Goal: Task Accomplishment & Management: Manage account settings

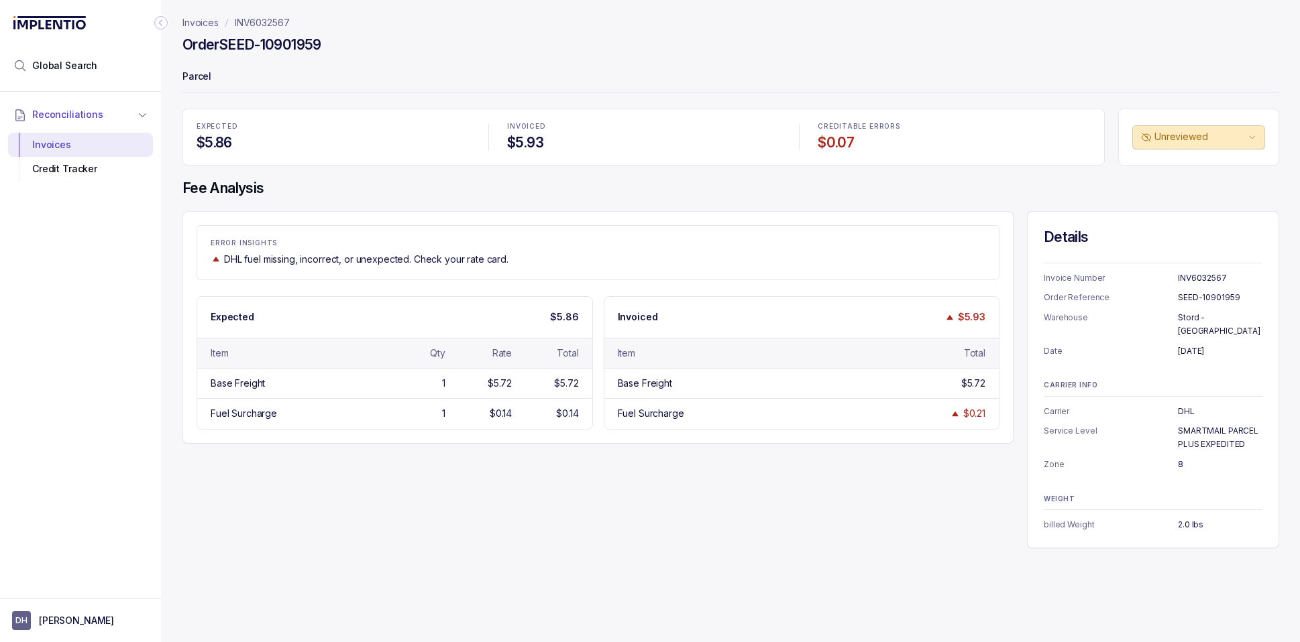
click at [201, 22] on p "Invoices" at bounding box center [200, 22] width 36 height 13
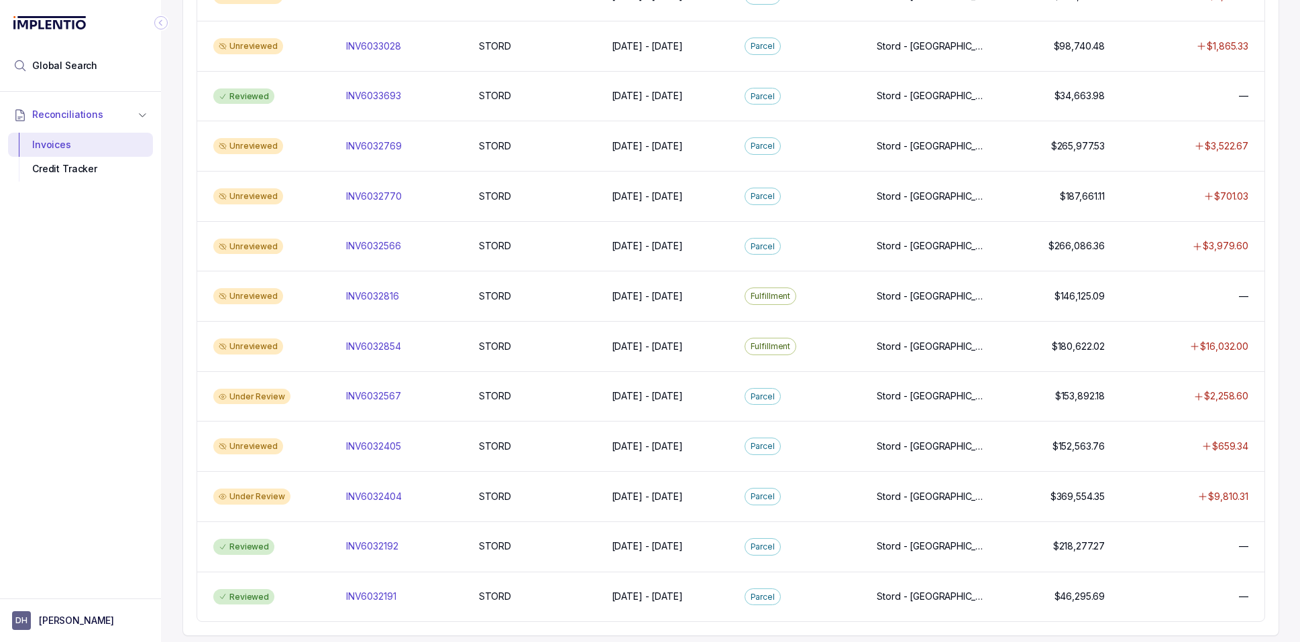
scroll to position [1078, 0]
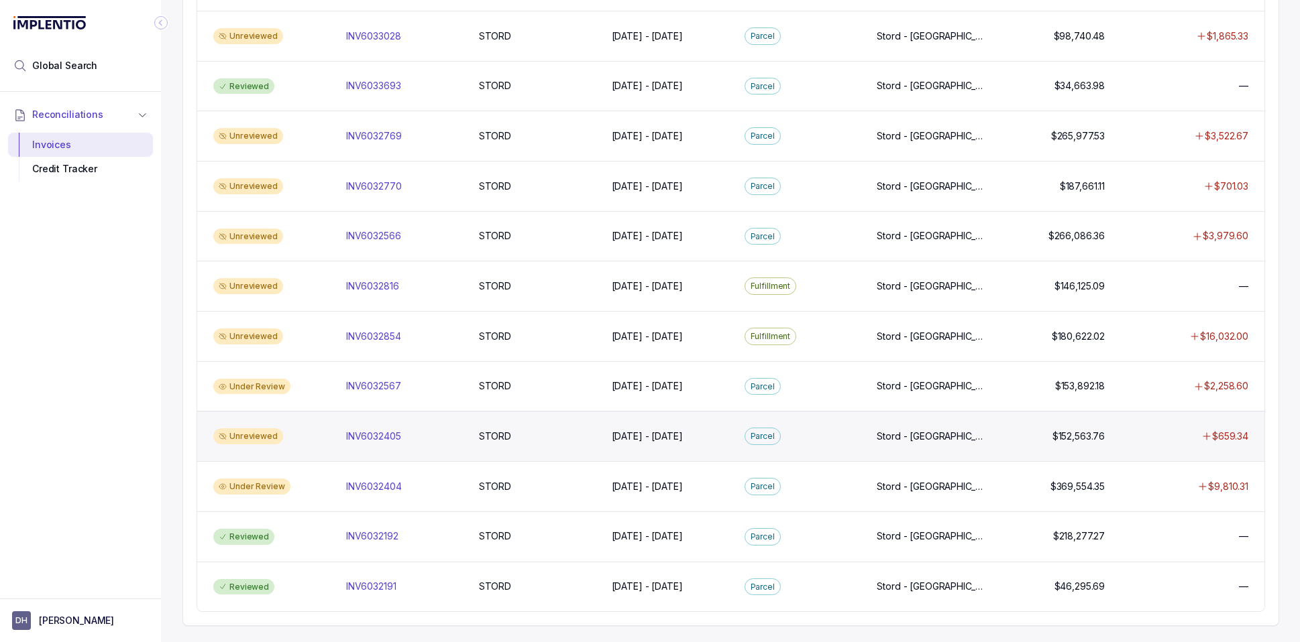
click at [243, 435] on div "Unreviewed" at bounding box center [248, 436] width 70 height 16
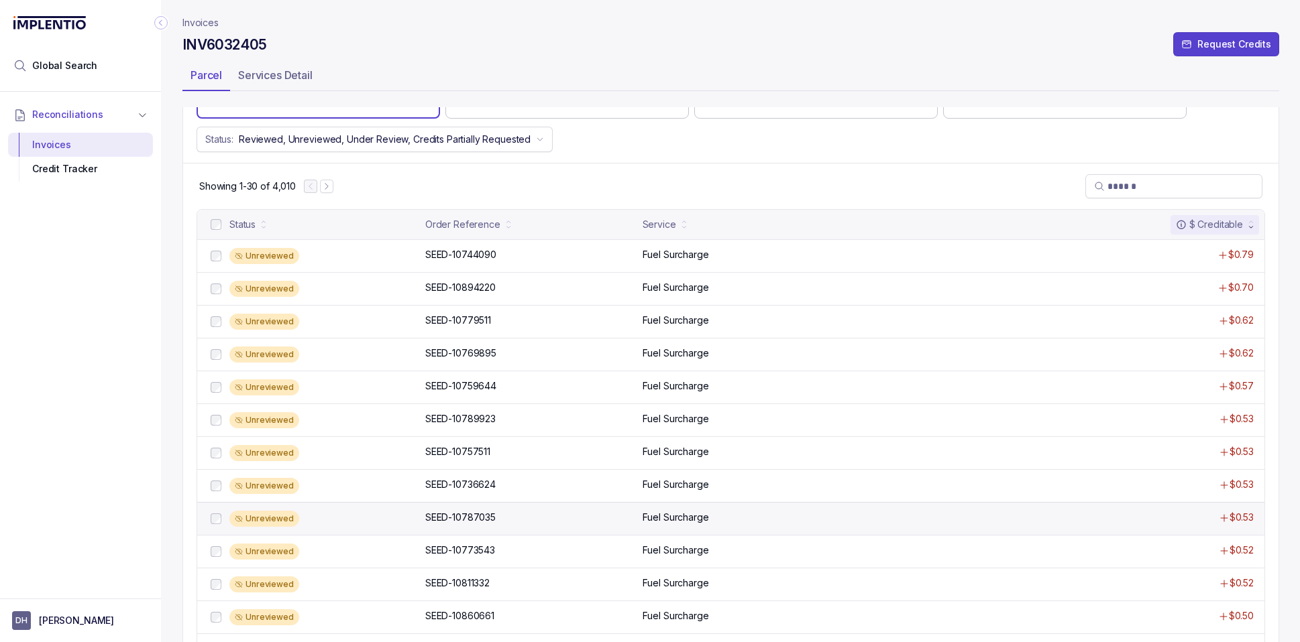
scroll to position [89, 0]
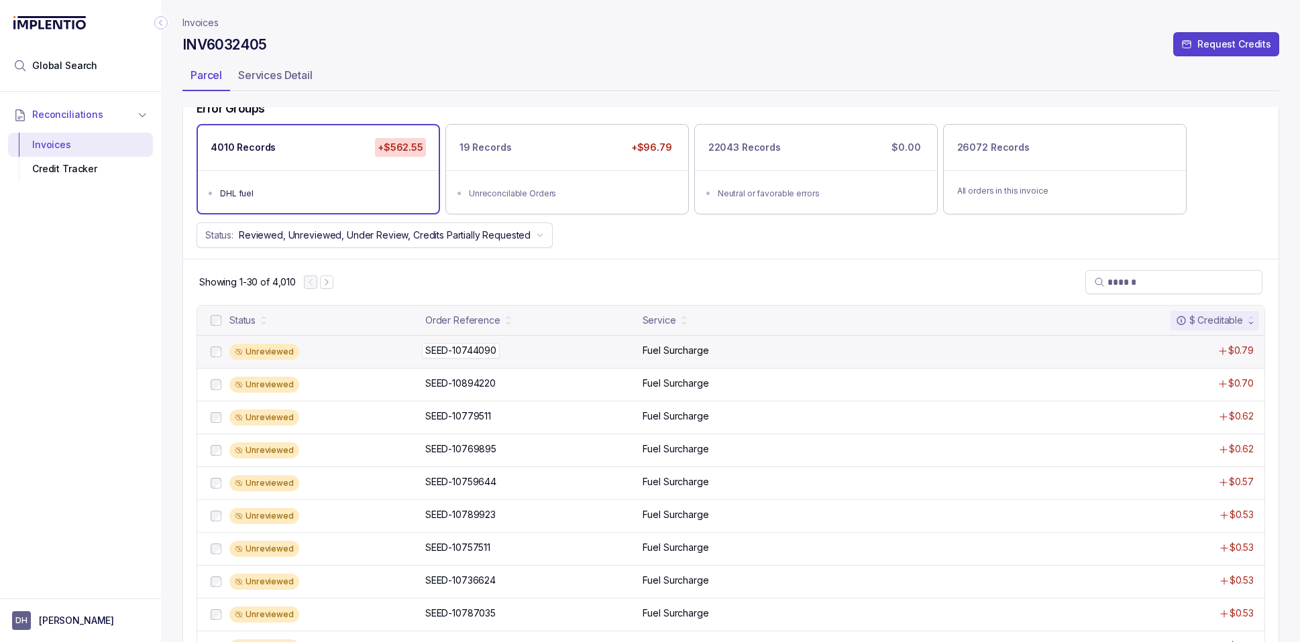
click at [488, 352] on p "SEED-10744090" at bounding box center [461, 350] width 78 height 15
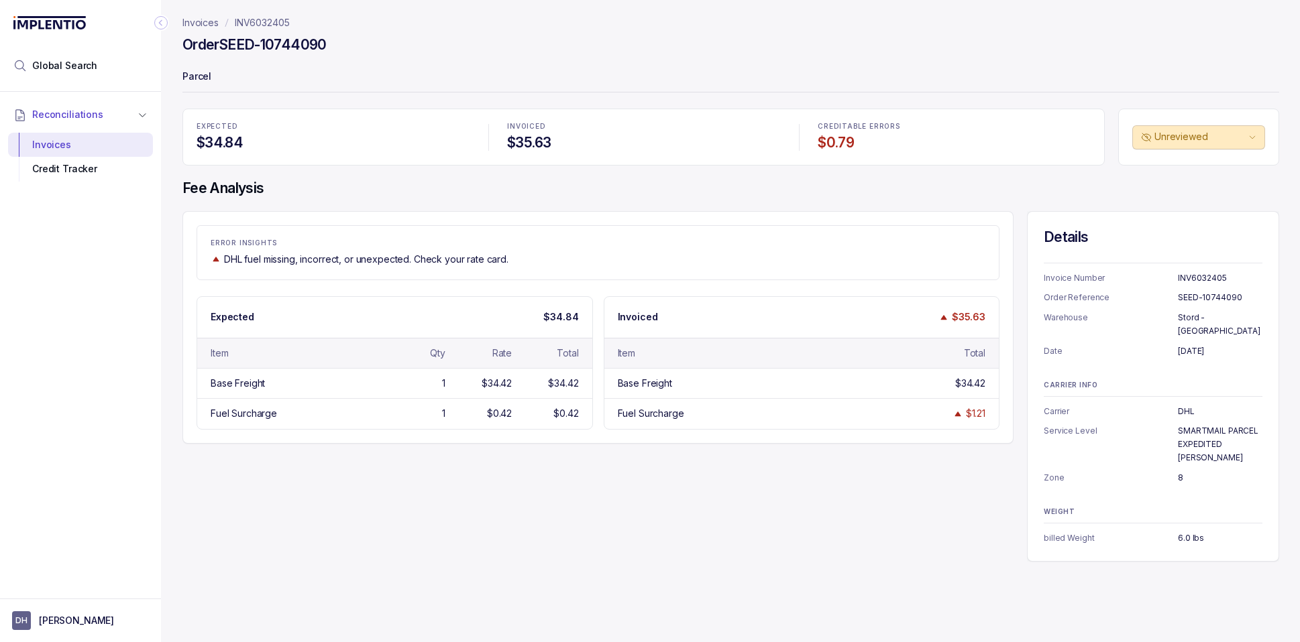
click at [203, 25] on p "Invoices" at bounding box center [200, 22] width 36 height 13
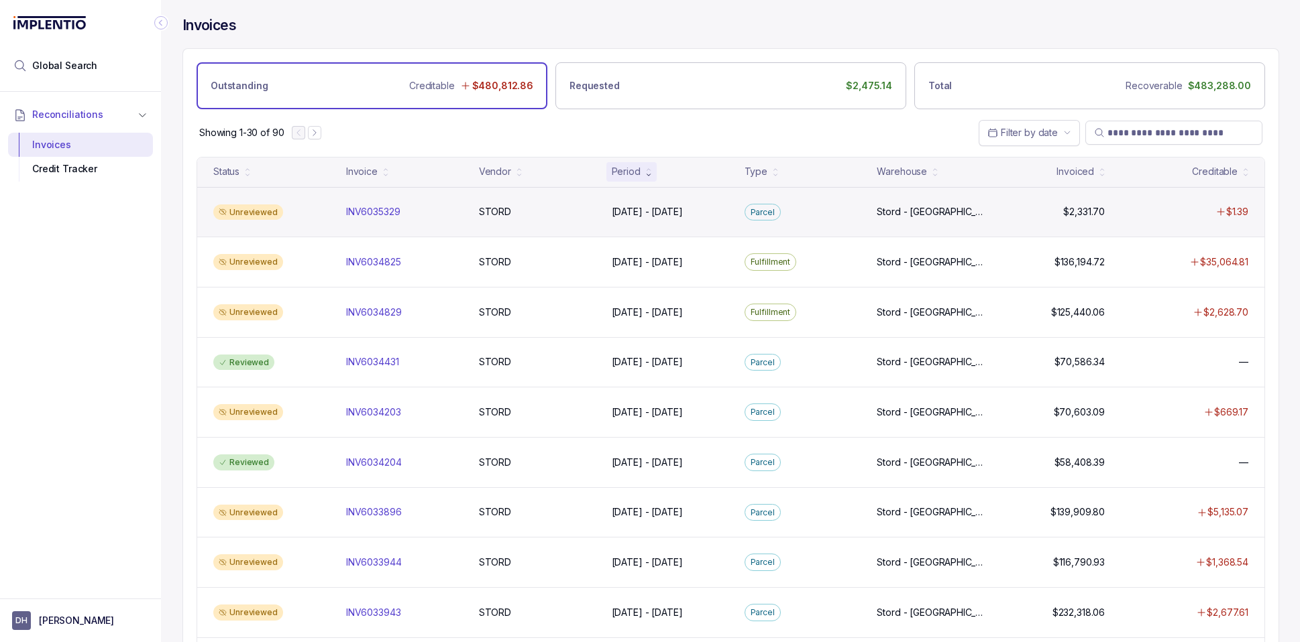
click at [241, 210] on div "Unreviewed" at bounding box center [248, 213] width 70 height 16
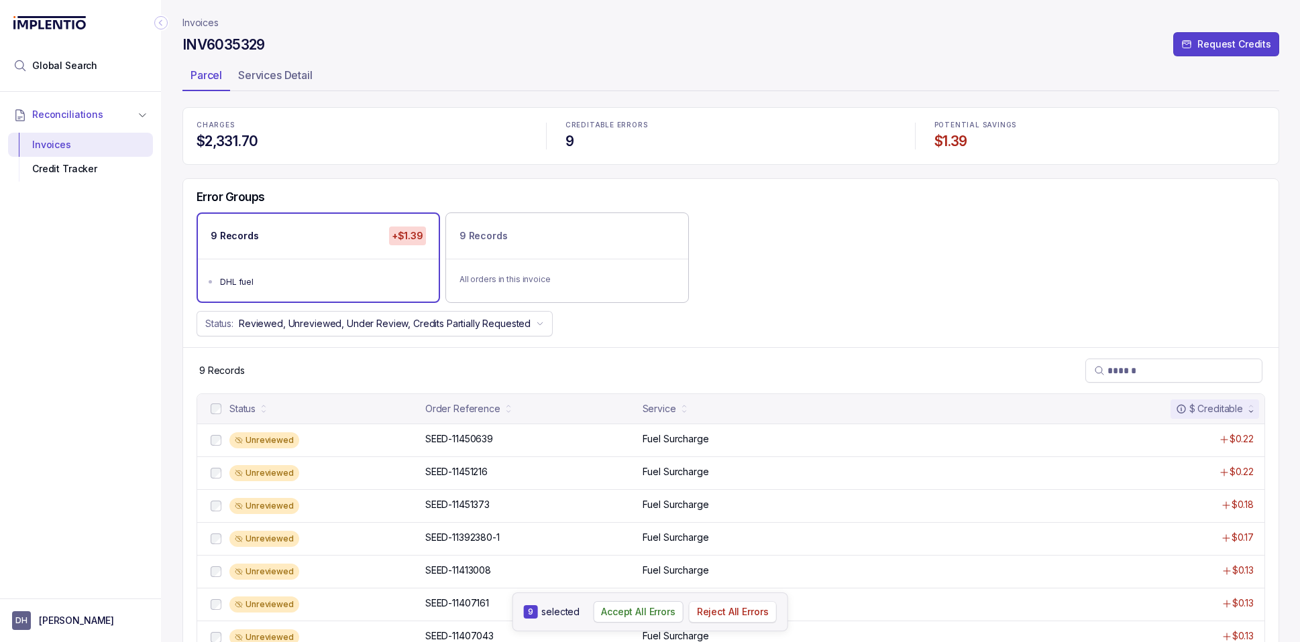
click at [734, 613] on p "Reject All Errors" at bounding box center [733, 612] width 72 height 13
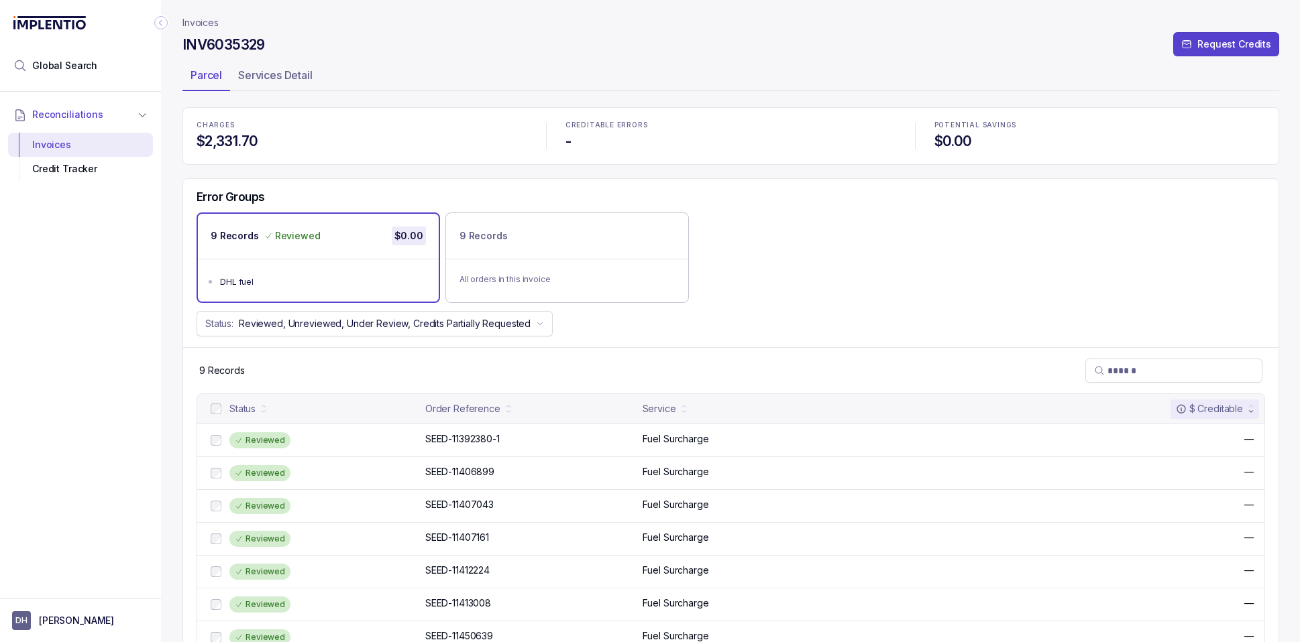
click at [201, 20] on p "Invoices" at bounding box center [200, 22] width 36 height 13
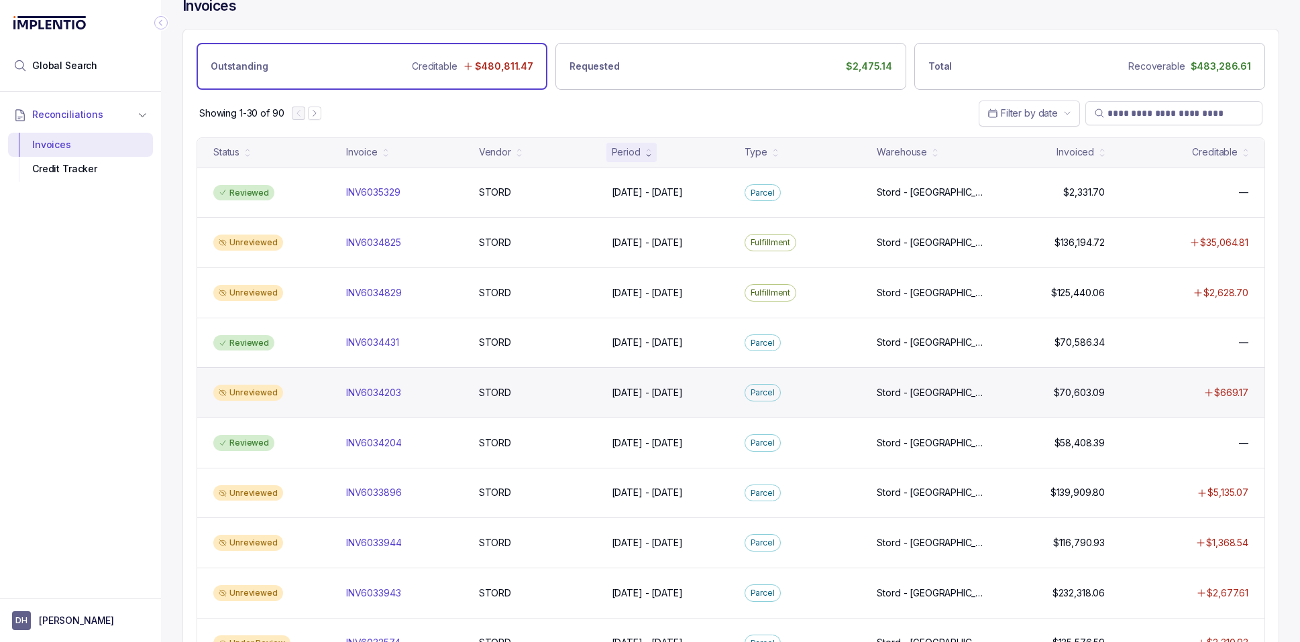
scroll to position [21, 0]
click at [255, 393] on div "Unreviewed" at bounding box center [248, 391] width 70 height 16
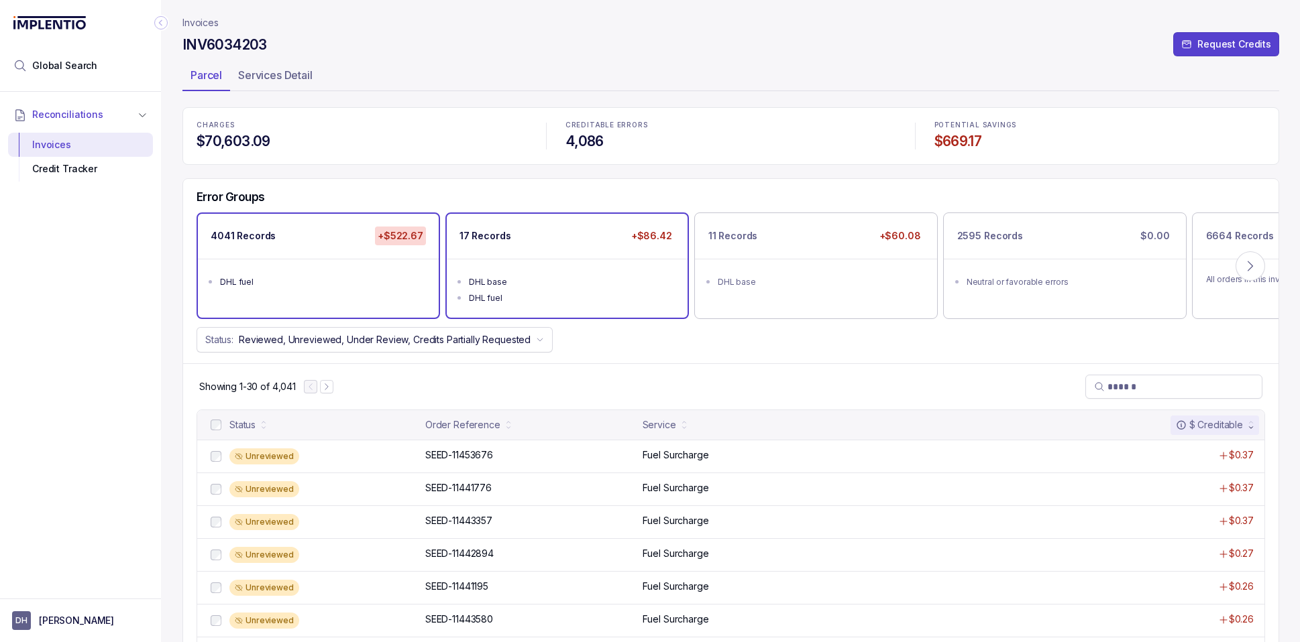
click at [573, 260] on ul "DHL base DHL fuel" at bounding box center [567, 288] width 241 height 59
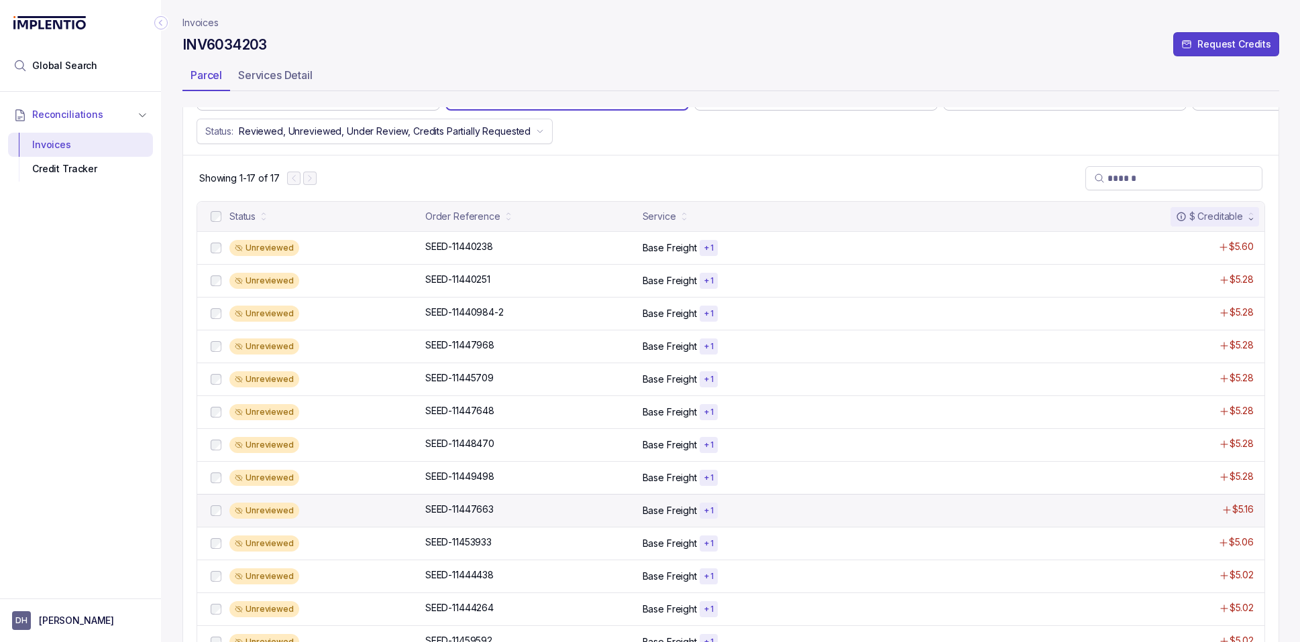
scroll to position [12, 0]
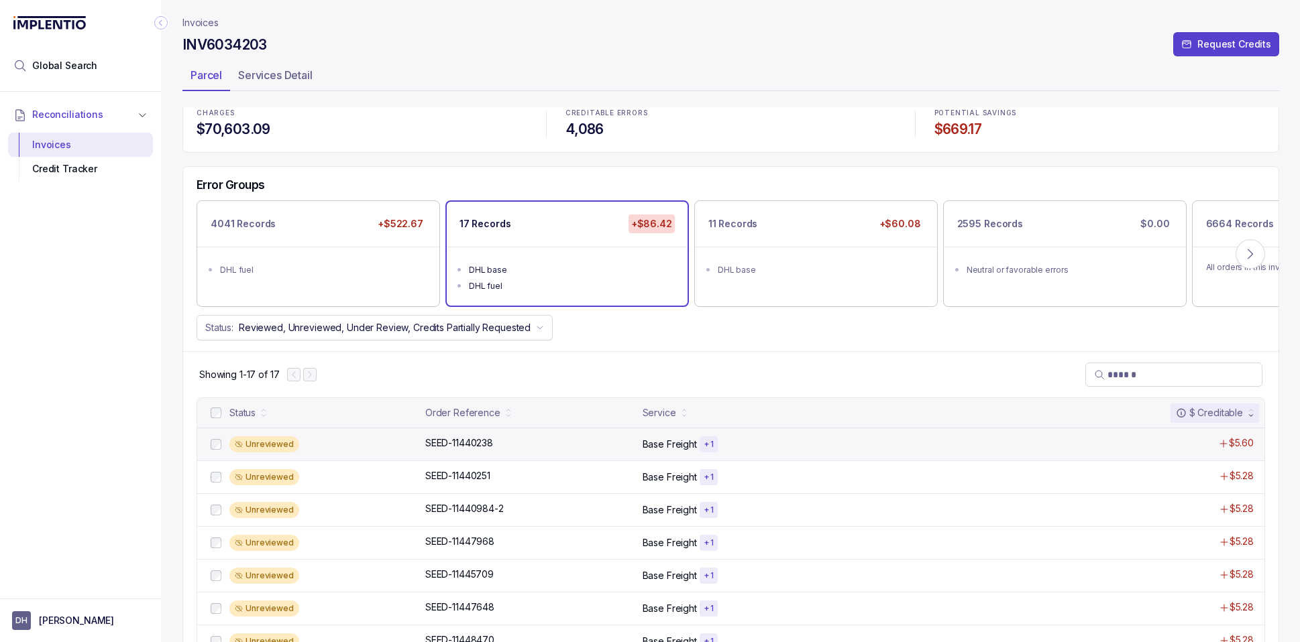
click at [431, 459] on div "Unreviewed SEED-11440238 SEED-11440238 Base Freight + 1 $5.60" at bounding box center [730, 444] width 1067 height 33
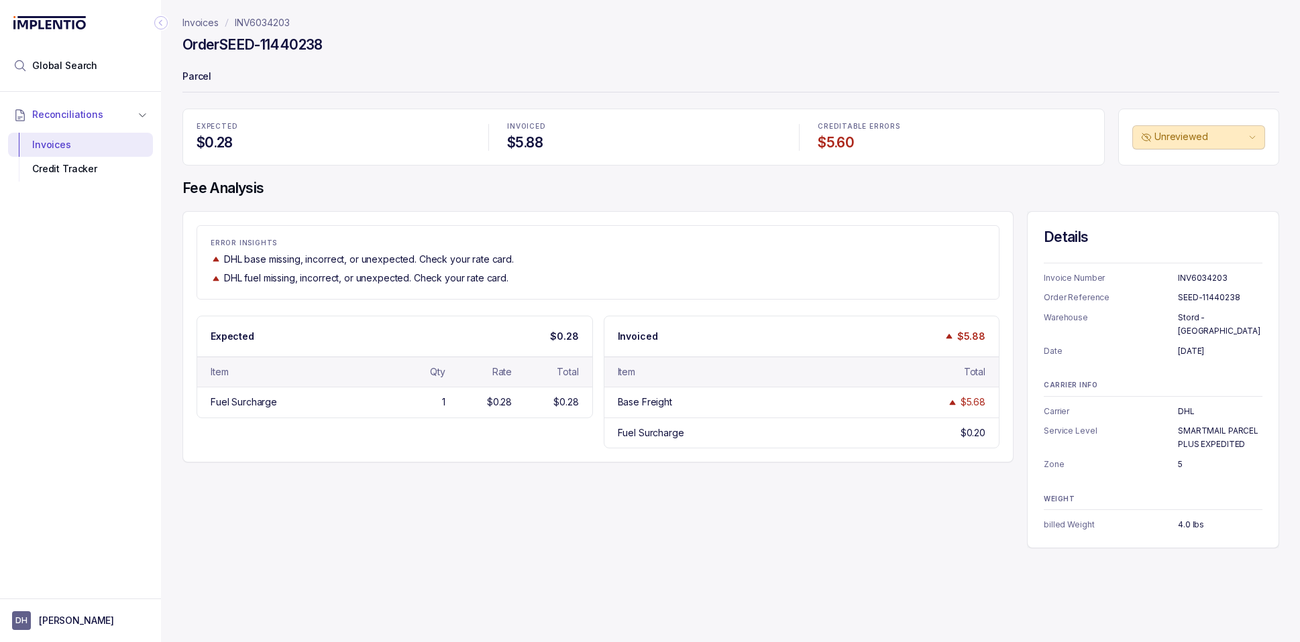
click at [163, 23] on icon "Collapse Icon" at bounding box center [160, 22] width 13 height 13
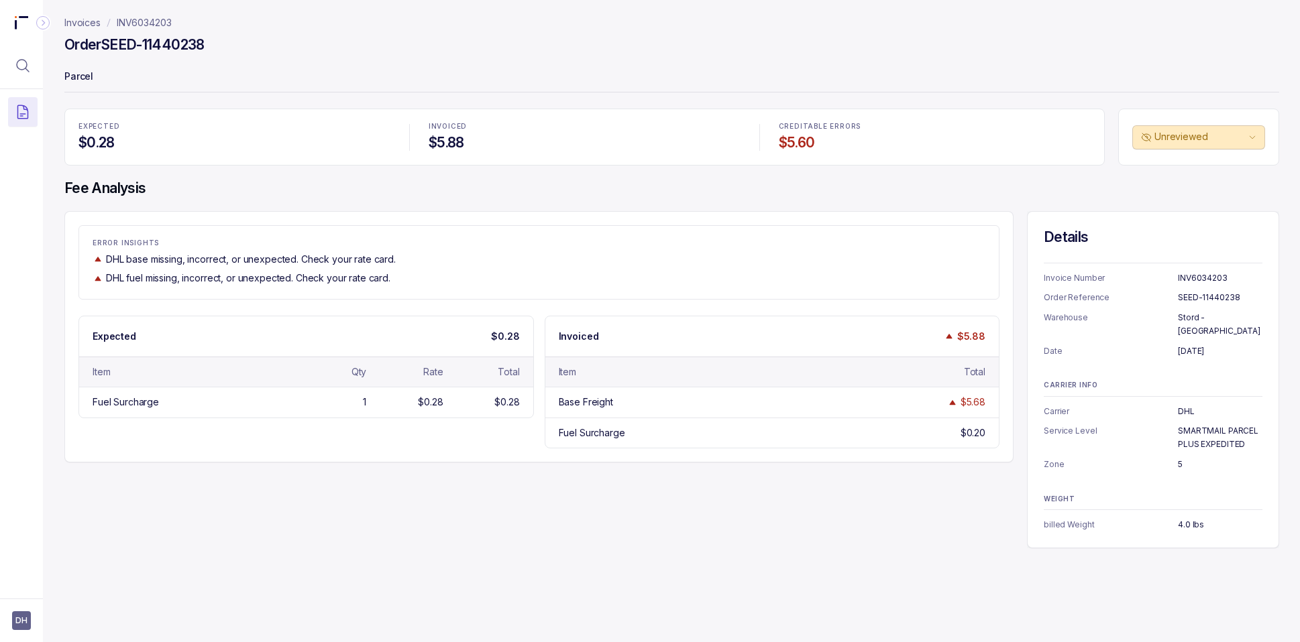
click at [44, 25] on icon "Collapse Icon" at bounding box center [42, 22] width 13 height 13
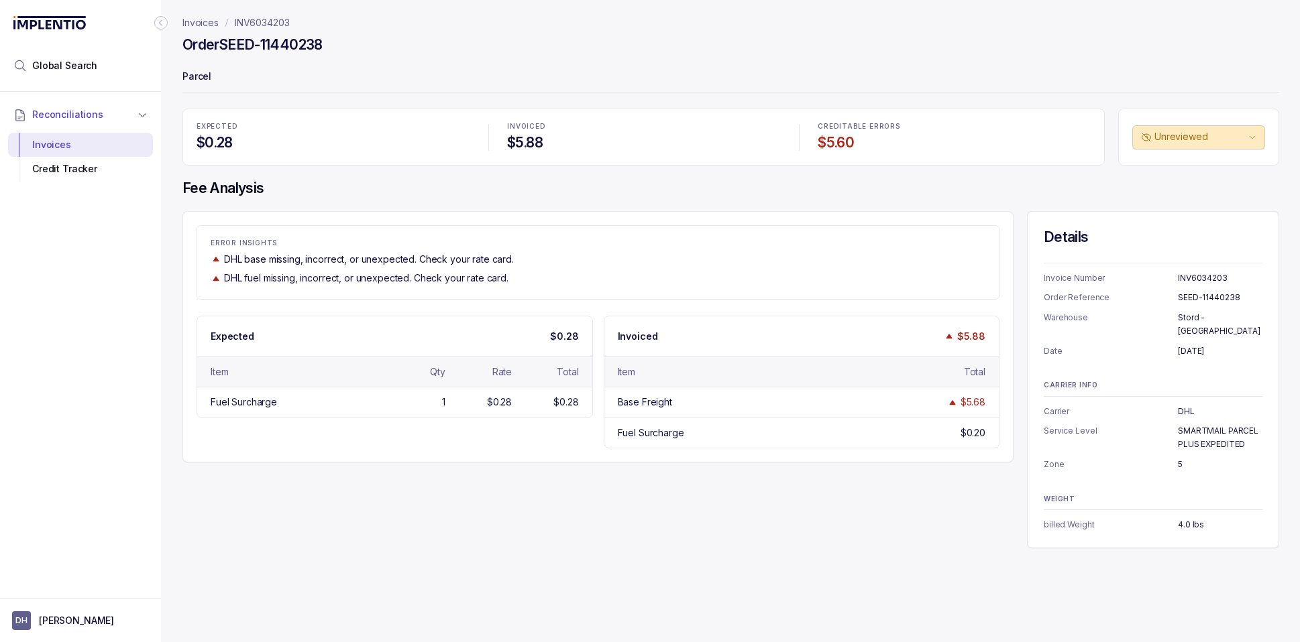
click at [201, 27] on p "Invoices" at bounding box center [200, 22] width 36 height 13
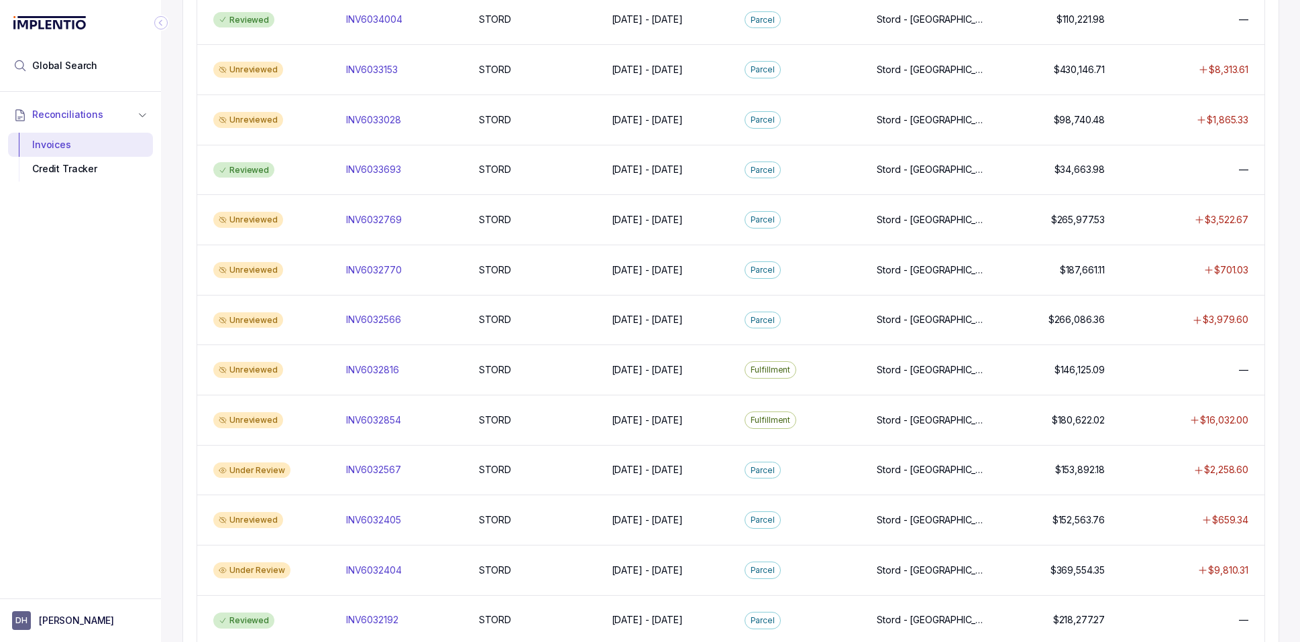
scroll to position [1078, 0]
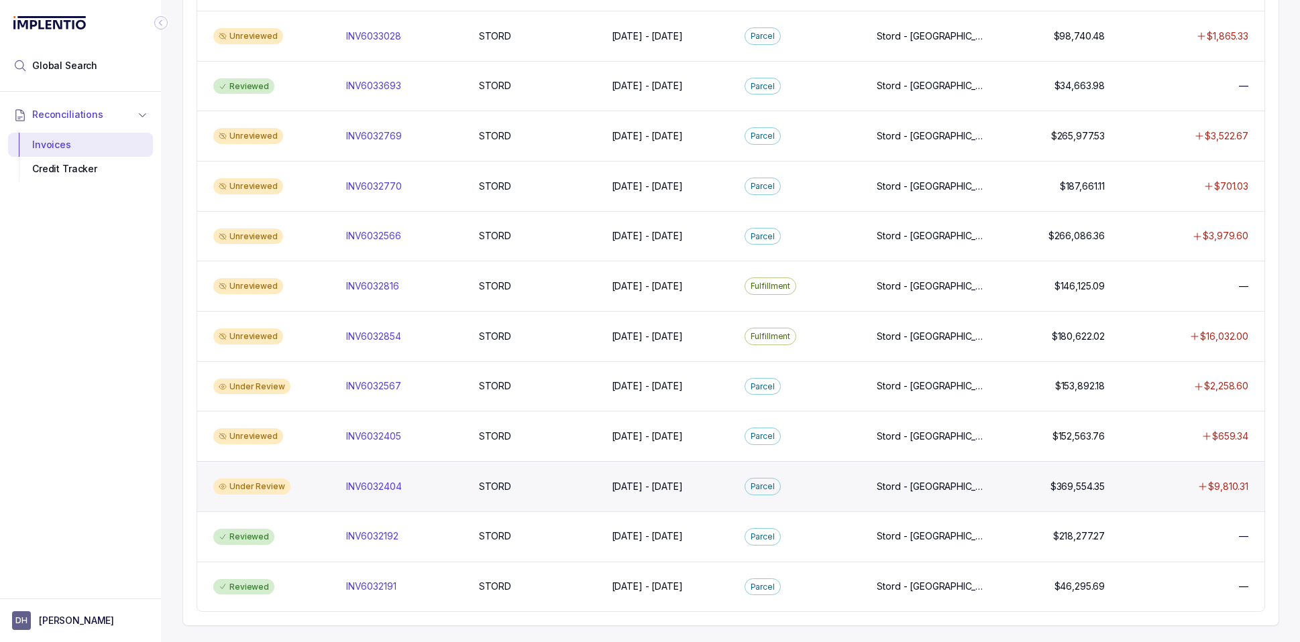
click at [264, 486] on div "Under Review" at bounding box center [251, 487] width 77 height 16
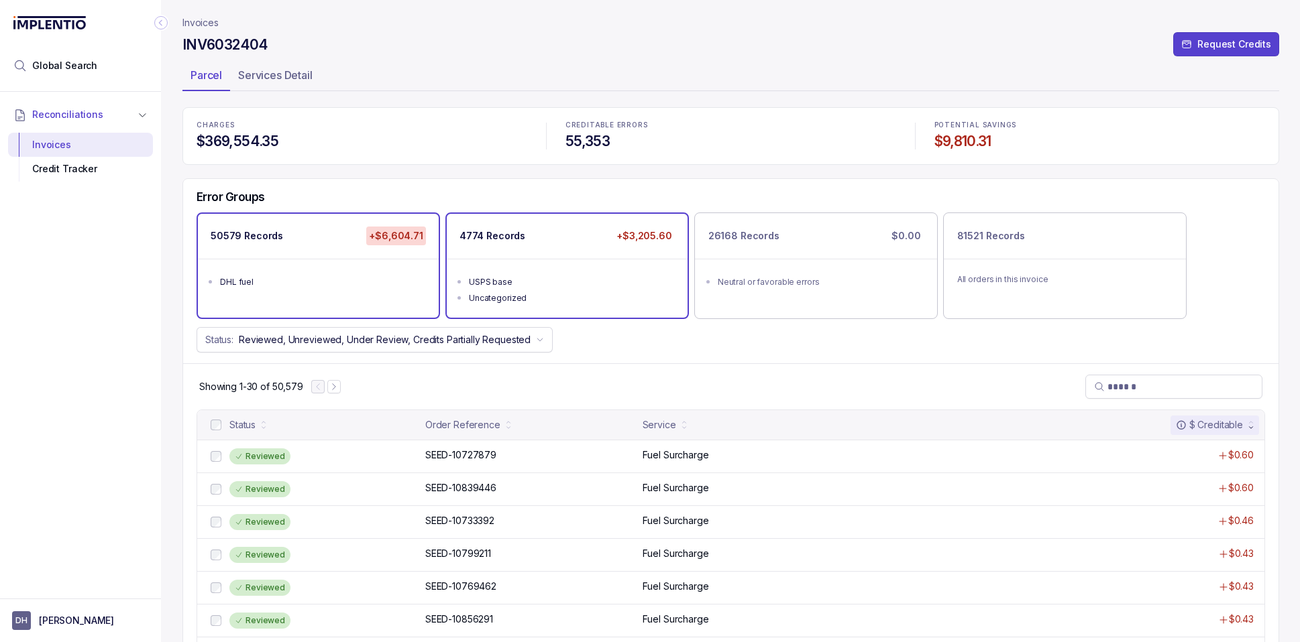
click at [604, 285] on div "USPS base" at bounding box center [571, 282] width 205 height 13
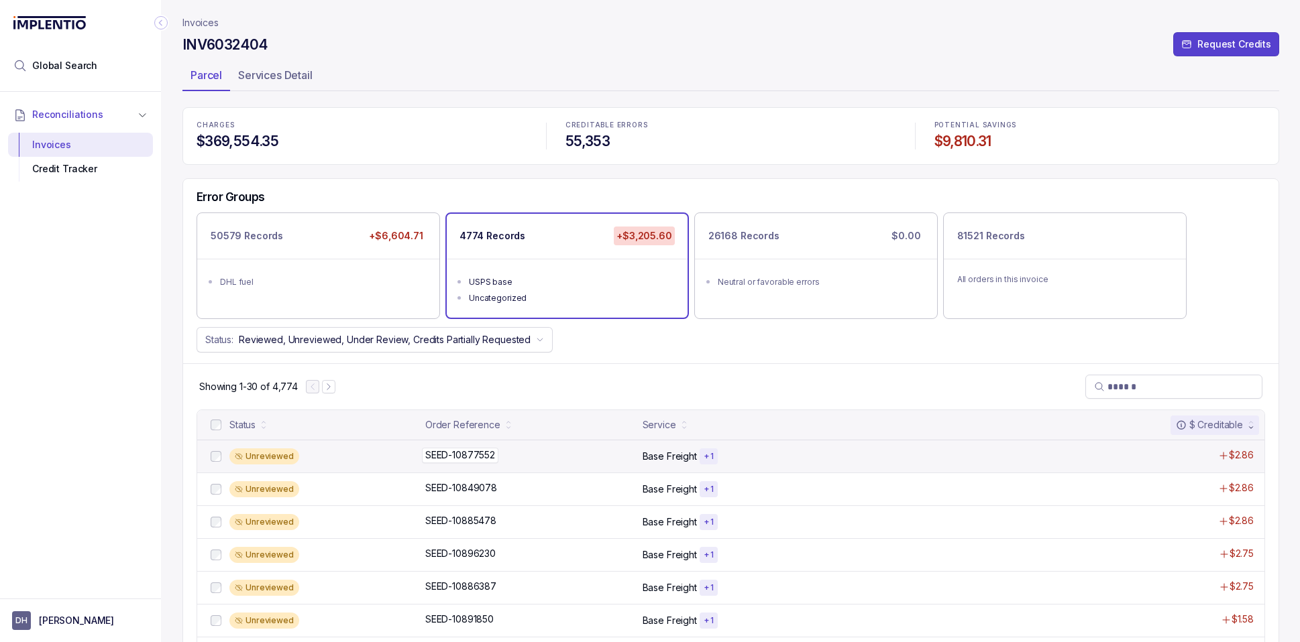
click at [604, 459] on div "SEED-10877552 SEED-10877552" at bounding box center [529, 455] width 209 height 13
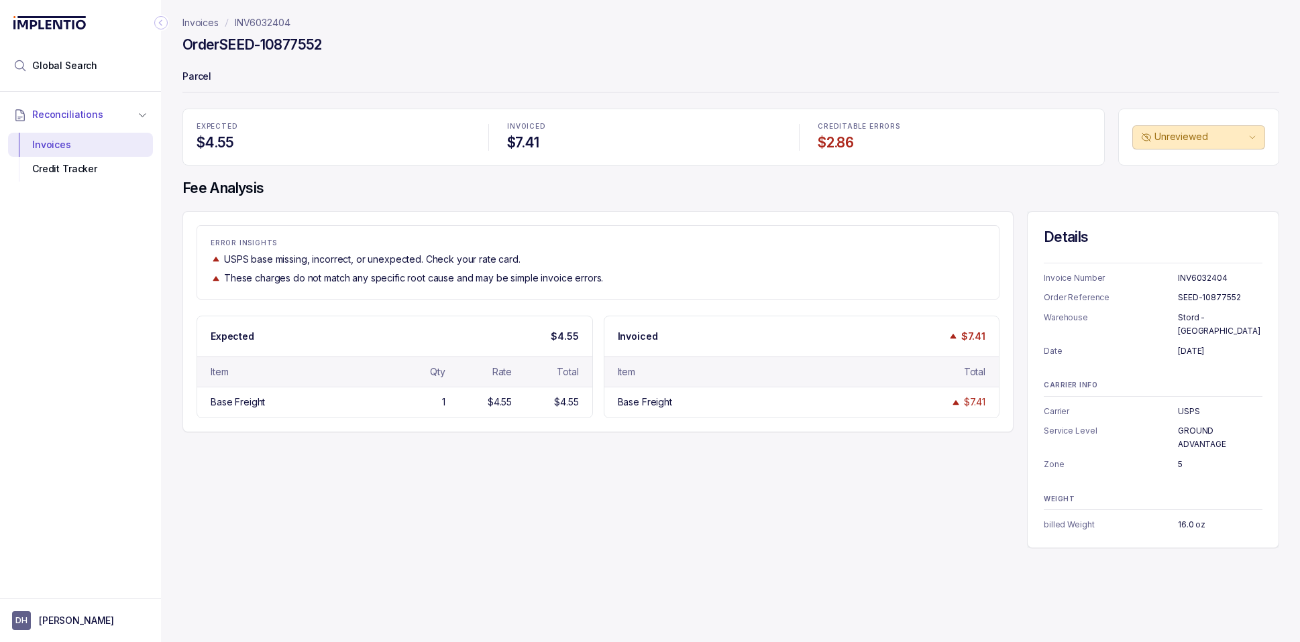
click at [188, 23] on p "Invoices" at bounding box center [200, 22] width 36 height 13
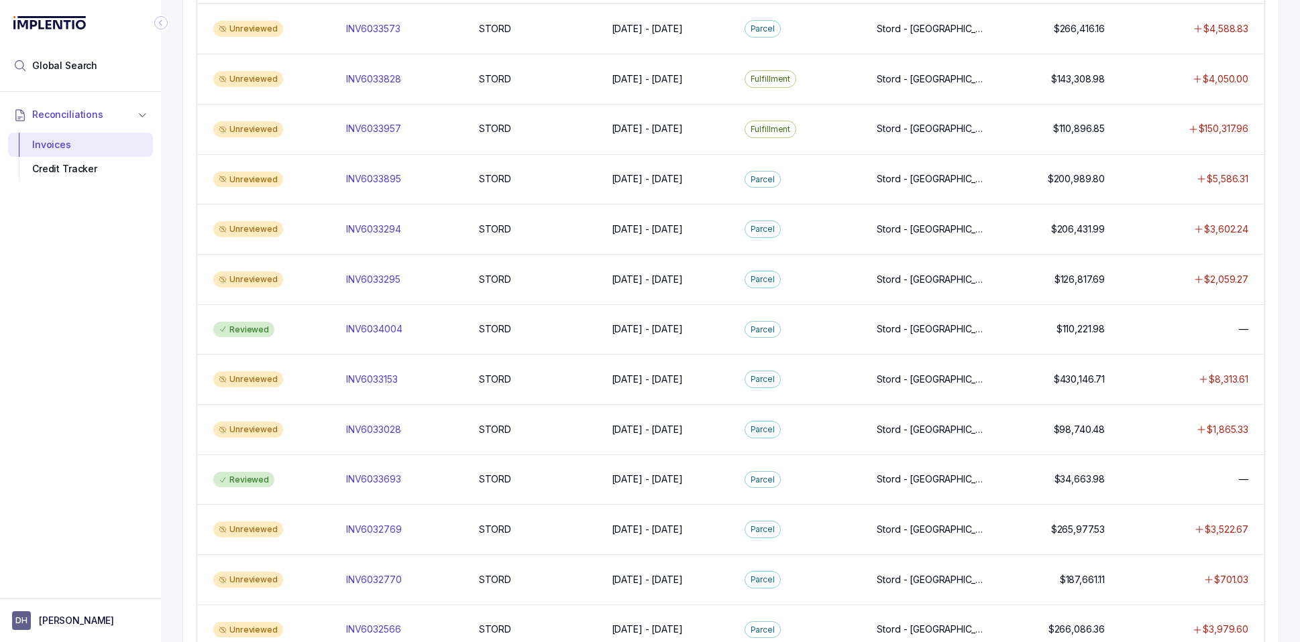
scroll to position [1078, 0]
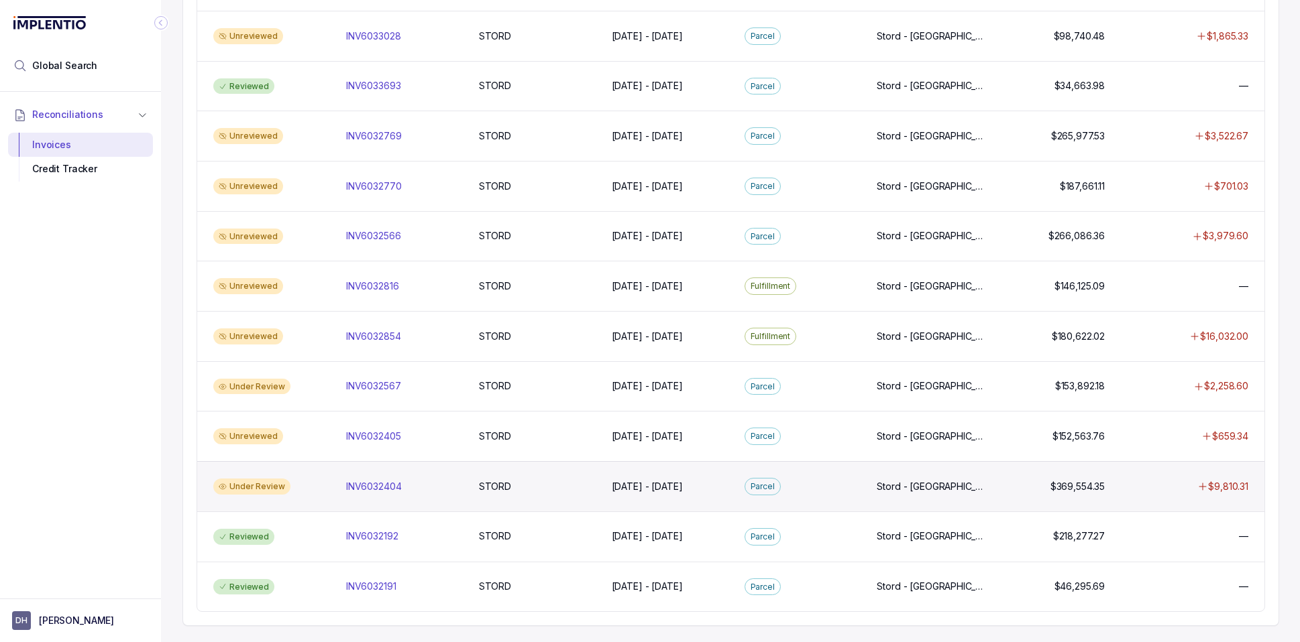
click at [255, 487] on div "Under Review" at bounding box center [251, 487] width 77 height 16
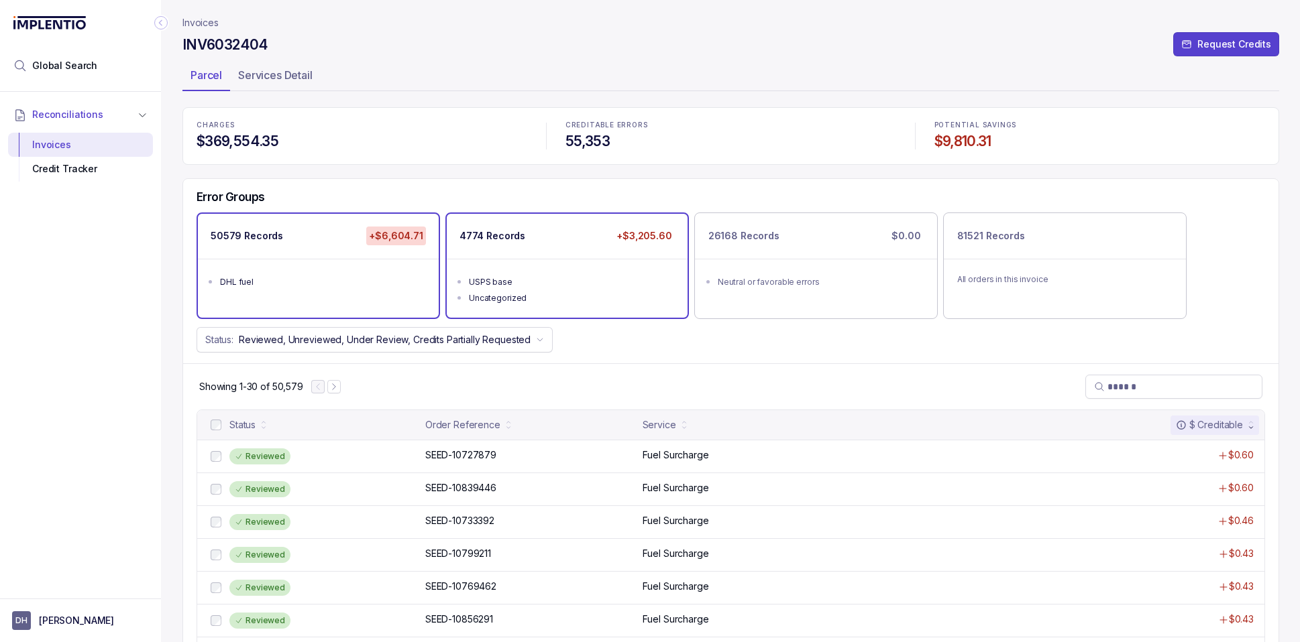
click at [557, 277] on div "USPS base" at bounding box center [571, 282] width 205 height 13
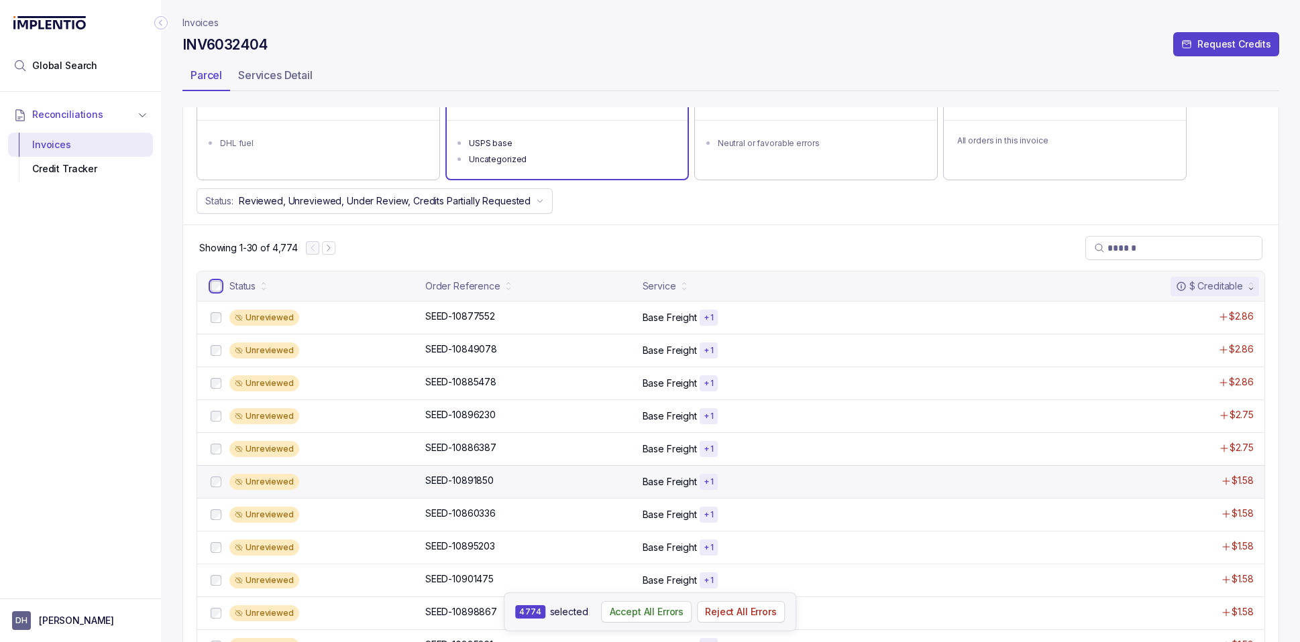
scroll to position [627, 0]
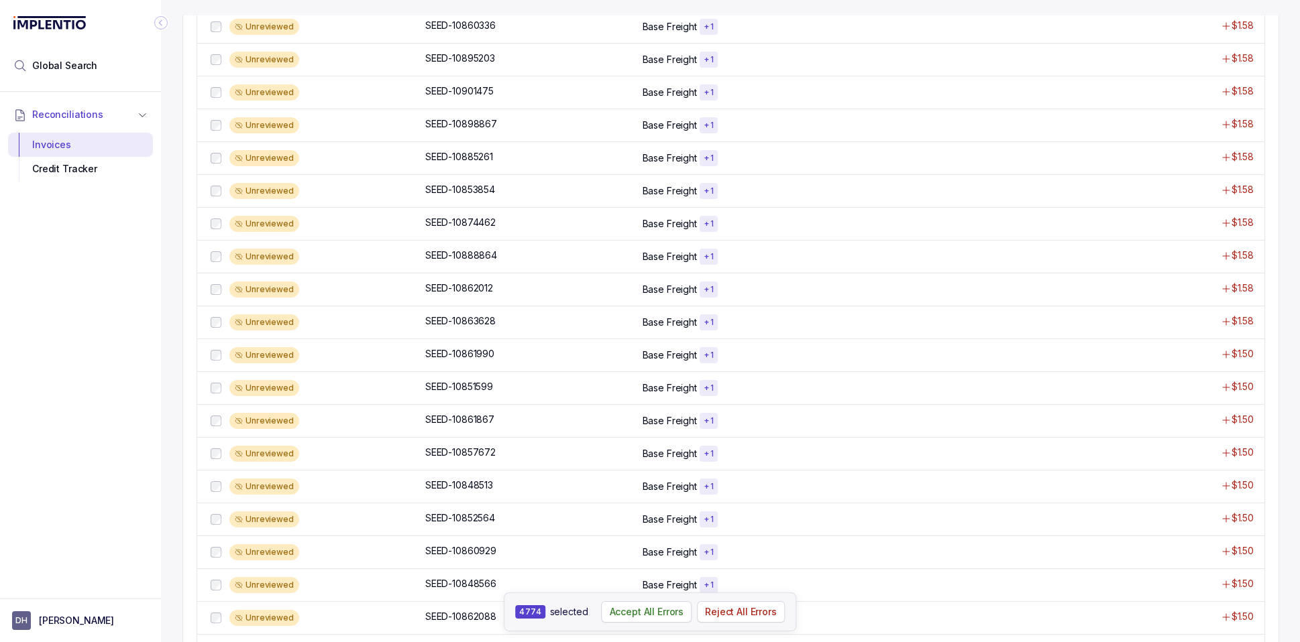
click at [638, 623] on aside "4774 selected Accept All Errors Reject All Errors" at bounding box center [650, 612] width 292 height 39
click at [639, 618] on p "Accept All Errors" at bounding box center [647, 612] width 74 height 13
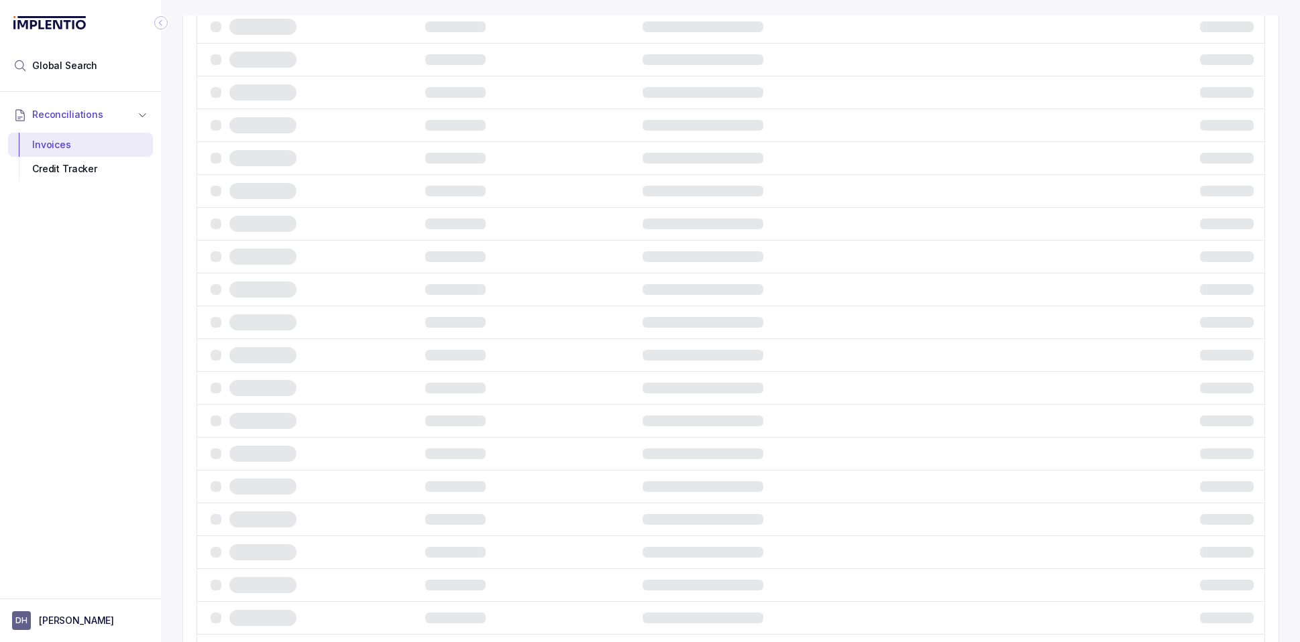
scroll to position [0, 0]
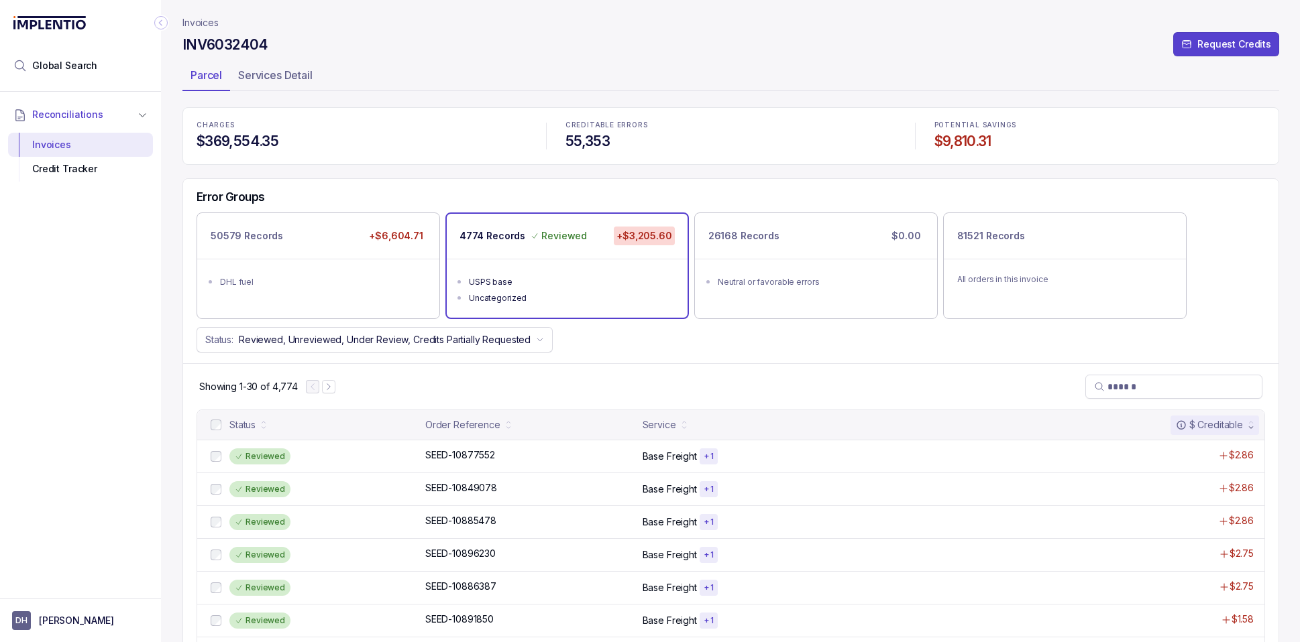
click at [201, 23] on p "Invoices" at bounding box center [200, 22] width 36 height 13
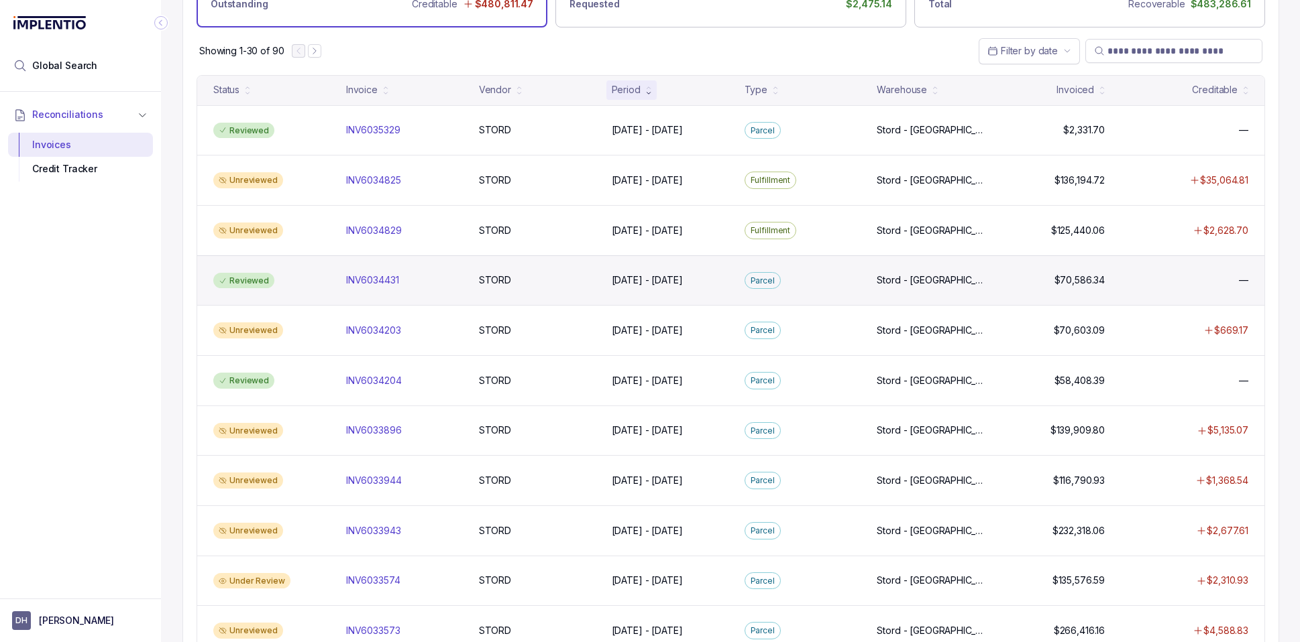
scroll to position [93, 0]
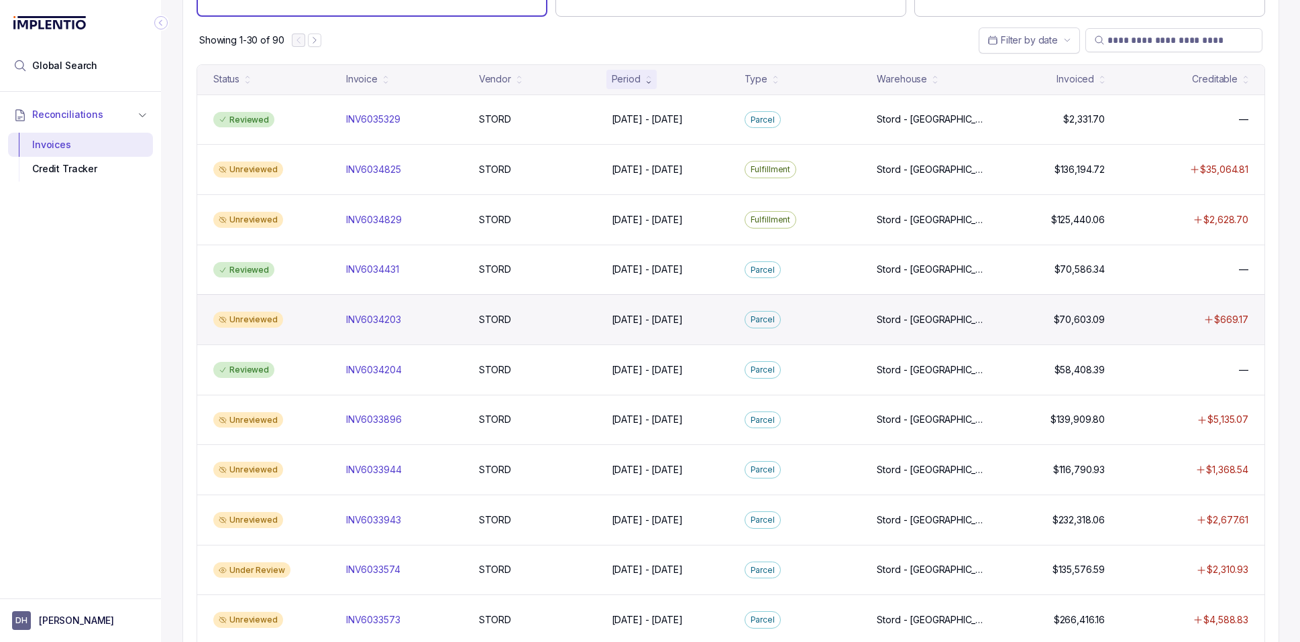
click at [261, 319] on div "Unreviewed" at bounding box center [248, 320] width 70 height 16
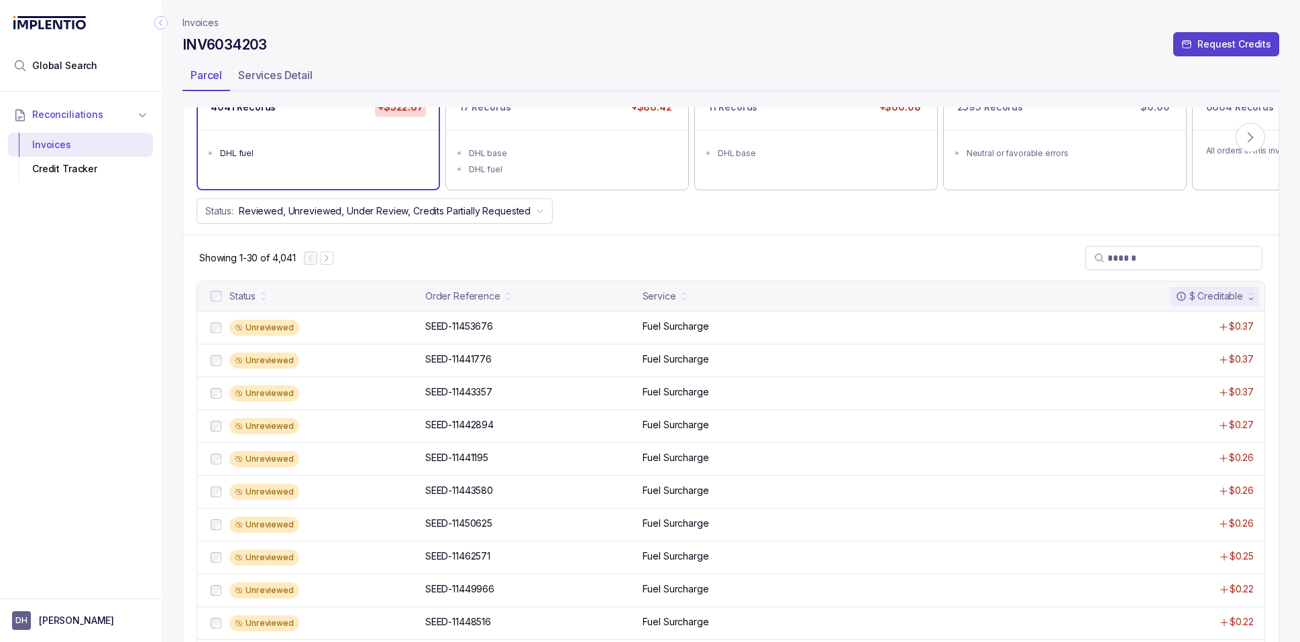
scroll to position [86, 0]
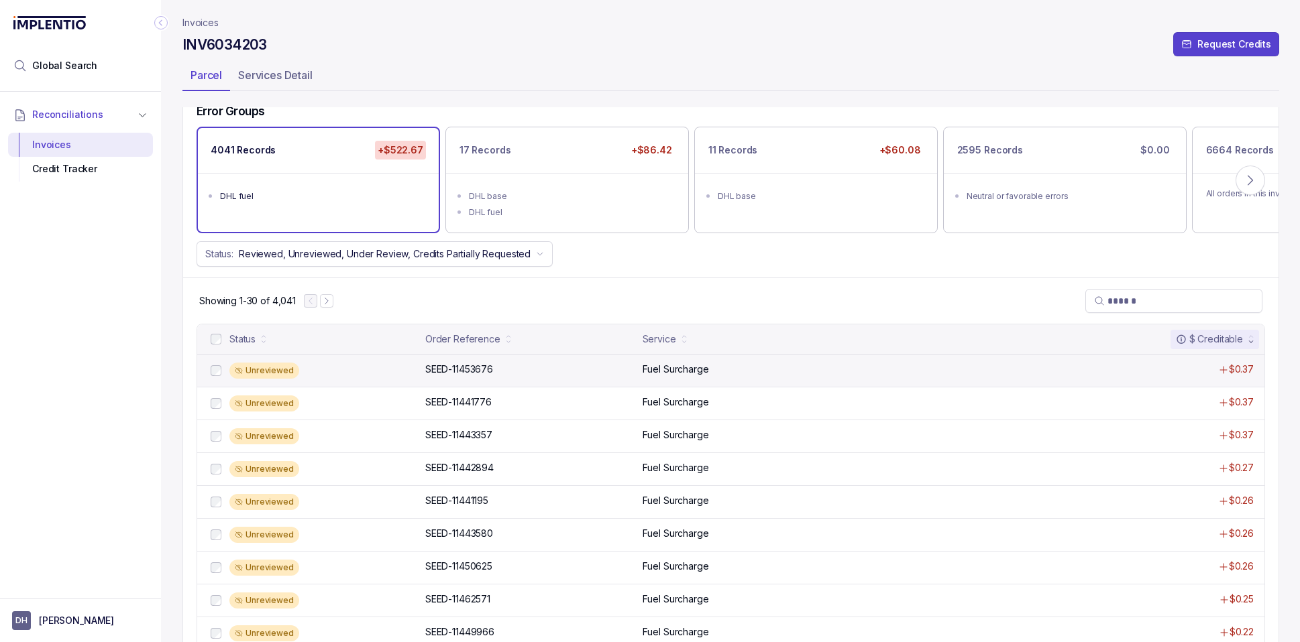
click at [652, 380] on div "Unreviewed SEED-11453676 SEED-11453676 Fuel Surcharge $0.37" at bounding box center [730, 370] width 1067 height 33
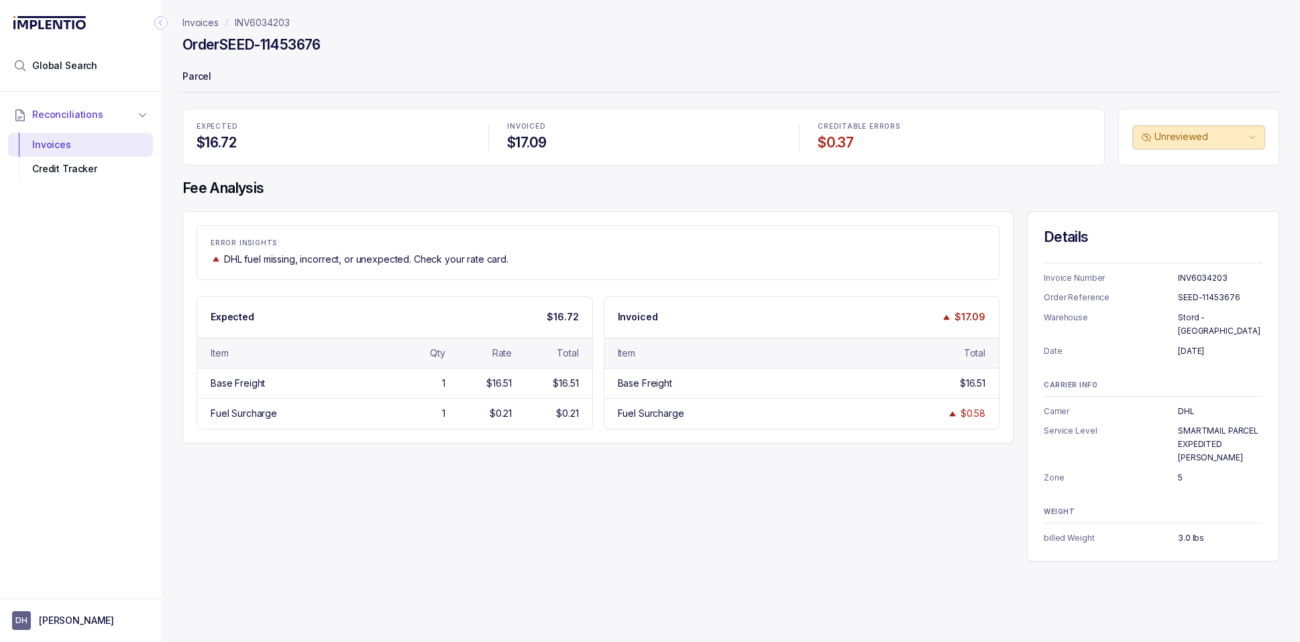
click at [204, 23] on p "Invoices" at bounding box center [200, 22] width 36 height 13
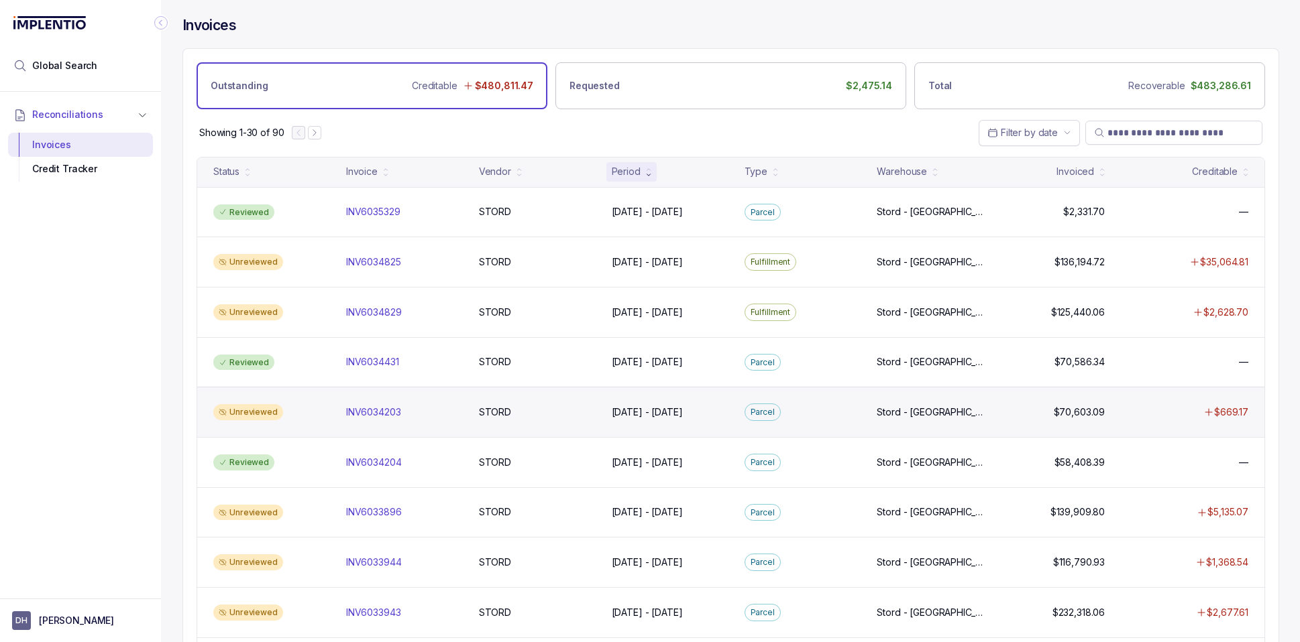
click at [292, 410] on div "Unreviewed" at bounding box center [271, 412] width 127 height 16
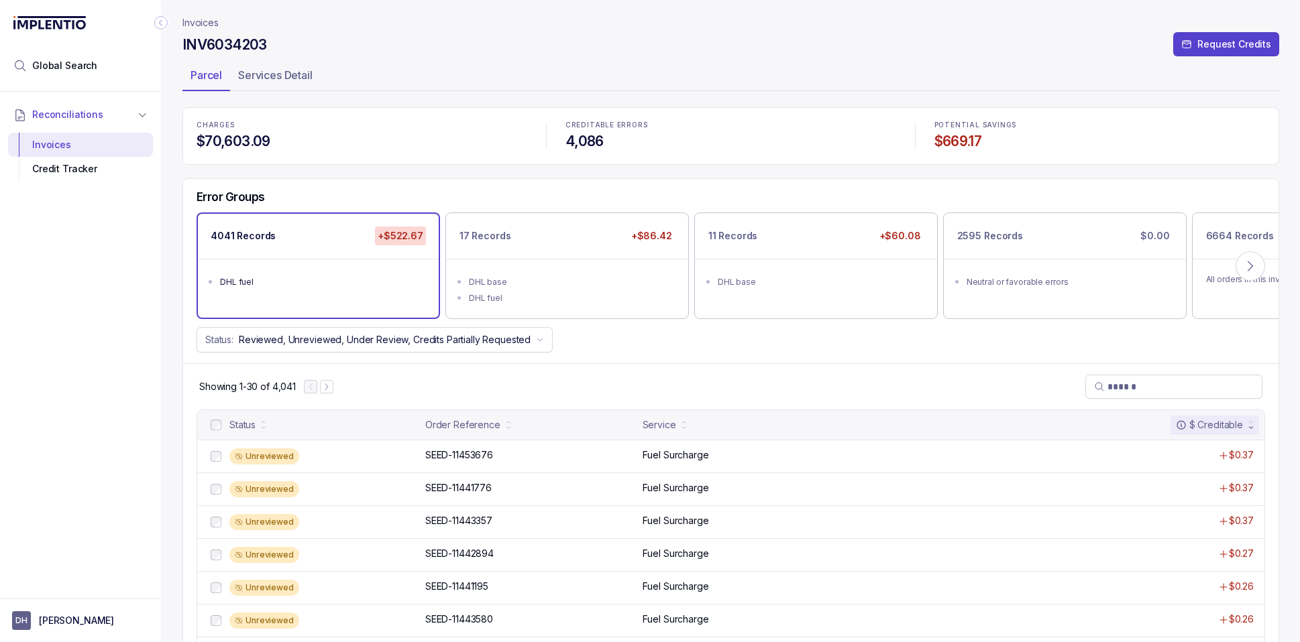
click at [349, 268] on ul "DHL fuel" at bounding box center [318, 280] width 241 height 43
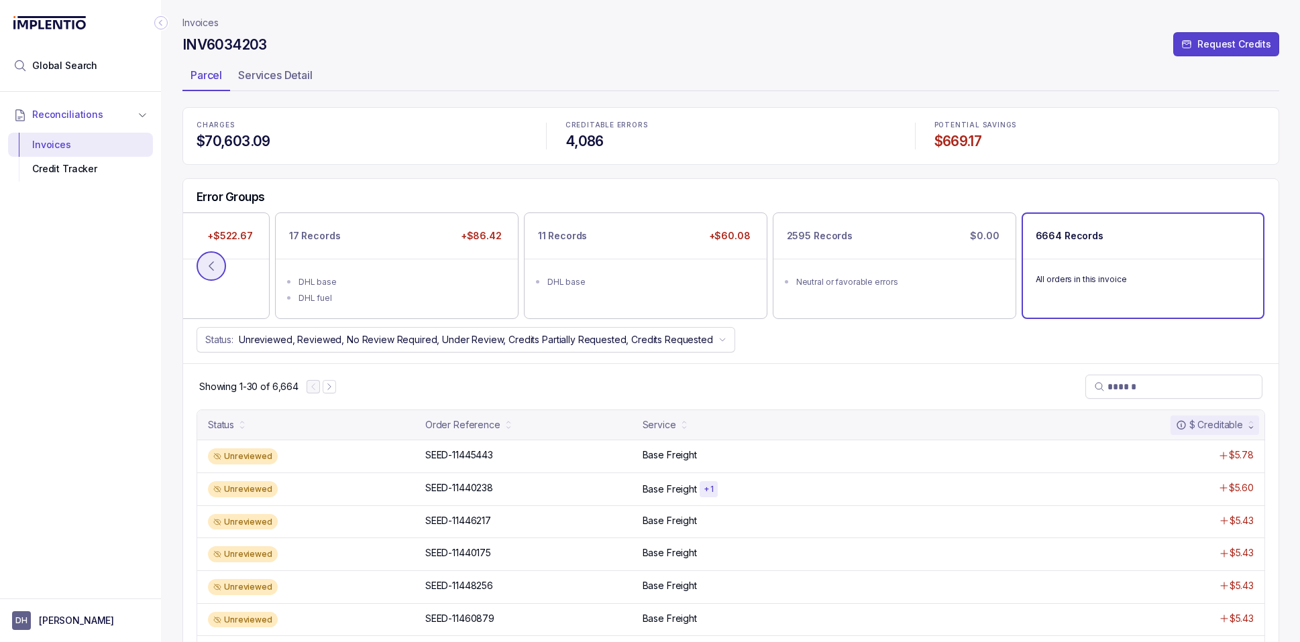
click at [221, 270] on button at bounding box center [211, 266] width 30 height 30
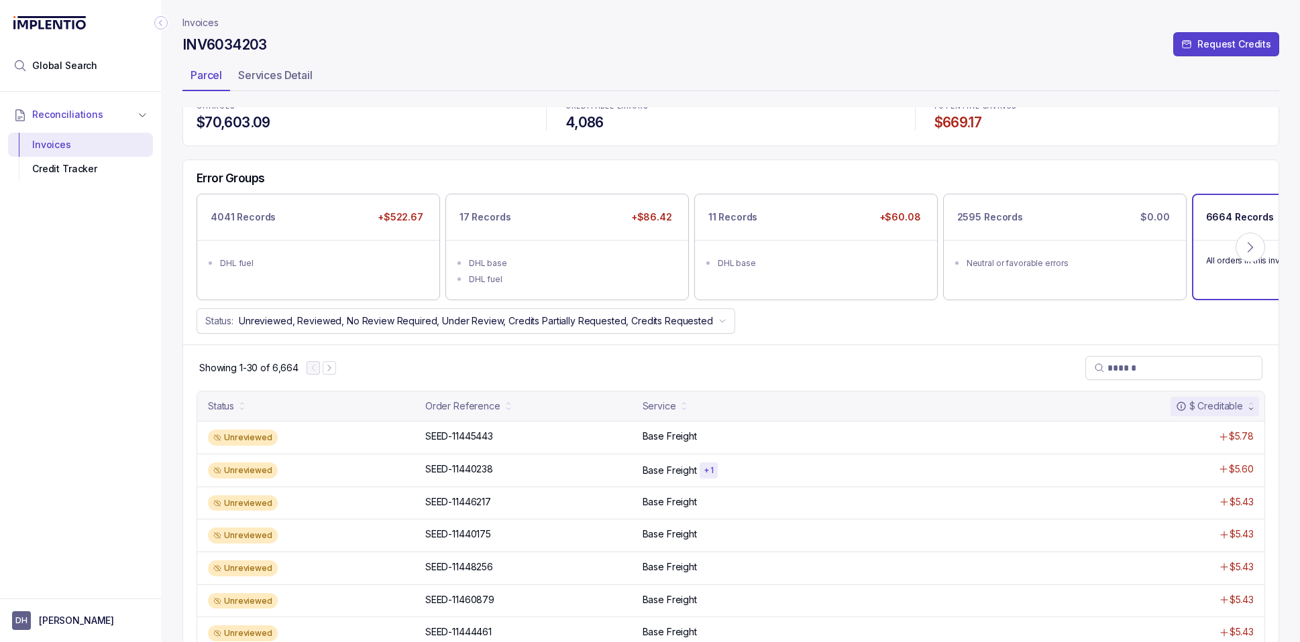
scroll to position [21, 0]
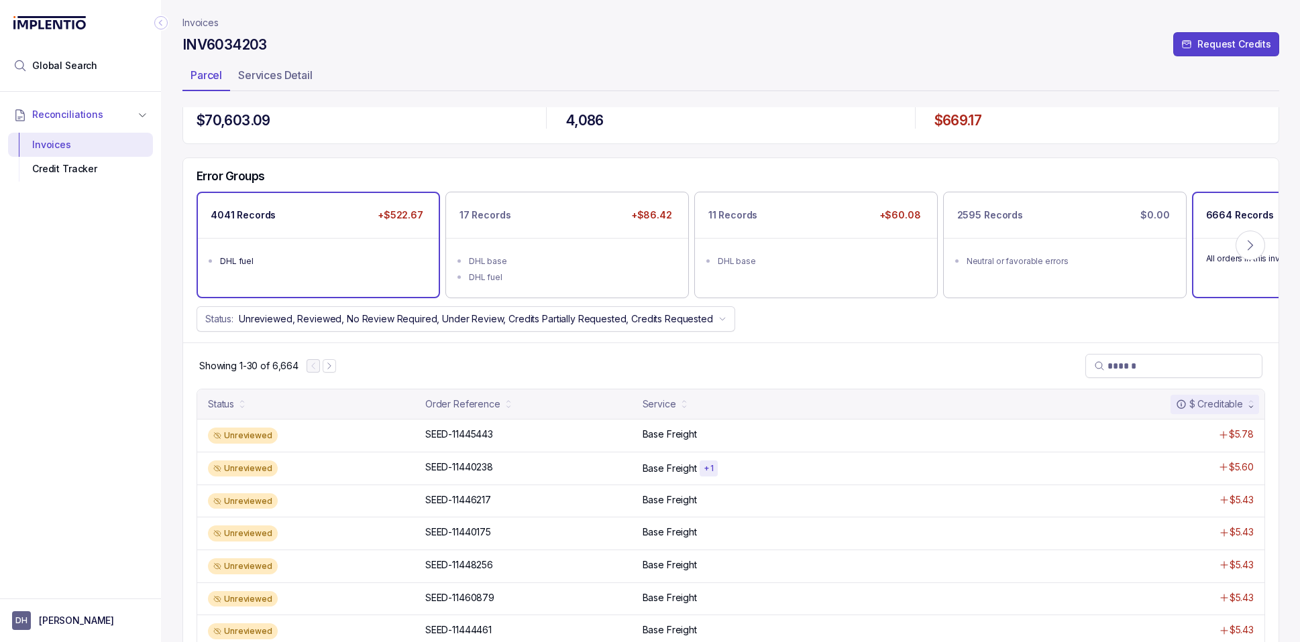
click at [379, 284] on div "4041 Records +$522.67 DHL fuel" at bounding box center [318, 245] width 241 height 104
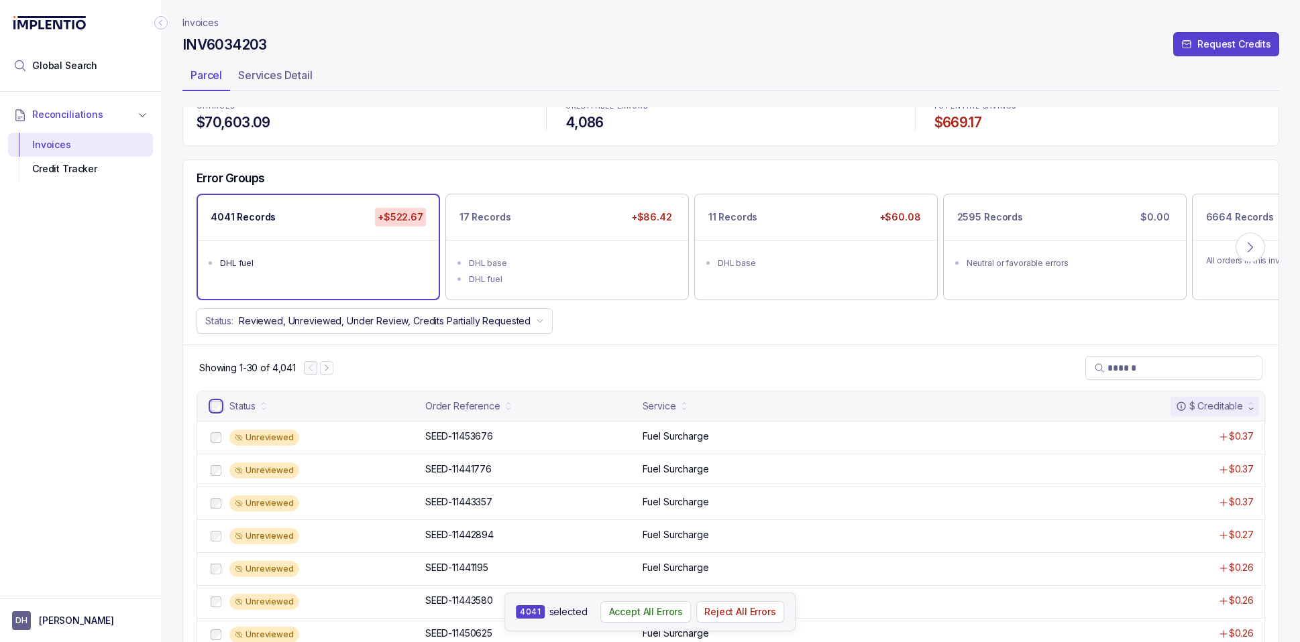
scroll to position [0, 0]
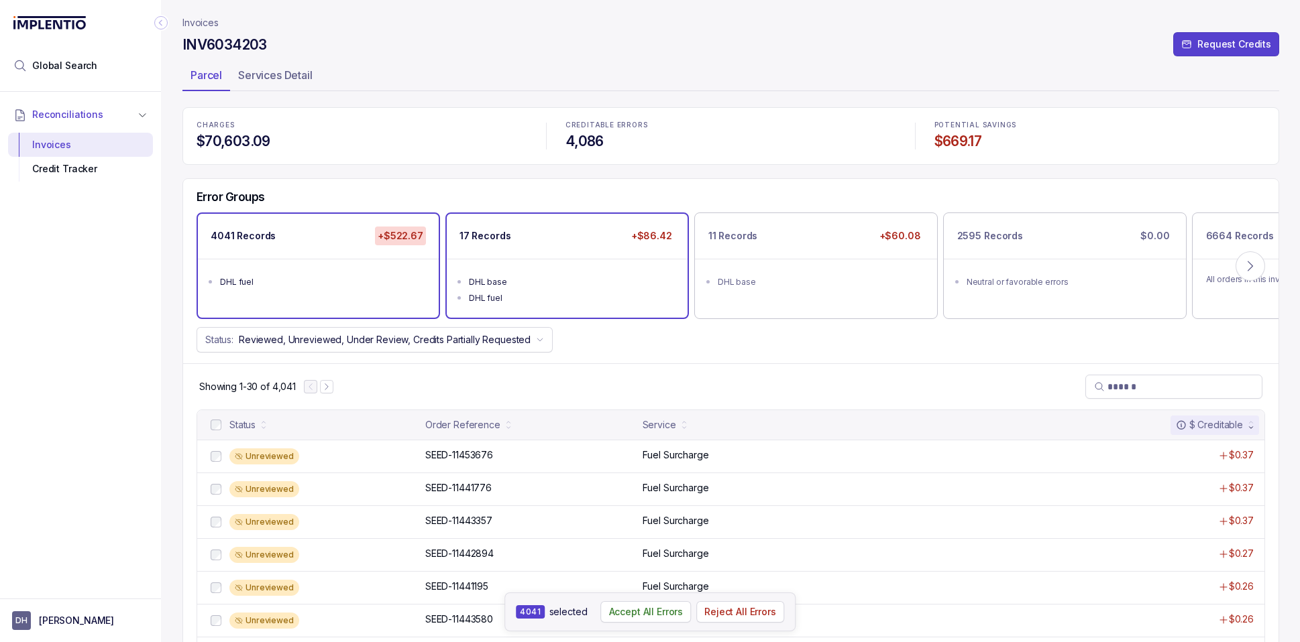
click at [560, 303] on div "DHL fuel" at bounding box center [571, 298] width 205 height 13
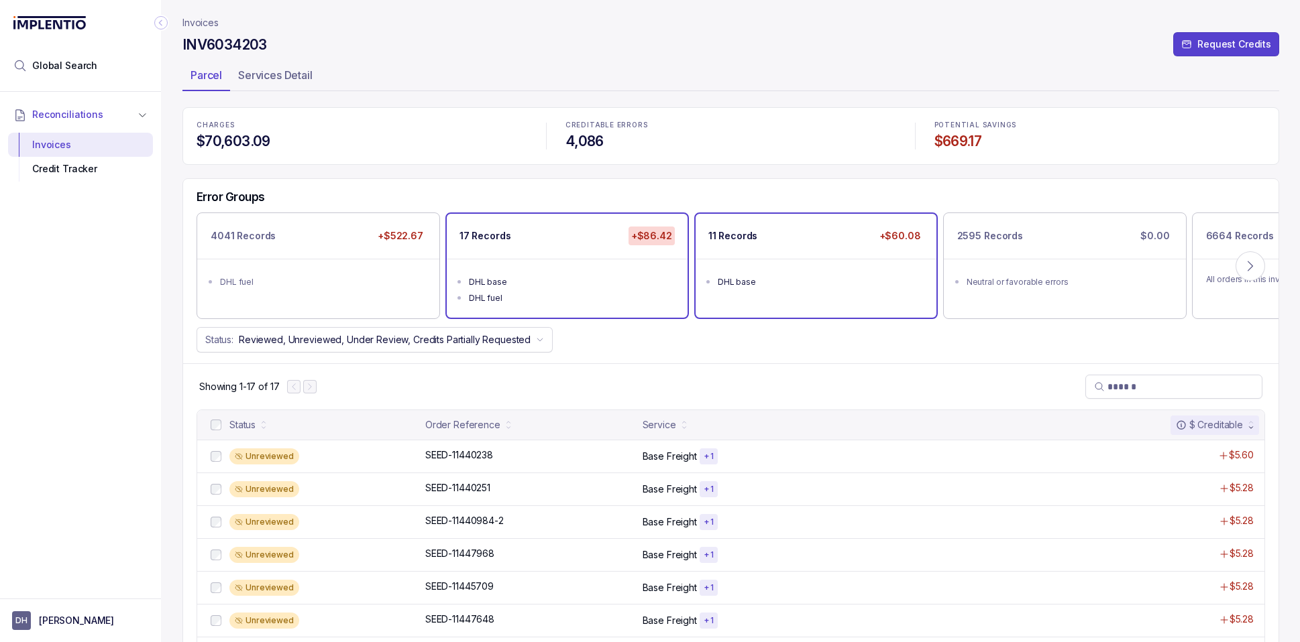
click at [794, 304] on div "11 Records +$60.08 DHL base" at bounding box center [815, 266] width 241 height 104
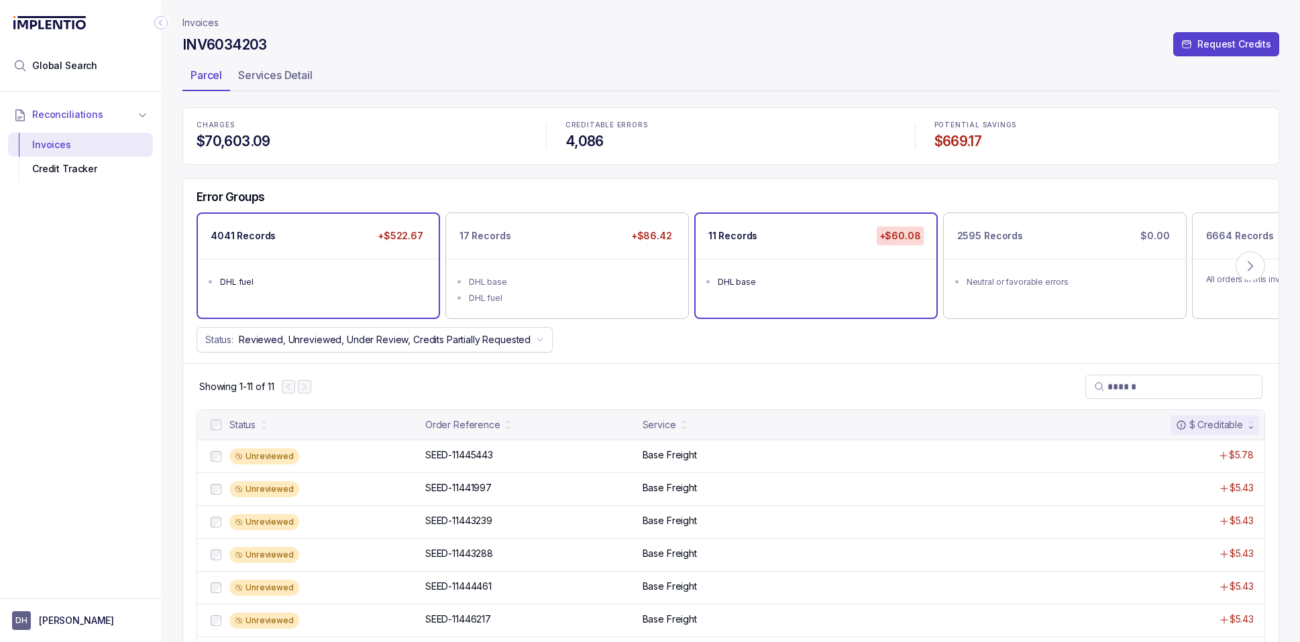
click at [386, 297] on ul "DHL fuel" at bounding box center [318, 280] width 241 height 43
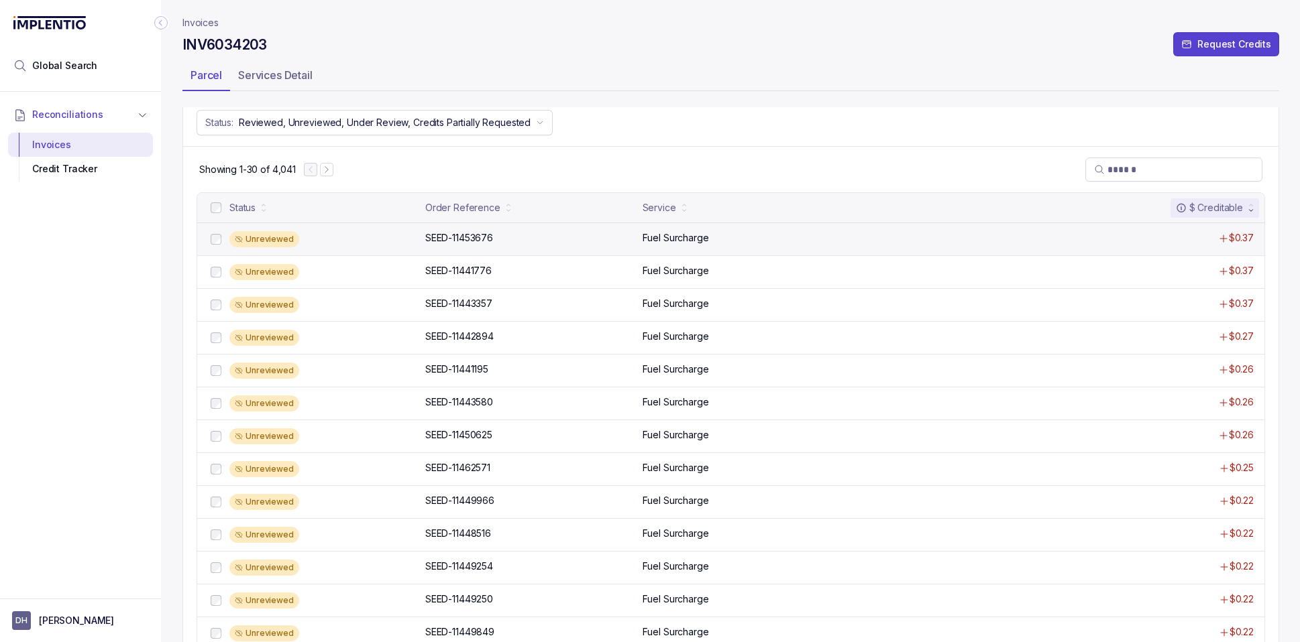
scroll to position [221, 0]
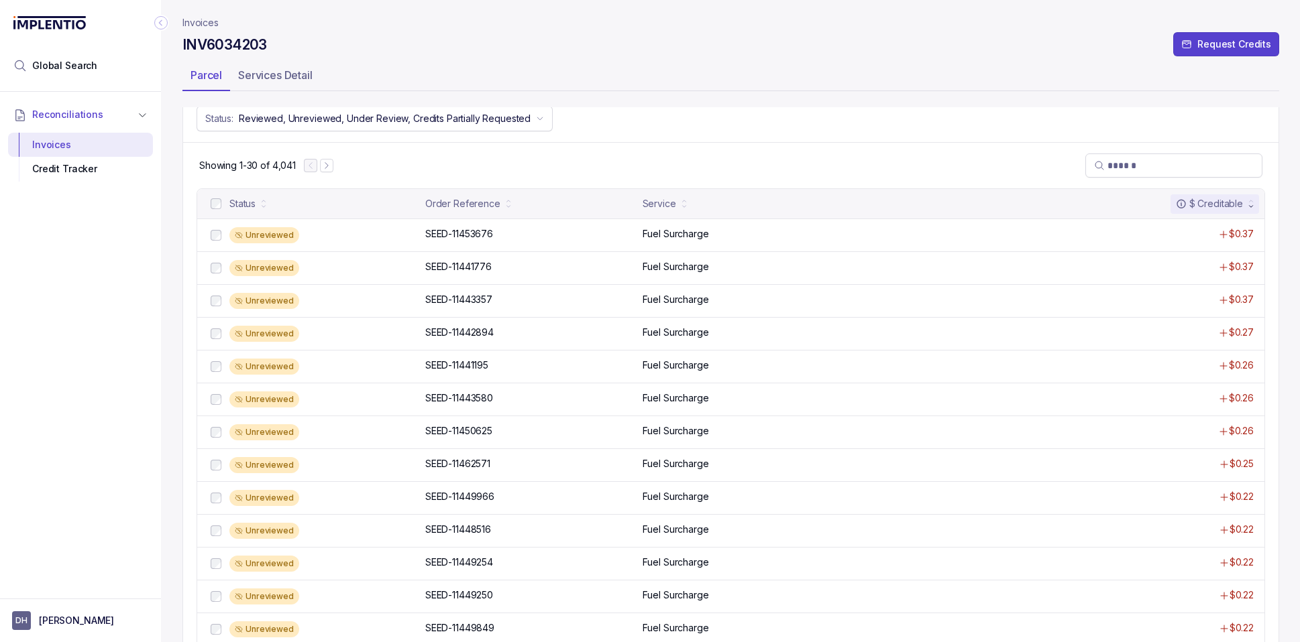
click at [186, 21] on p "Invoices" at bounding box center [200, 22] width 36 height 13
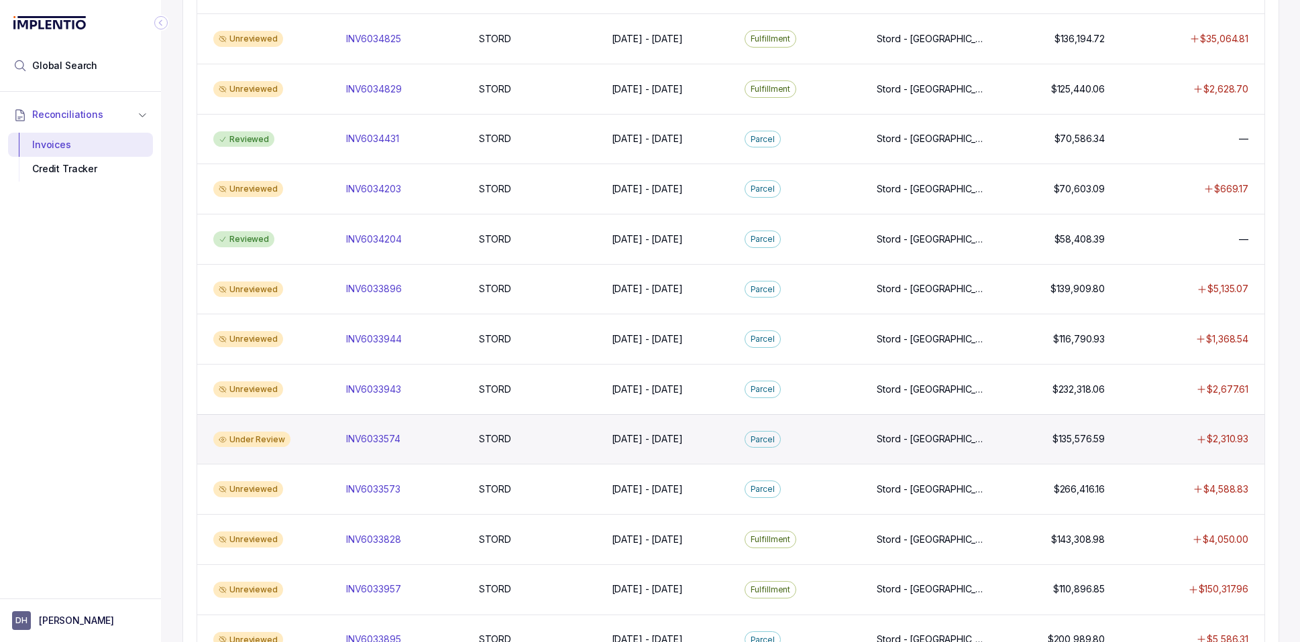
scroll to position [226, 0]
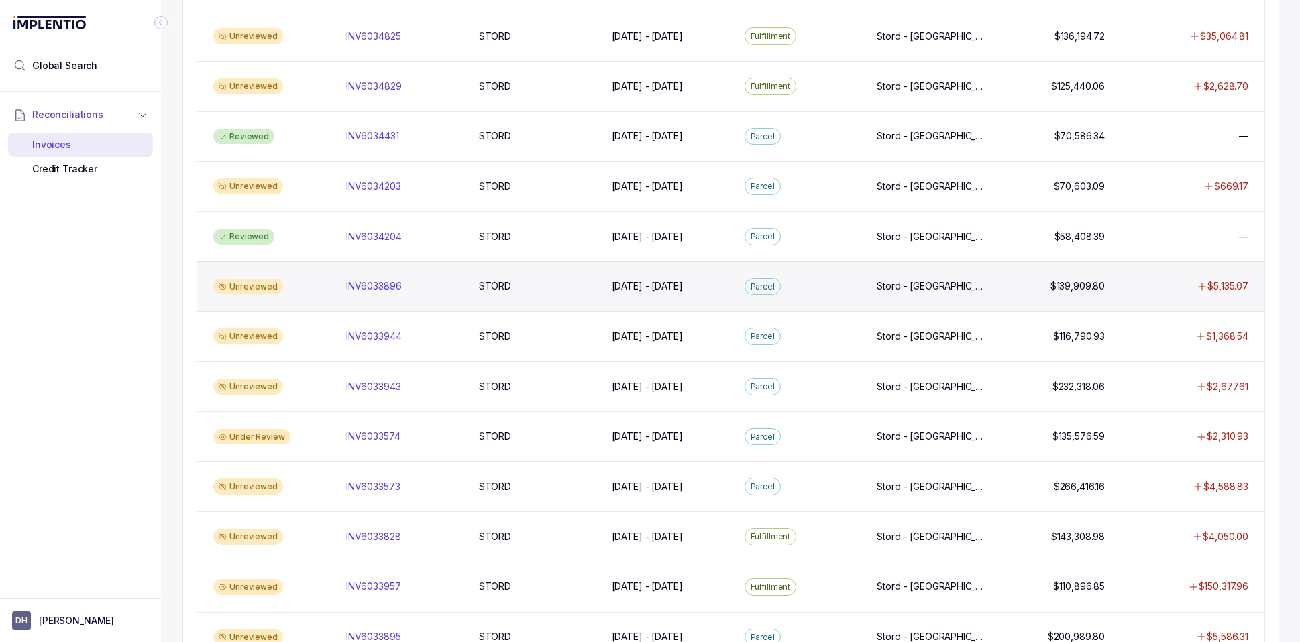
click at [239, 282] on div "Unreviewed" at bounding box center [248, 287] width 70 height 16
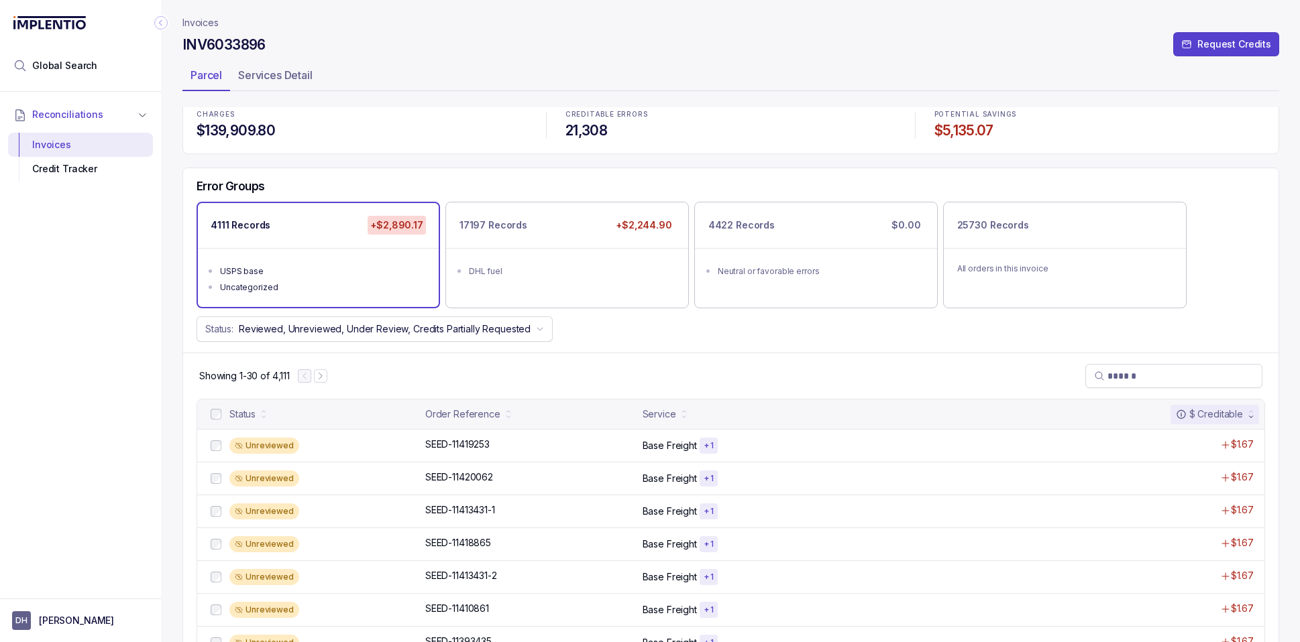
scroll to position [13, 0]
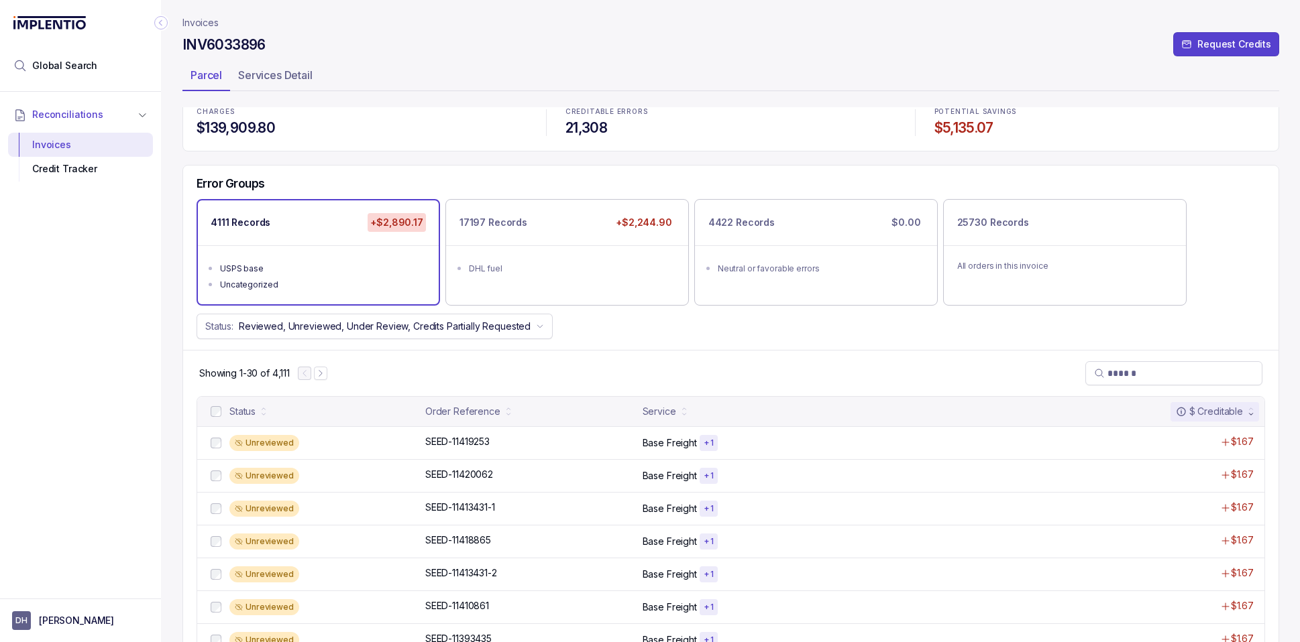
click at [341, 272] on div "USPS base" at bounding box center [322, 268] width 205 height 13
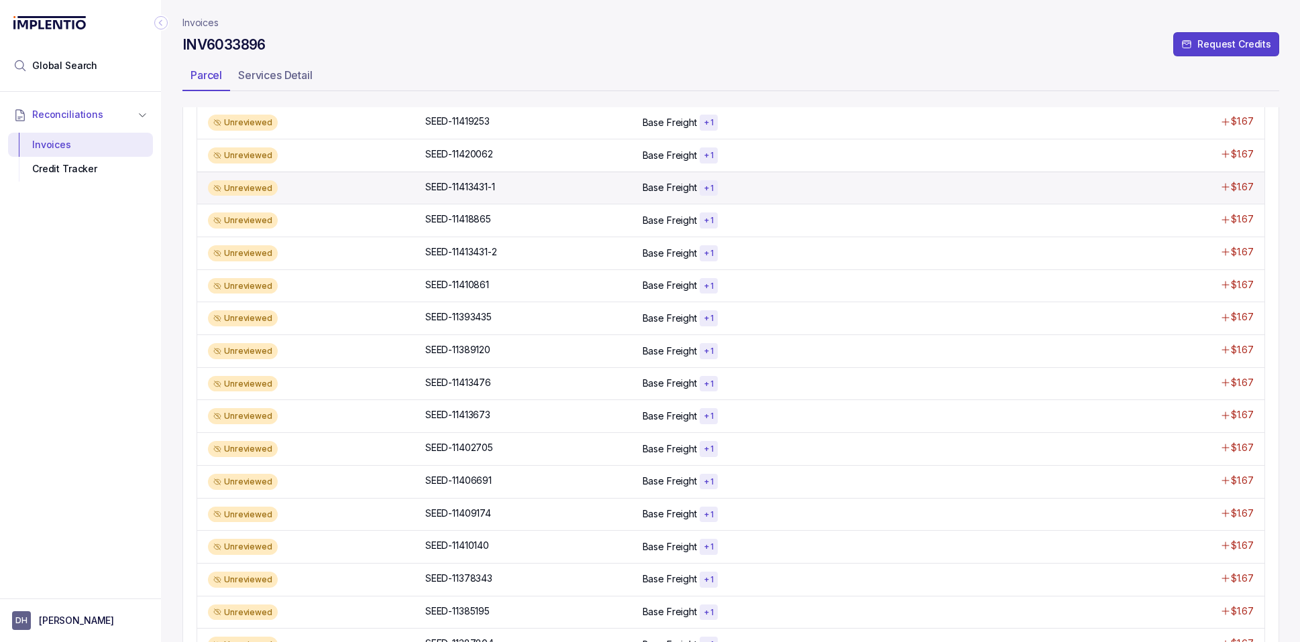
scroll to position [53, 0]
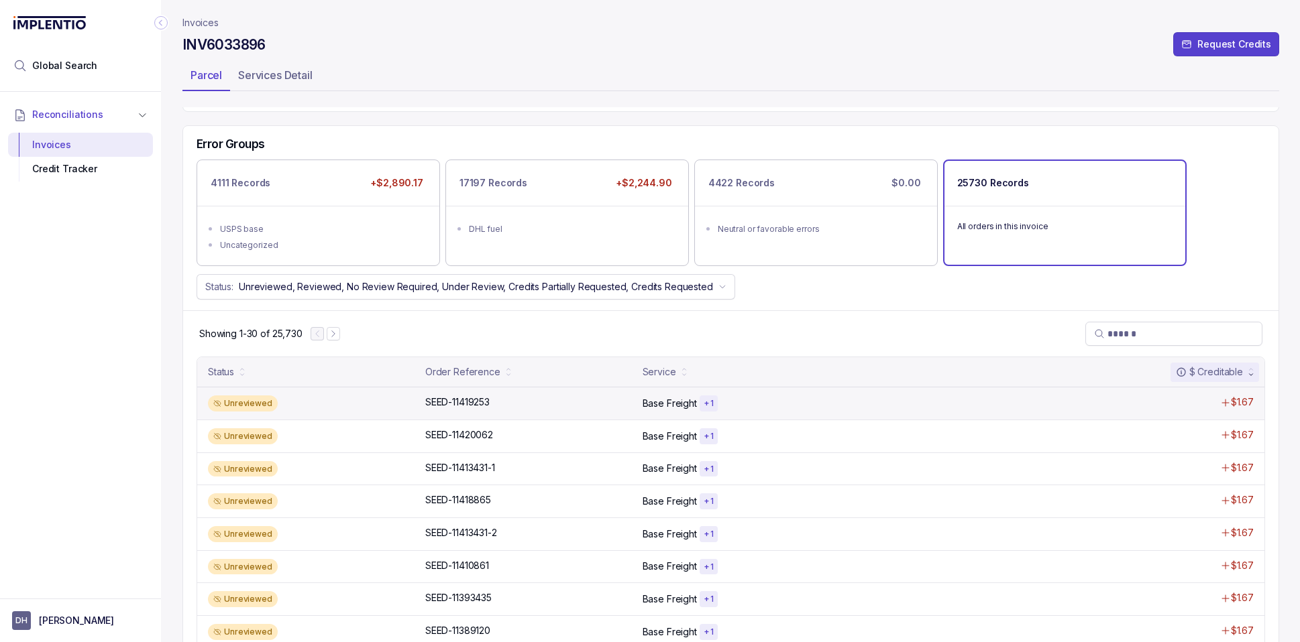
click at [673, 406] on p "Base Freight" at bounding box center [669, 403] width 54 height 13
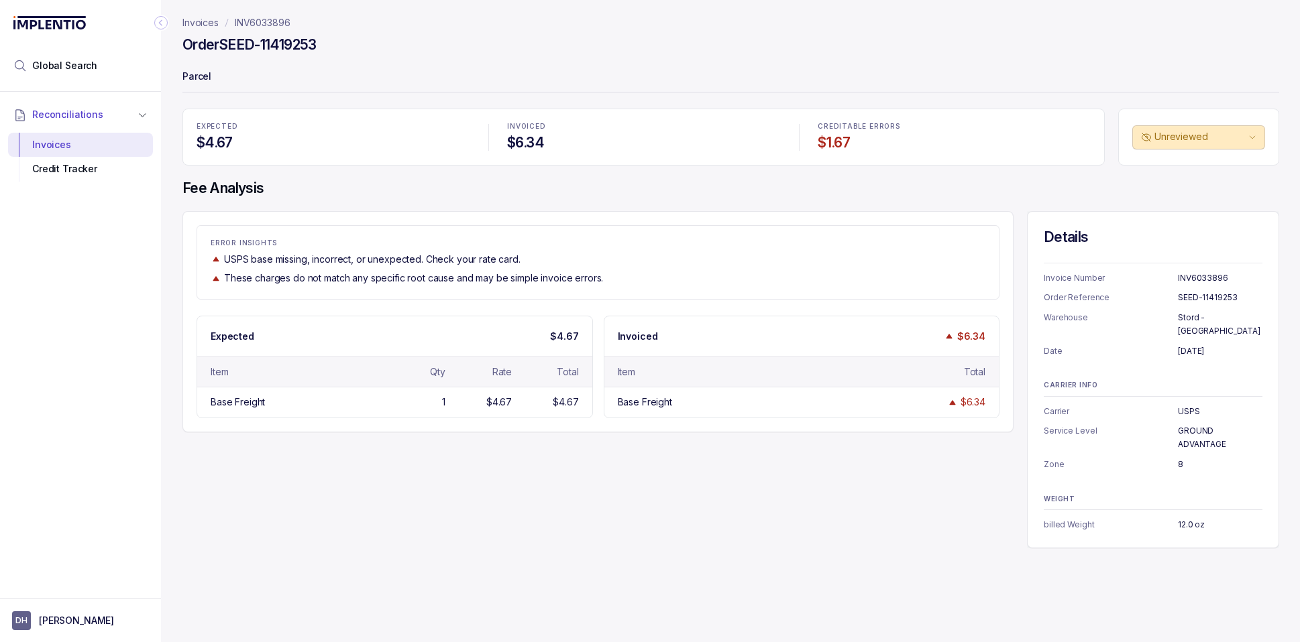
click at [268, 23] on p "INV6033896" at bounding box center [263, 22] width 56 height 13
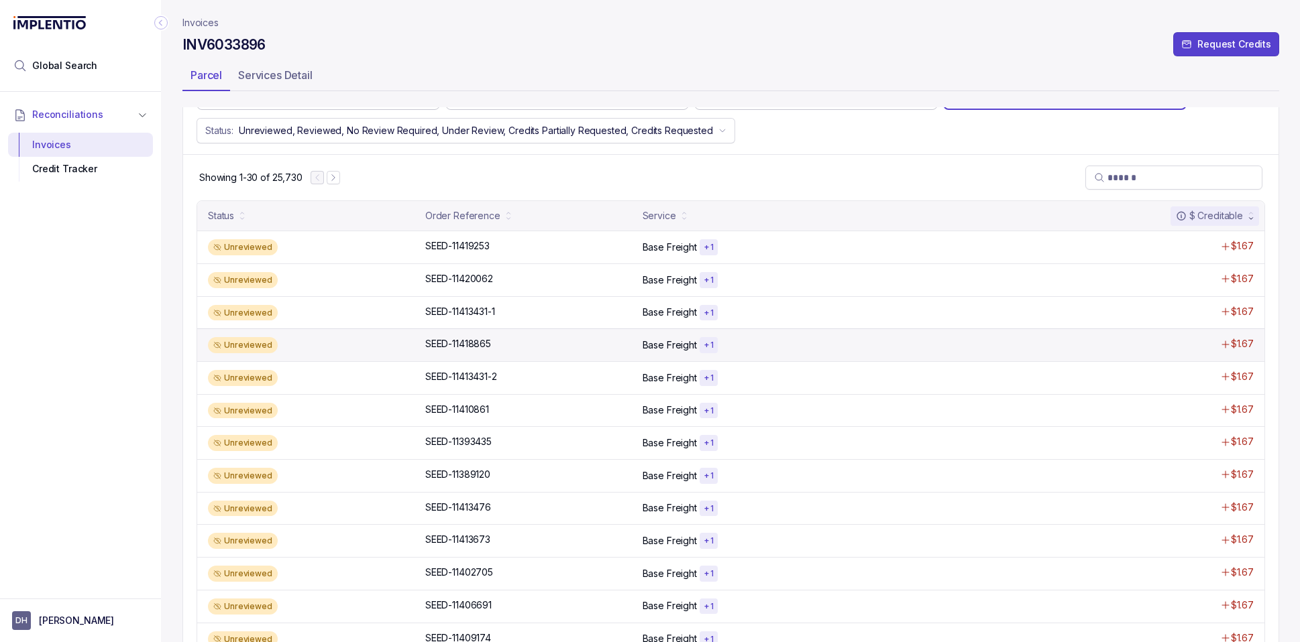
scroll to position [62, 0]
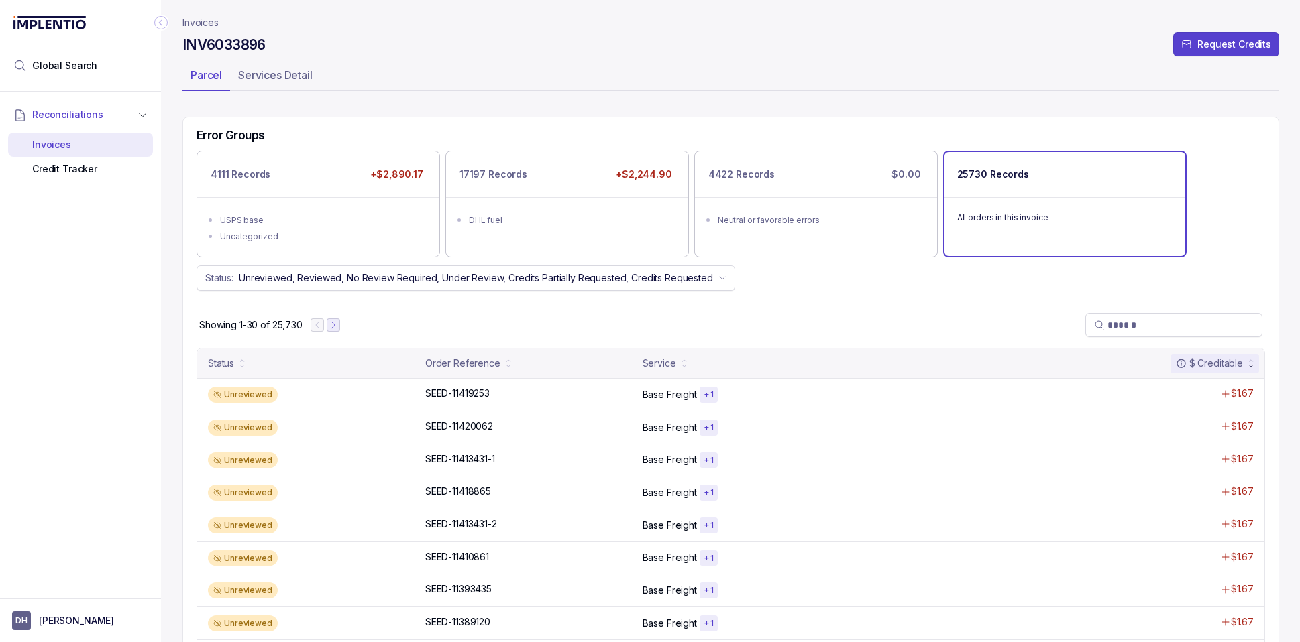
click at [331, 324] on icon "Next Page" at bounding box center [333, 325] width 9 height 9
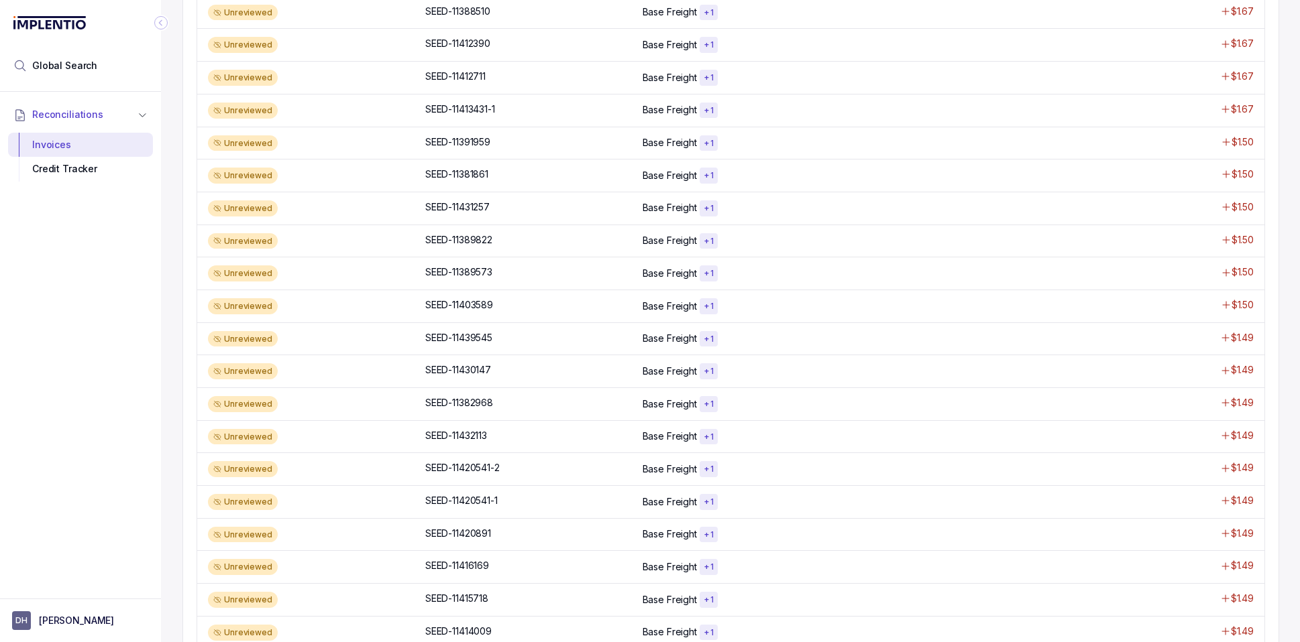
scroll to position [520, 0]
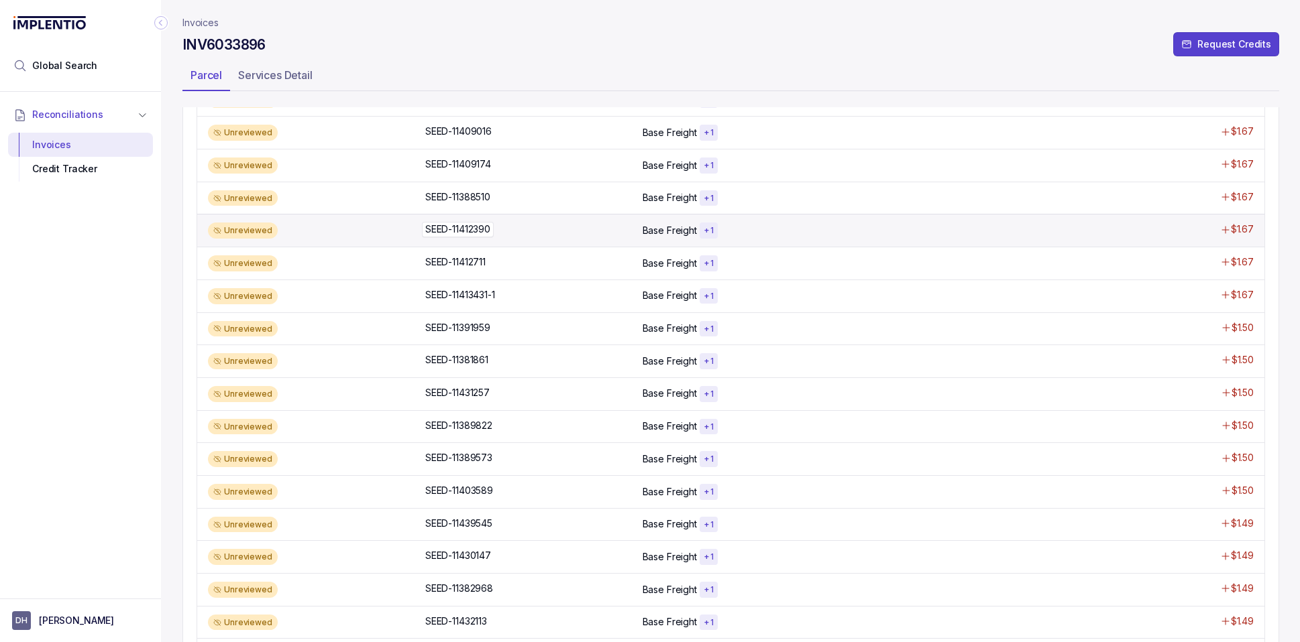
click at [515, 229] on div "SEED-11412390 SEED-11412390" at bounding box center [529, 229] width 209 height 13
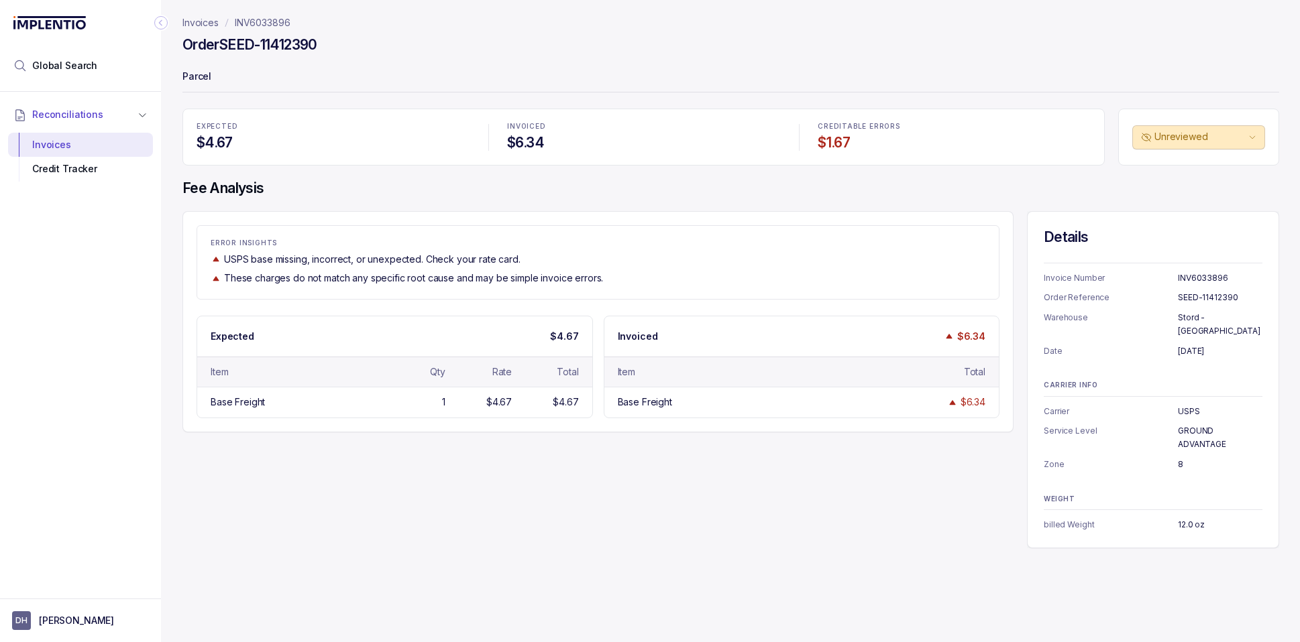
click at [268, 24] on p "INV6033896" at bounding box center [263, 22] width 56 height 13
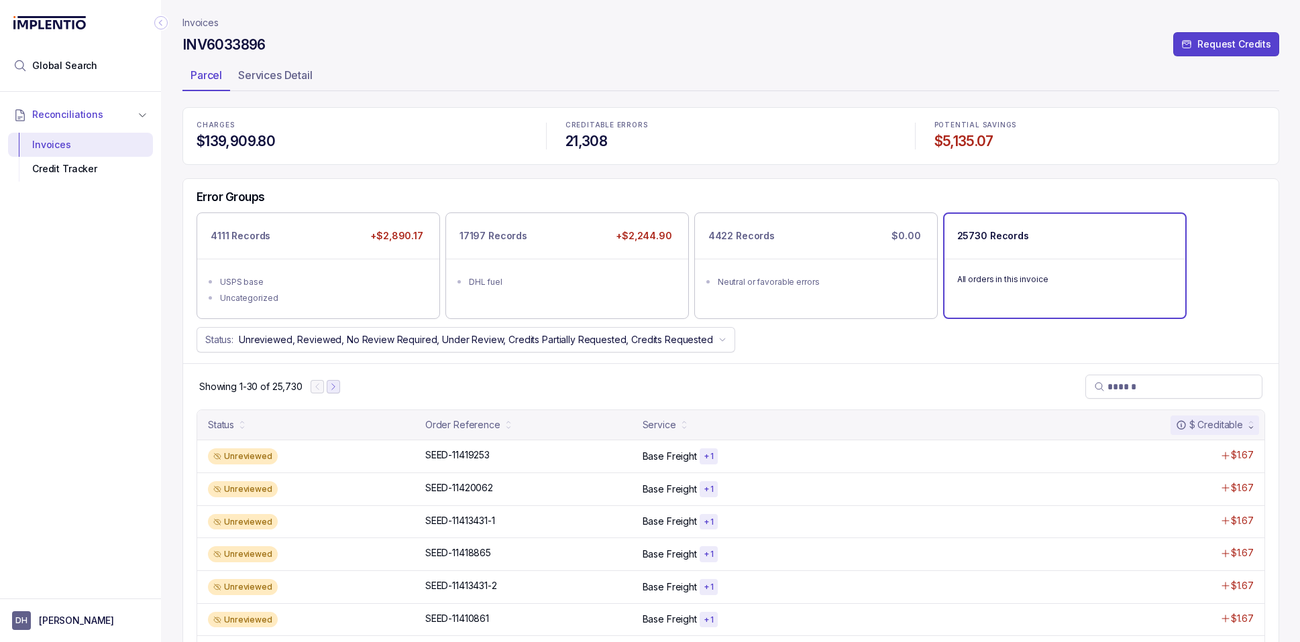
click at [329, 386] on icon "Next Page" at bounding box center [333, 386] width 9 height 9
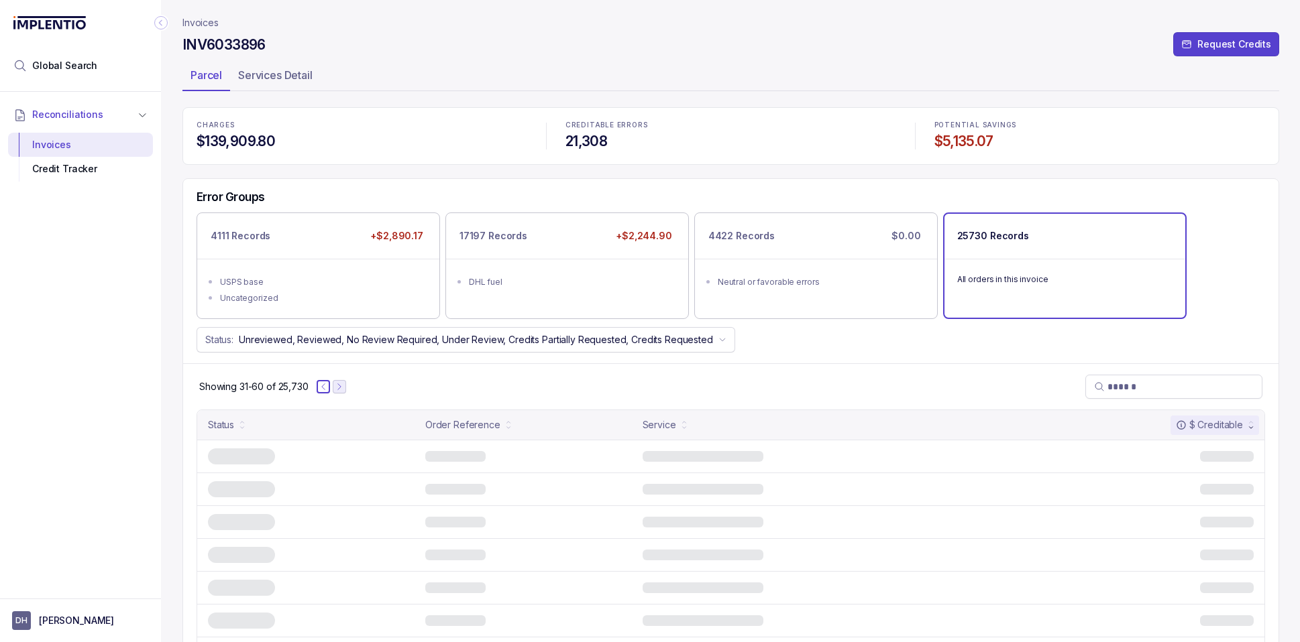
click at [329, 386] on button "Previous Page" at bounding box center [323, 386] width 13 height 13
click at [329, 386] on icon "Next Page" at bounding box center [333, 386] width 9 height 9
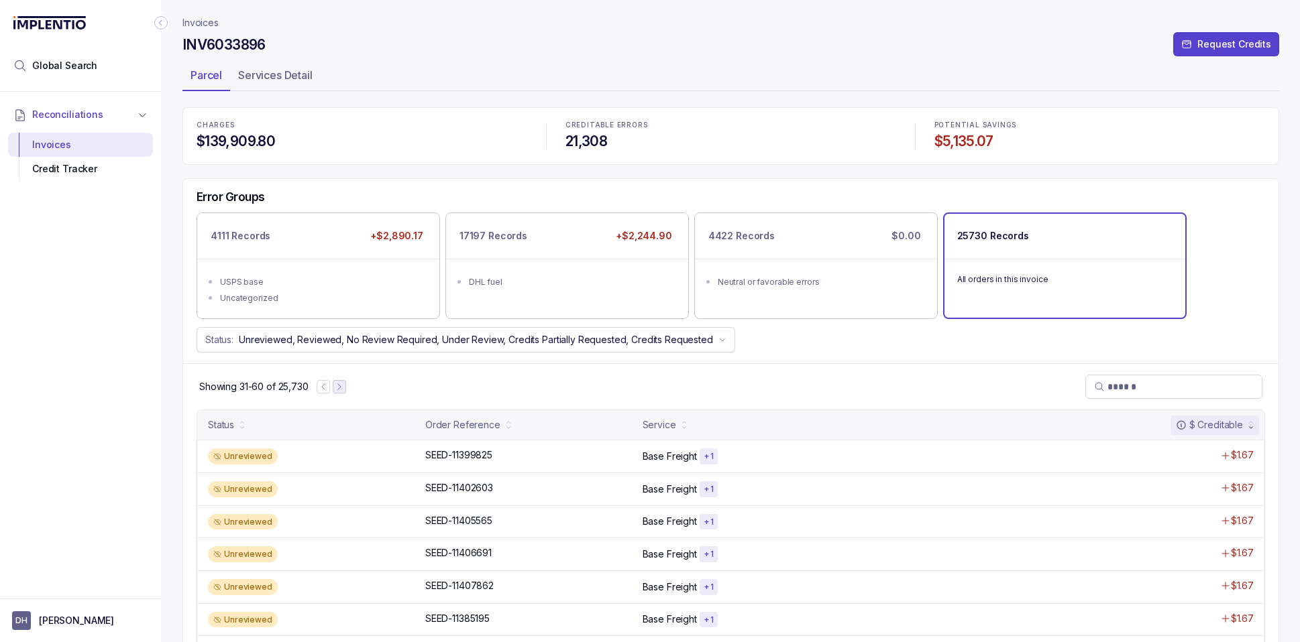
click at [336, 384] on icon "Next Page" at bounding box center [339, 386] width 9 height 9
click at [359, 266] on ul "USPS base Uncategorized" at bounding box center [318, 288] width 241 height 59
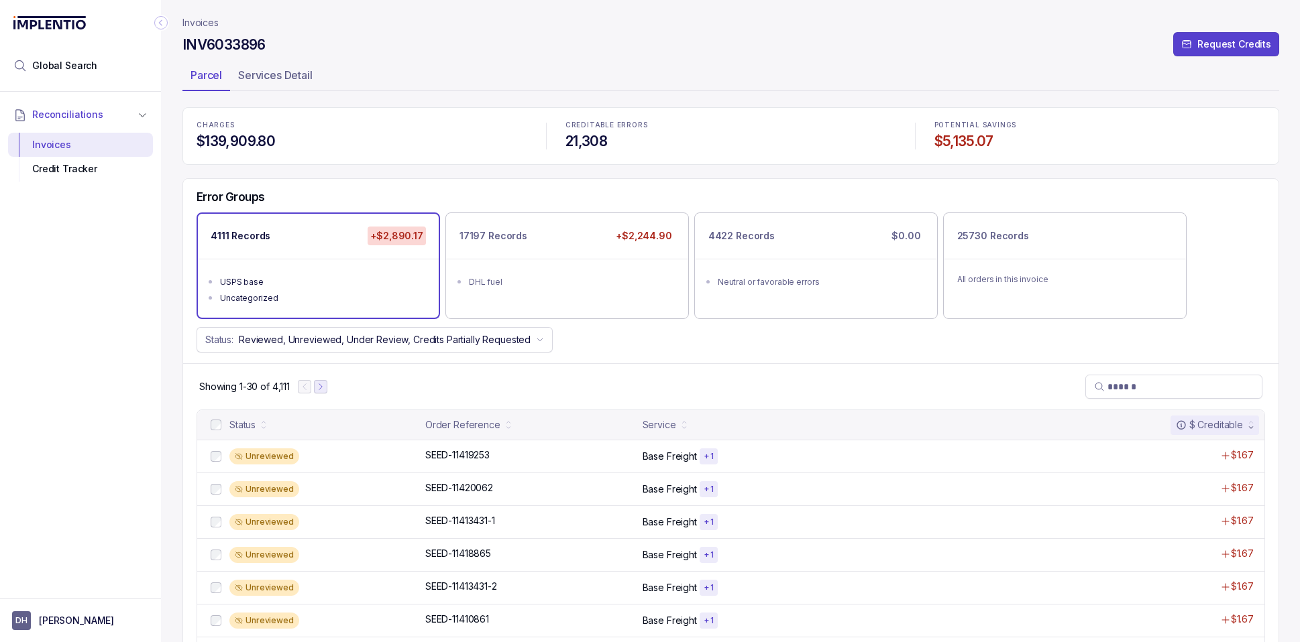
click at [325, 387] on icon "Next Page" at bounding box center [320, 386] width 9 height 9
click at [329, 388] on icon "Next Page" at bounding box center [326, 386] width 9 height 9
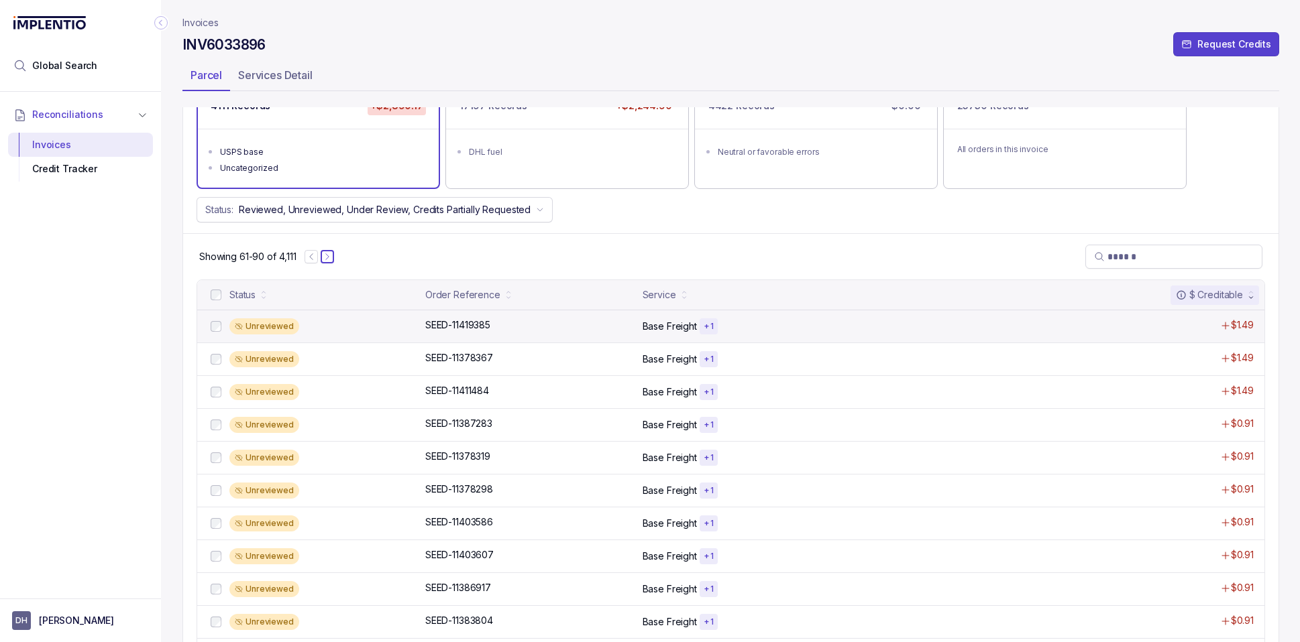
scroll to position [127, 0]
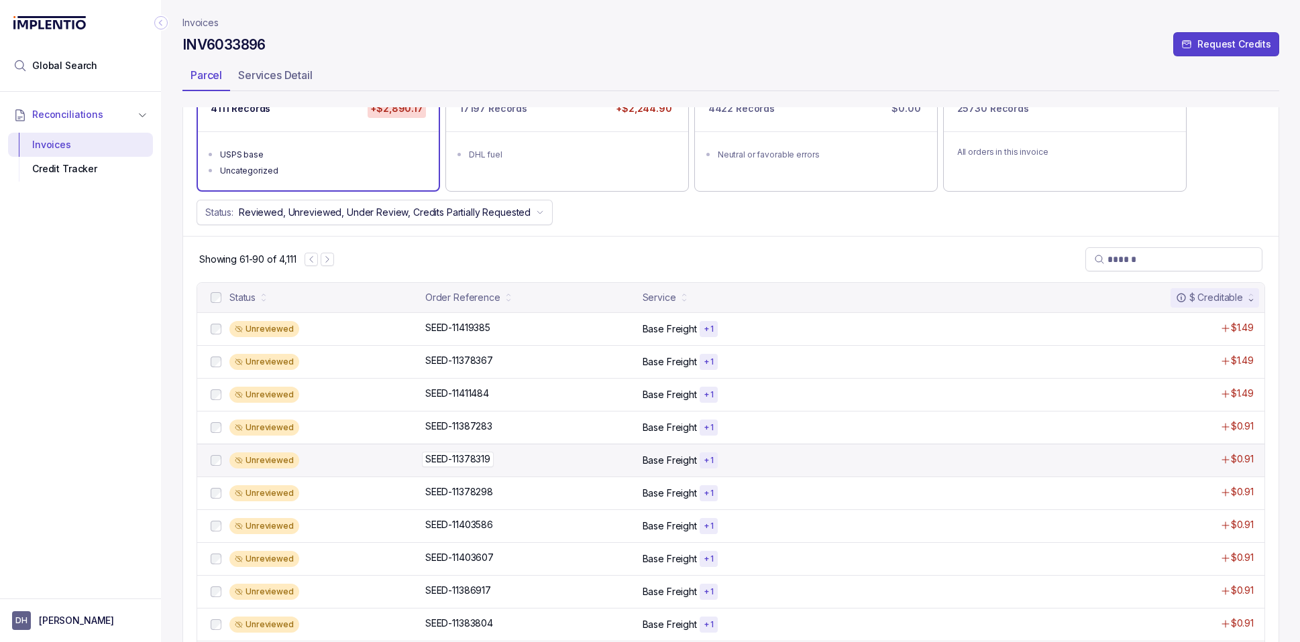
click at [527, 456] on div "SEED-11378319 SEED-11378319" at bounding box center [529, 459] width 209 height 13
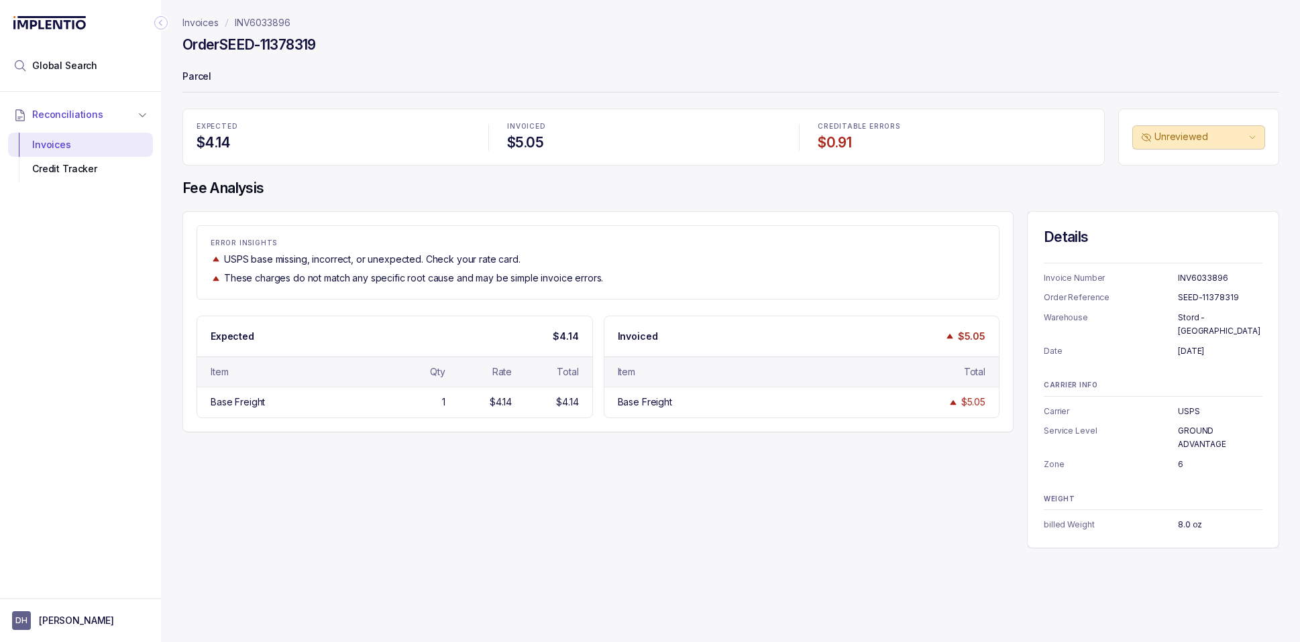
click at [253, 23] on p "INV6033896" at bounding box center [263, 22] width 56 height 13
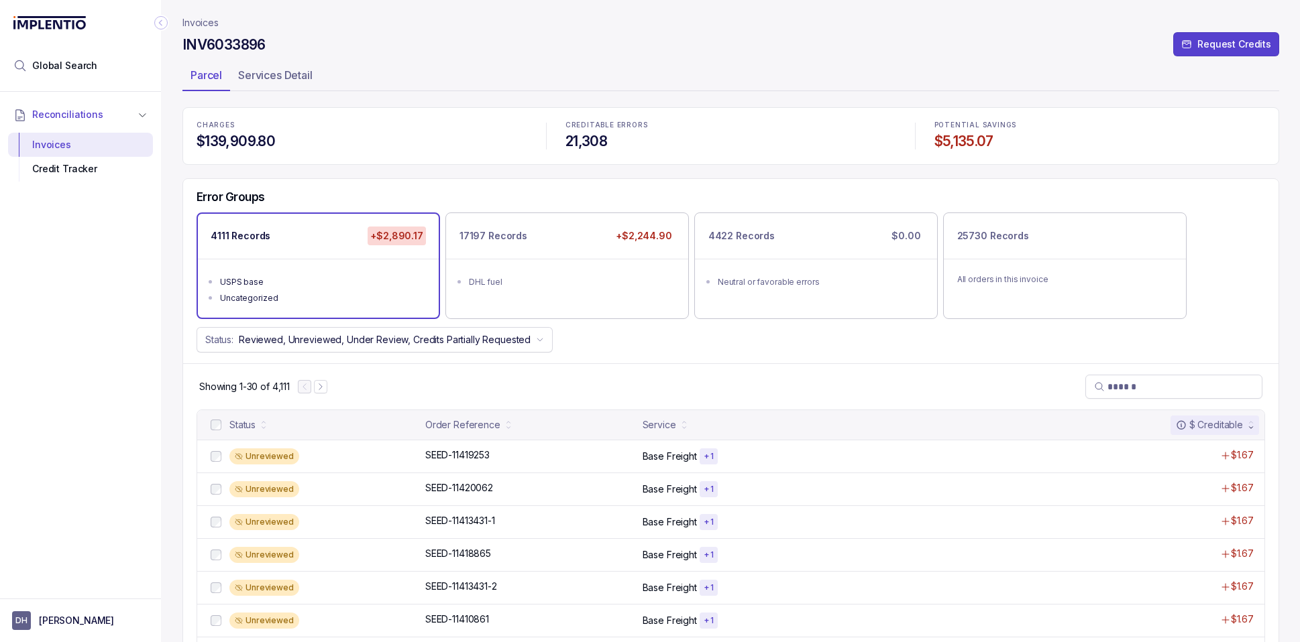
click at [198, 23] on p "Invoices" at bounding box center [200, 22] width 36 height 13
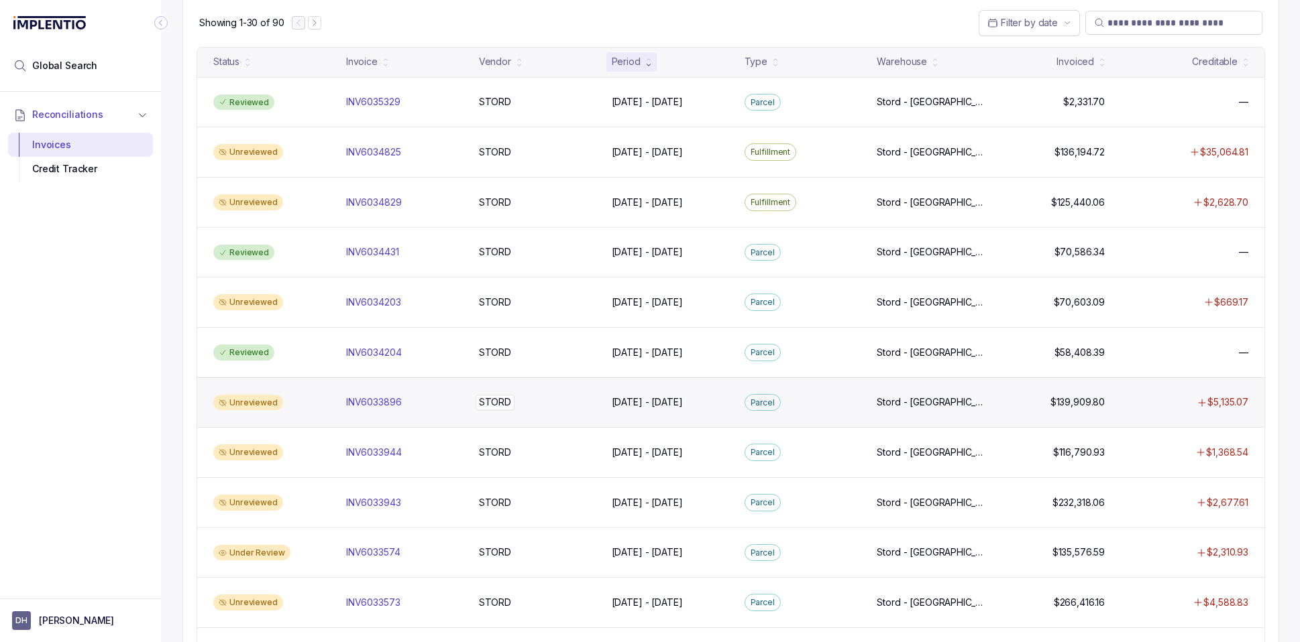
scroll to position [94, 0]
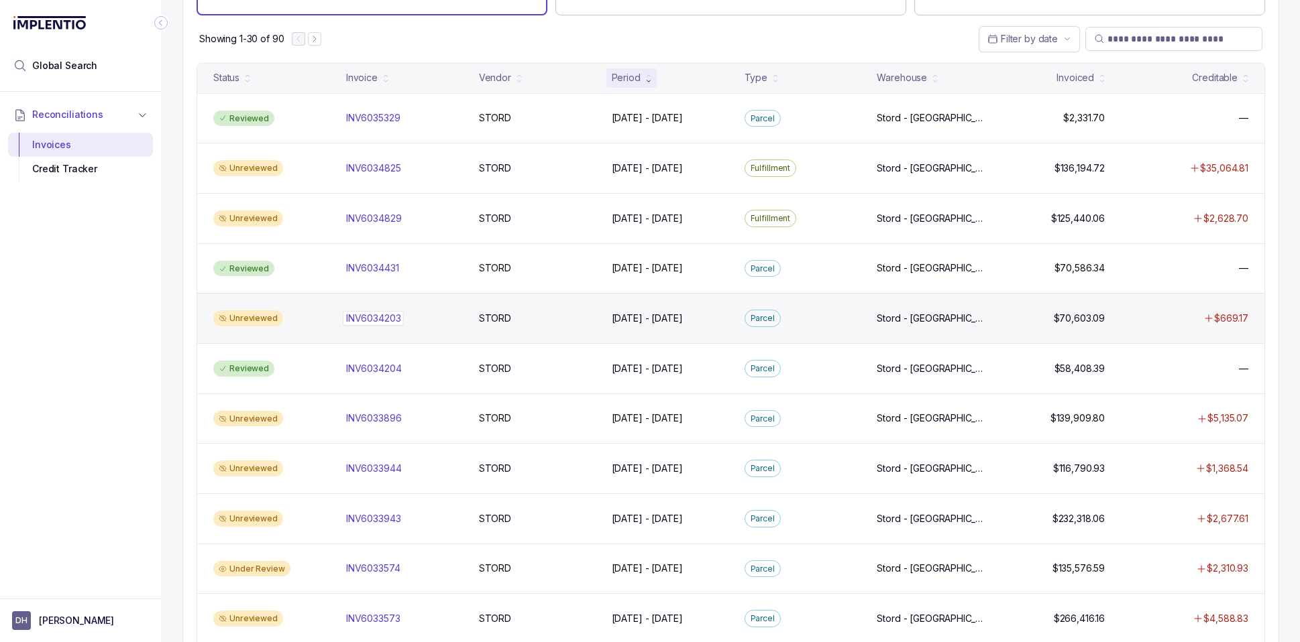
click at [387, 318] on p "INV6034203" at bounding box center [374, 318] width 62 height 15
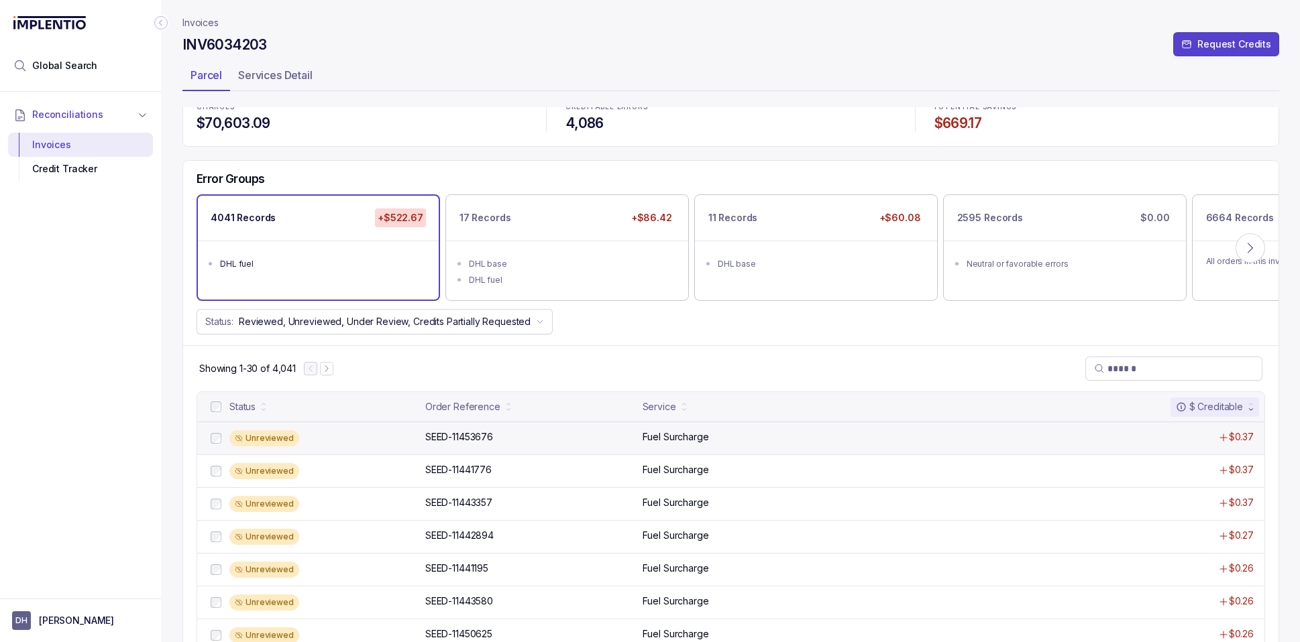
scroll to position [20, 0]
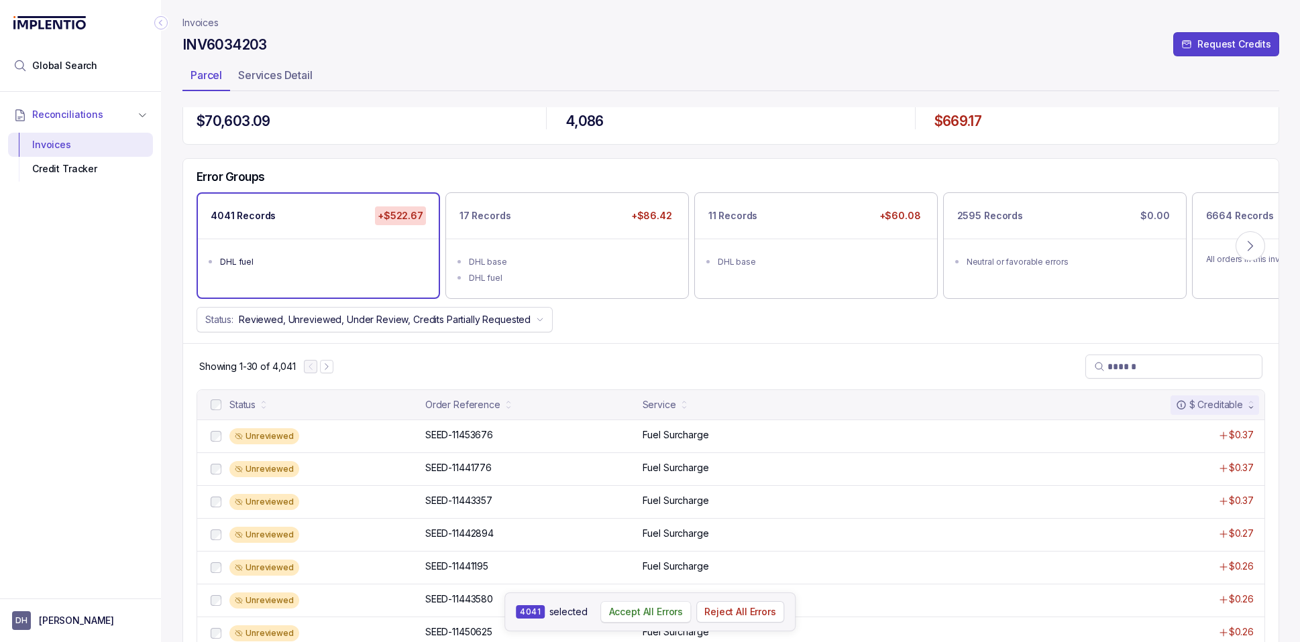
click at [642, 612] on p "Accept All Errors" at bounding box center [646, 612] width 74 height 13
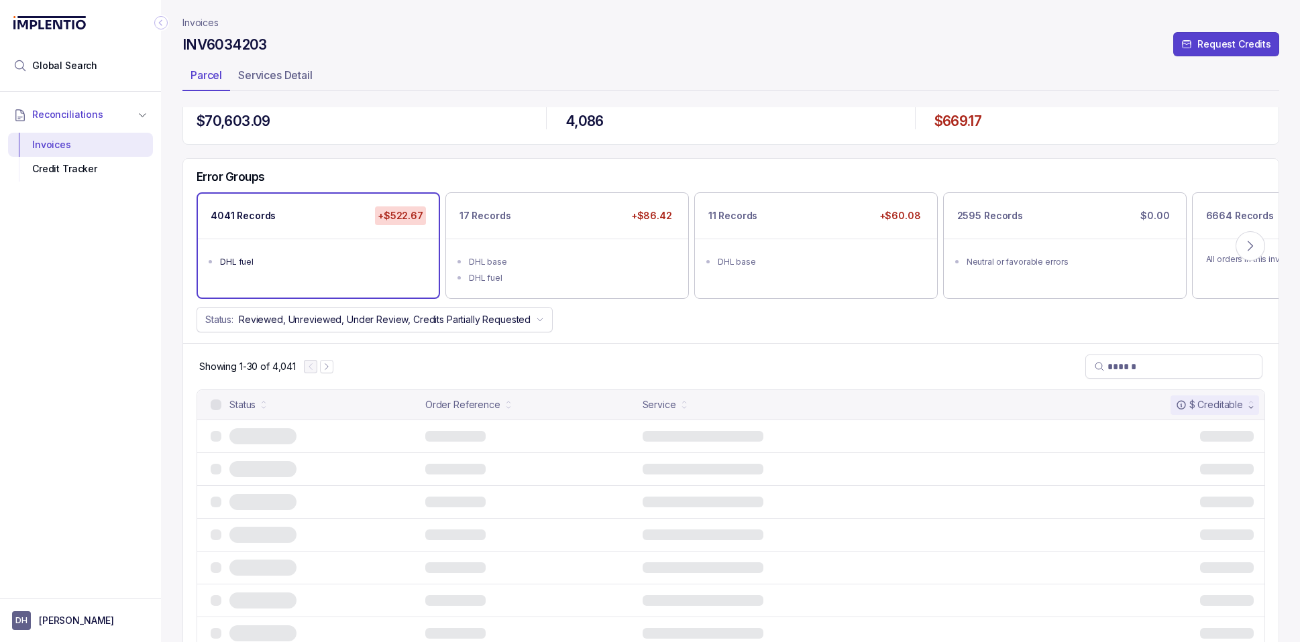
scroll to position [0, 0]
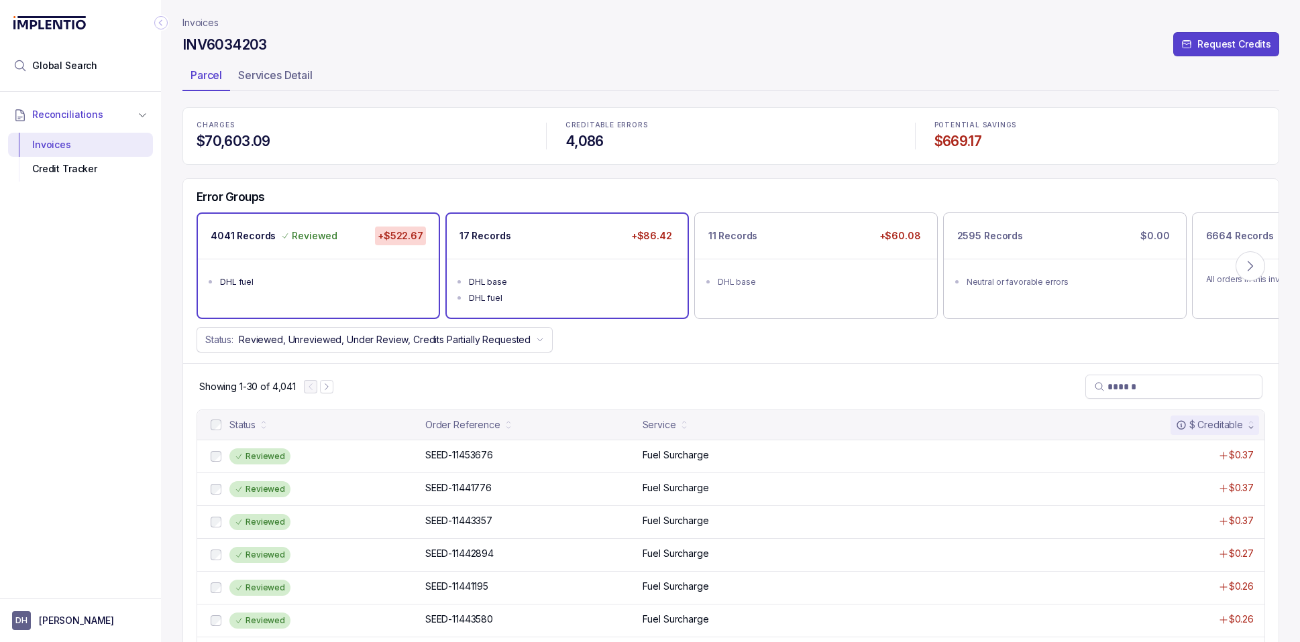
click at [573, 283] on div "DHL base" at bounding box center [571, 282] width 205 height 13
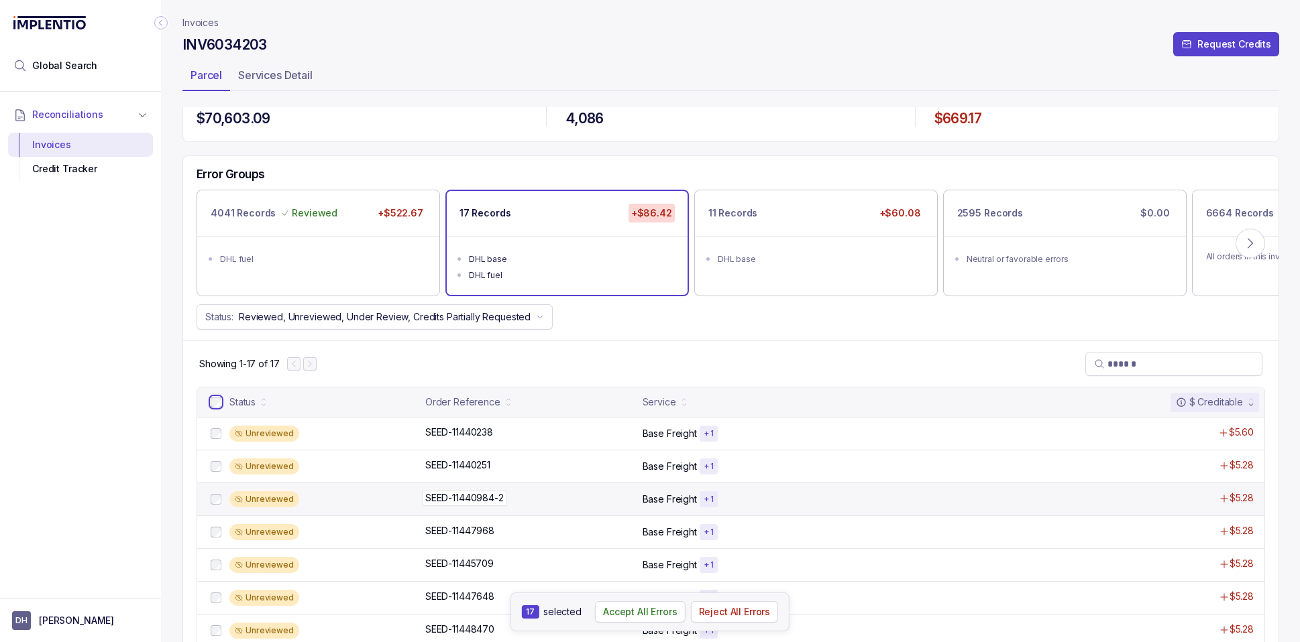
scroll to position [37, 0]
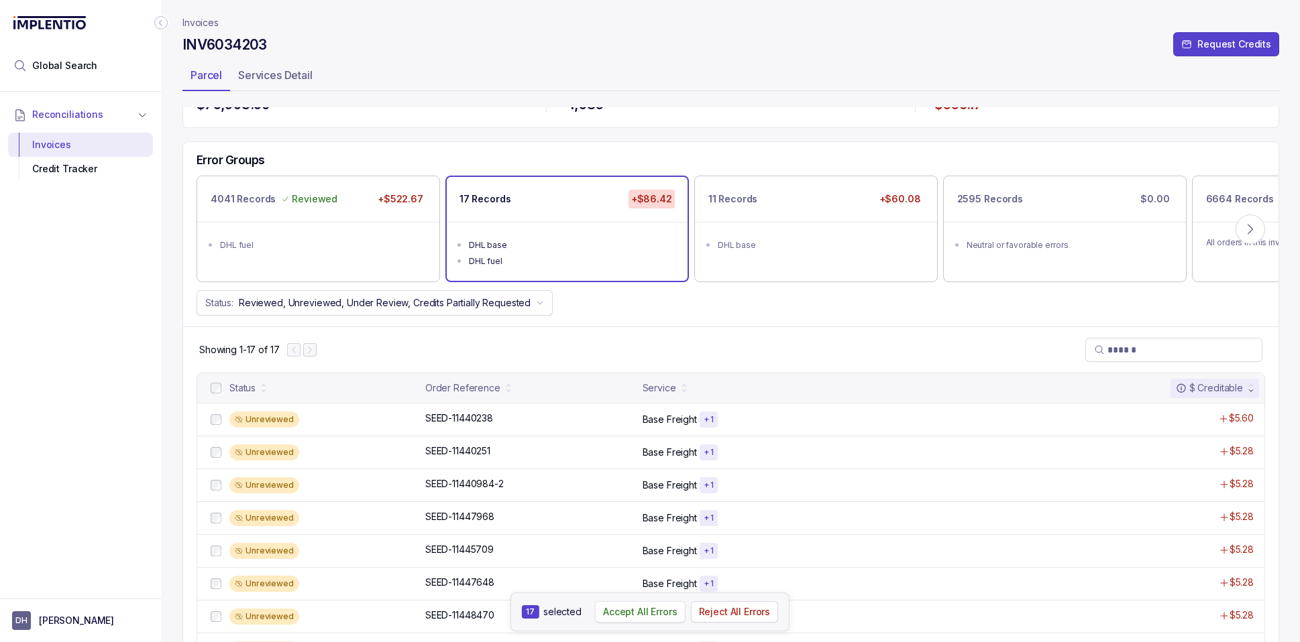
click at [630, 617] on p "Accept All Errors" at bounding box center [640, 612] width 74 height 13
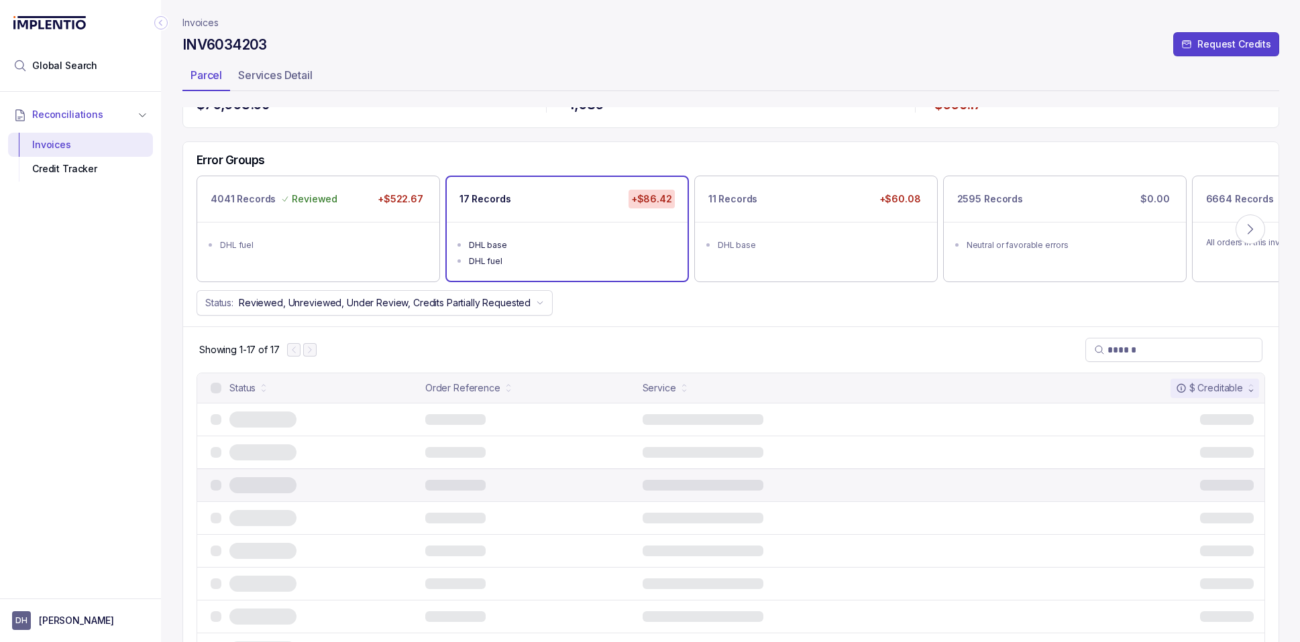
scroll to position [0, 0]
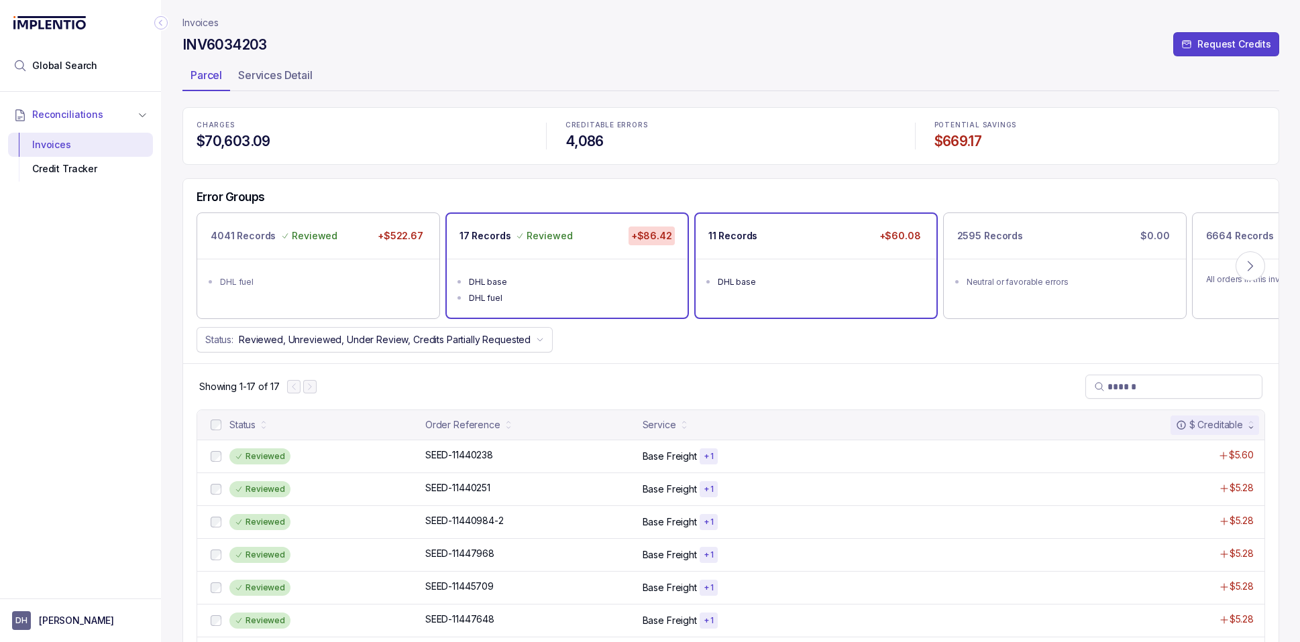
click at [825, 243] on div "11 Records +$60.08" at bounding box center [815, 236] width 241 height 45
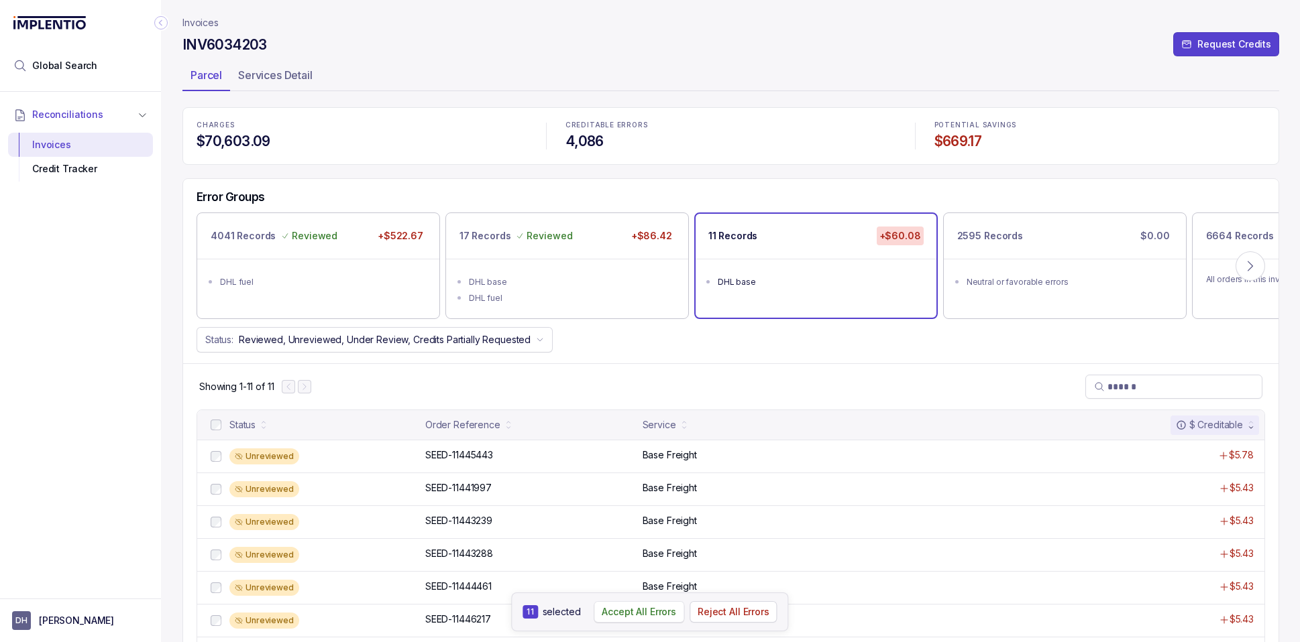
click at [619, 613] on p "Accept All Errors" at bounding box center [639, 612] width 74 height 13
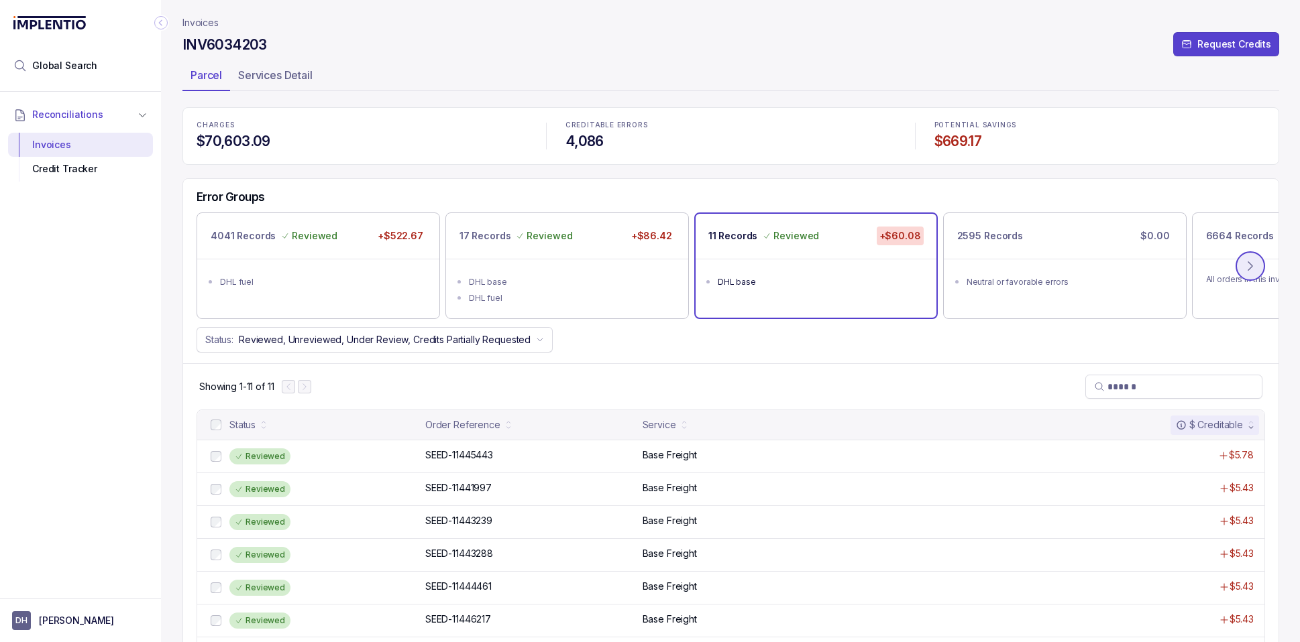
click at [1247, 260] on icon at bounding box center [1249, 266] width 13 height 13
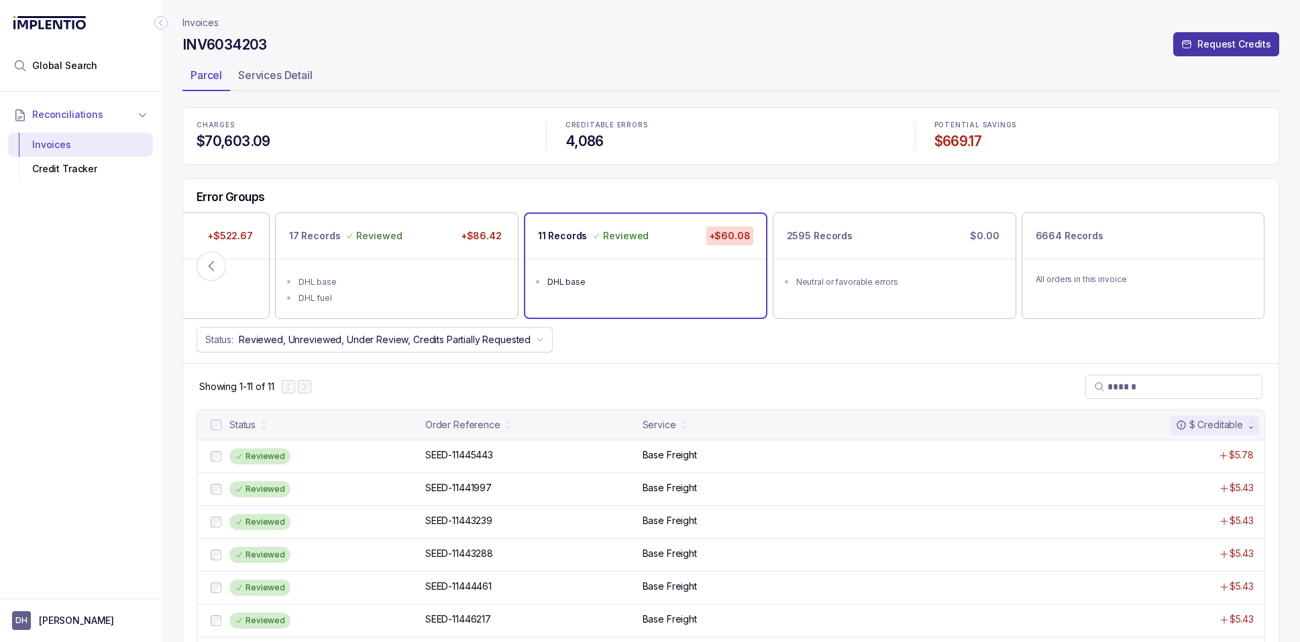
click at [1228, 41] on p "Request Credits" at bounding box center [1234, 44] width 74 height 13
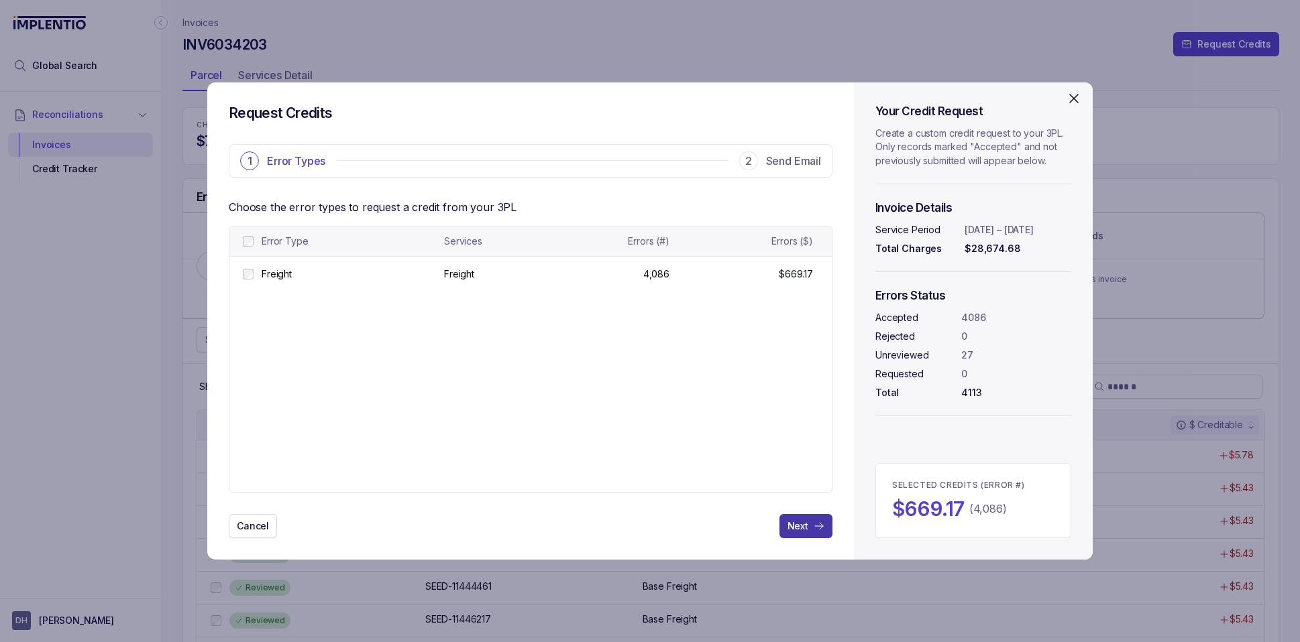
click at [807, 526] on p "Next" at bounding box center [797, 526] width 21 height 13
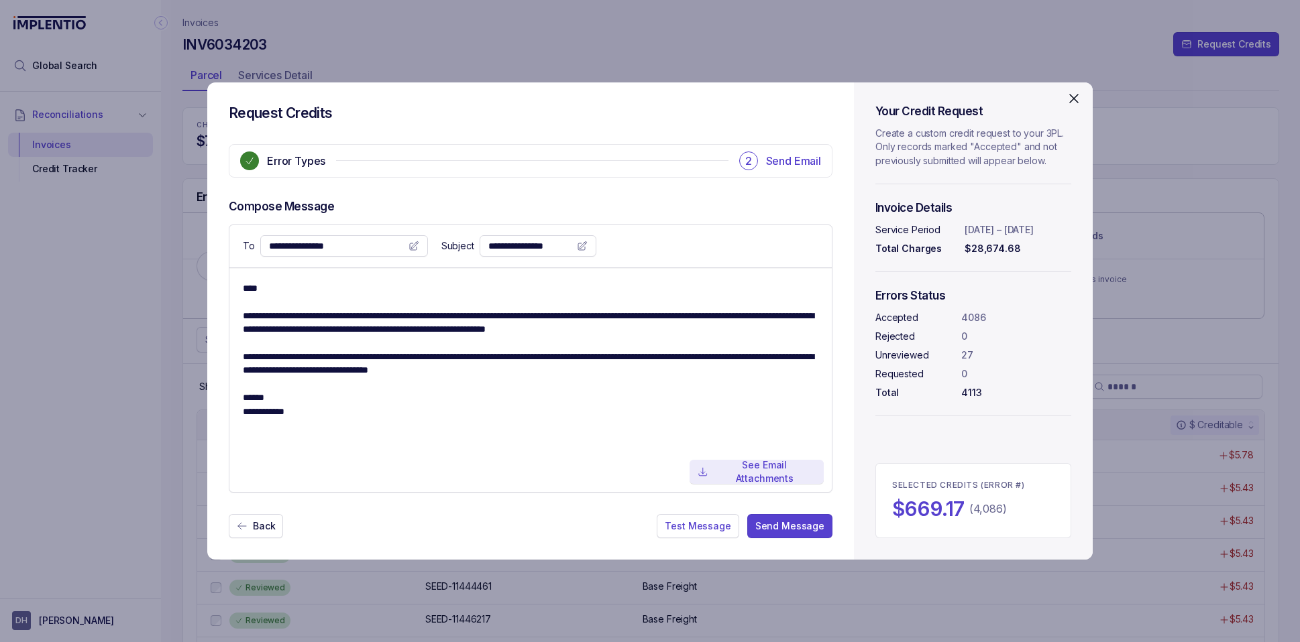
click at [746, 470] on p "See Email Attachments" at bounding box center [764, 472] width 102 height 27
click at [763, 99] on div "**********" at bounding box center [530, 320] width 646 height 477
click at [1076, 97] on icon "Close" at bounding box center [1074, 99] width 16 height 16
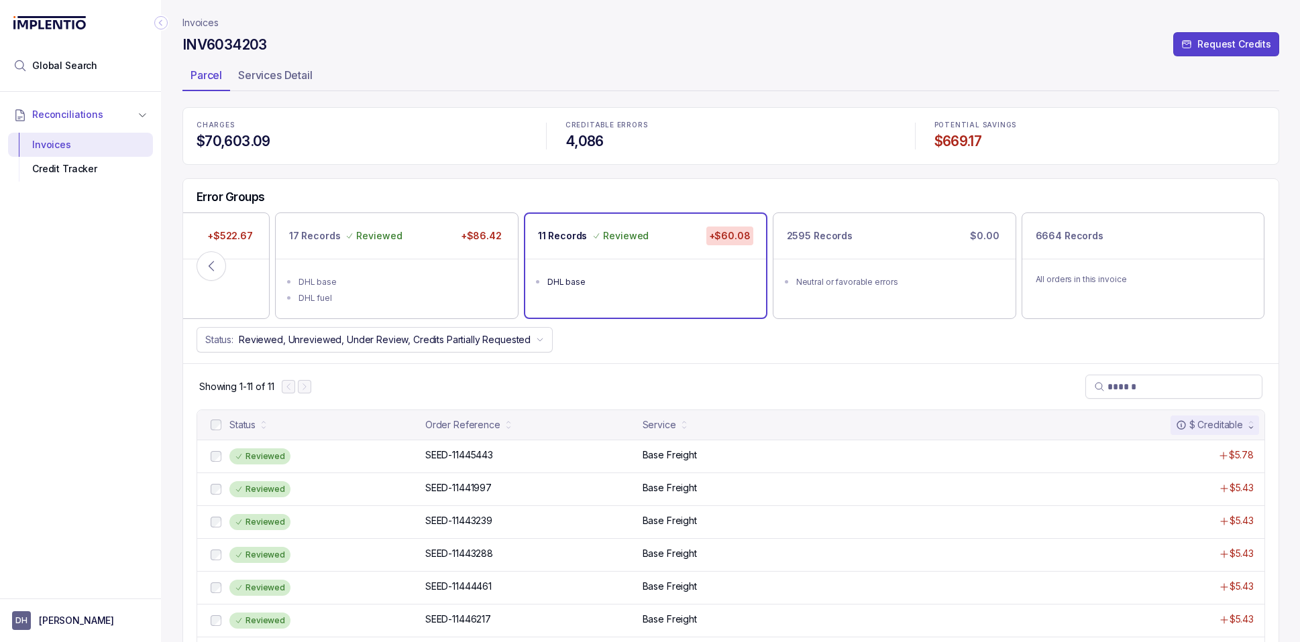
click at [201, 23] on p "Invoices" at bounding box center [200, 22] width 36 height 13
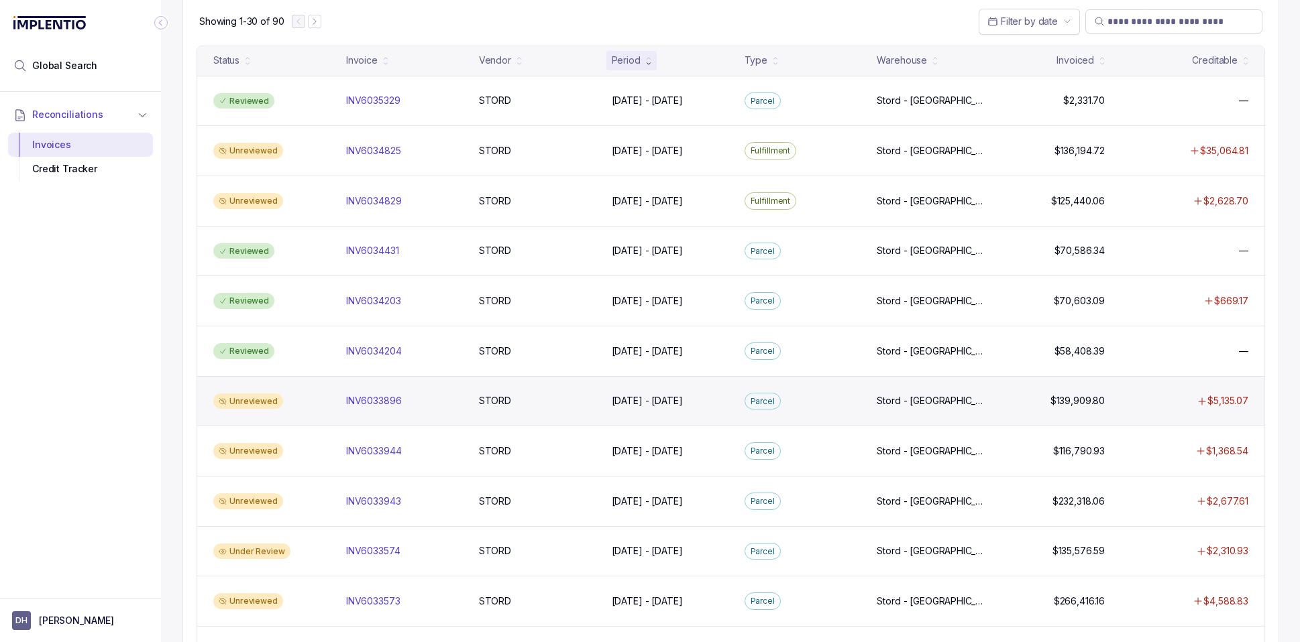
scroll to position [56, 0]
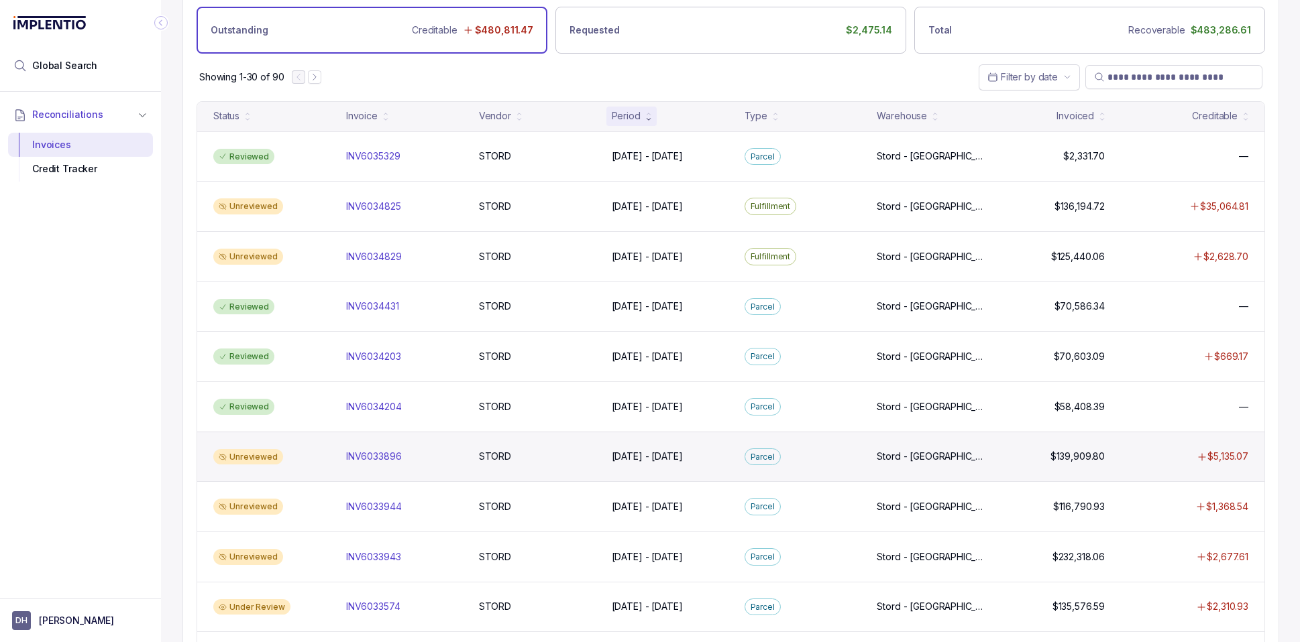
click at [263, 460] on div "Unreviewed" at bounding box center [248, 457] width 70 height 16
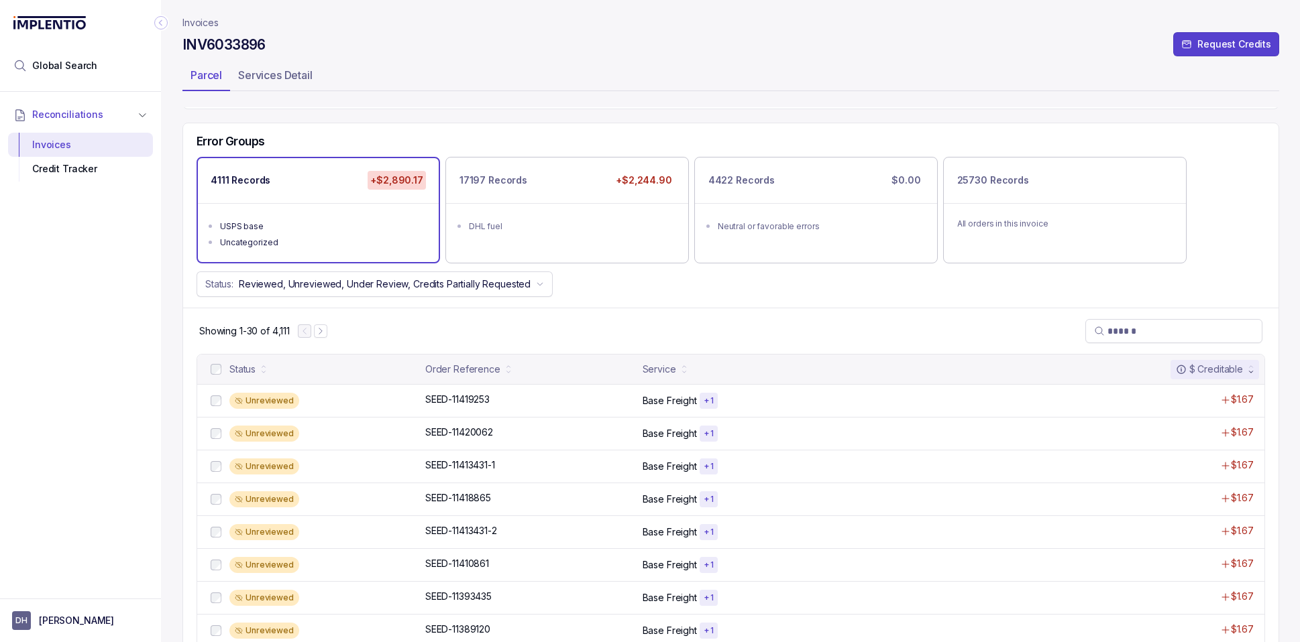
scroll to position [59, 0]
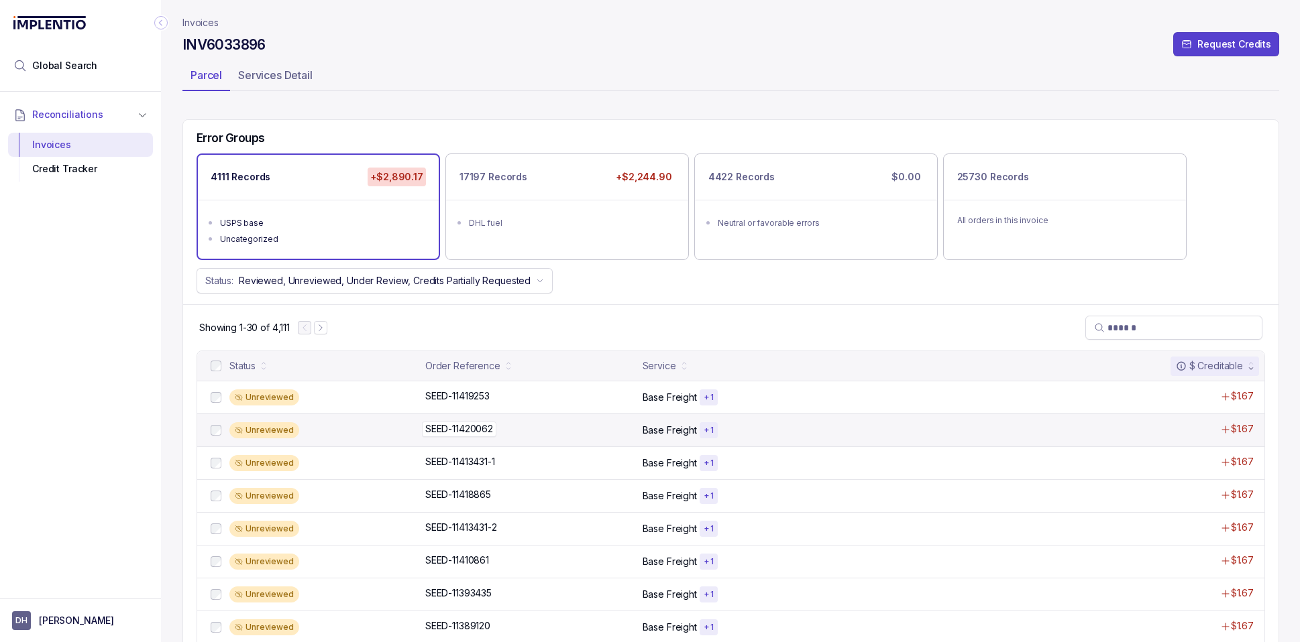
click at [612, 431] on div "SEED-11420062 SEED-11420062" at bounding box center [529, 428] width 209 height 13
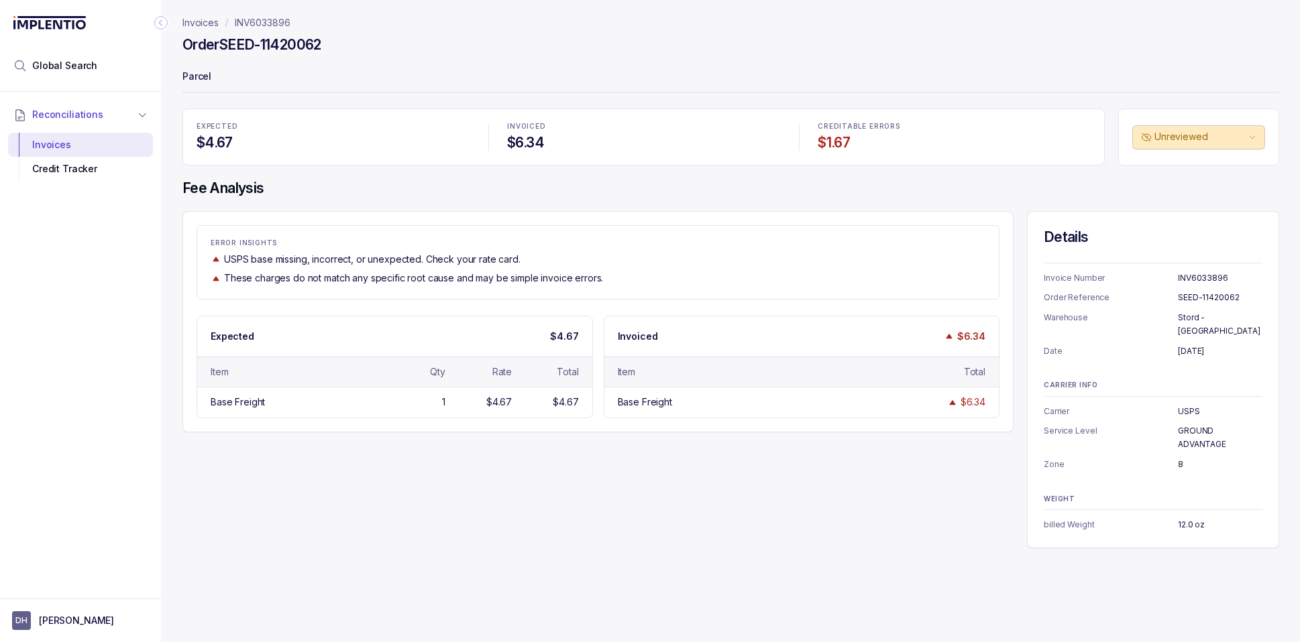
click at [238, 22] on p "INV6033896" at bounding box center [263, 22] width 56 height 13
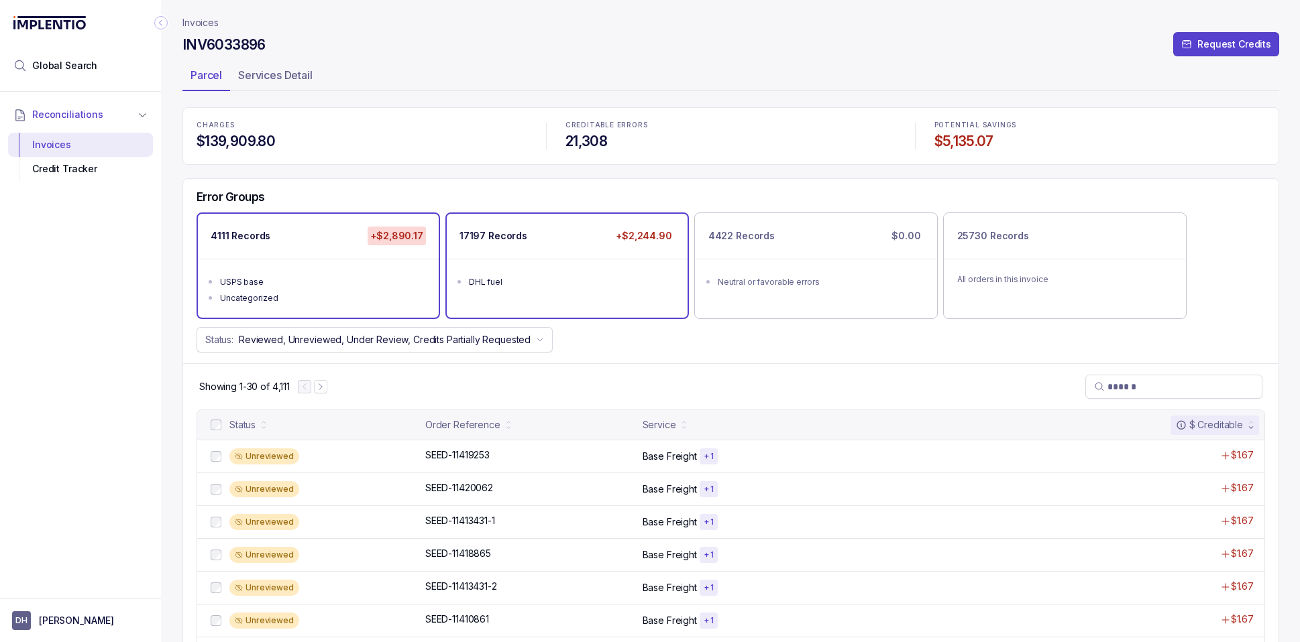
click at [565, 234] on div "17197 Records +$2,244.90" at bounding box center [567, 236] width 241 height 45
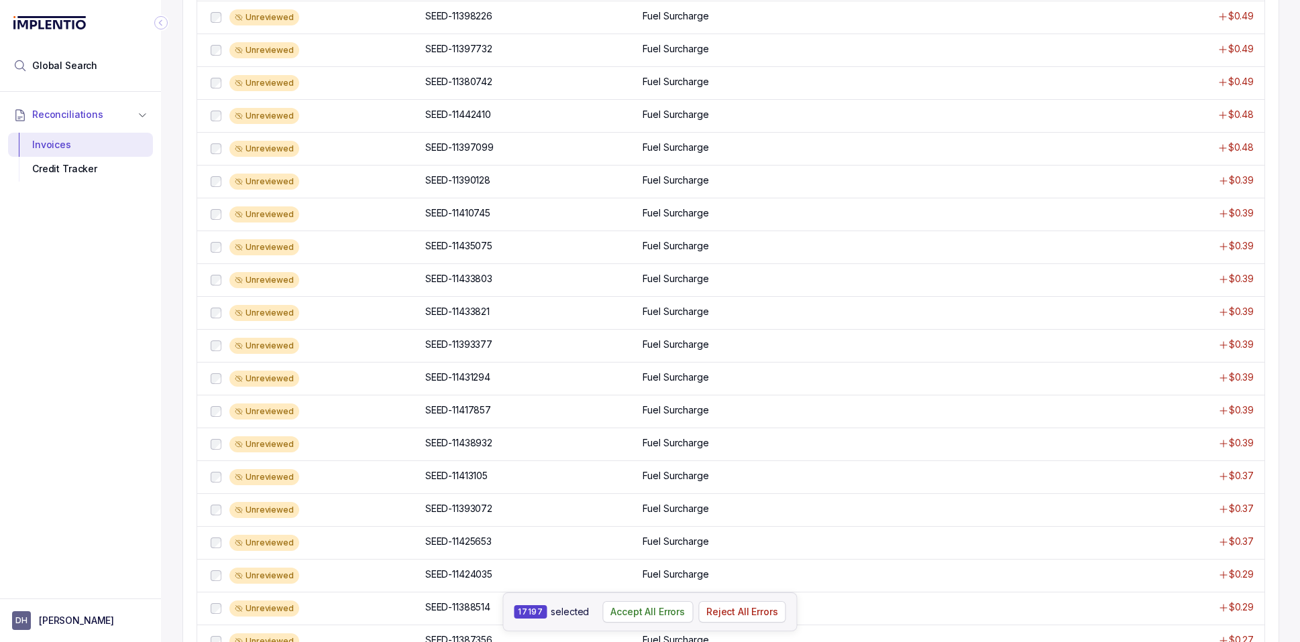
scroll to position [798, 0]
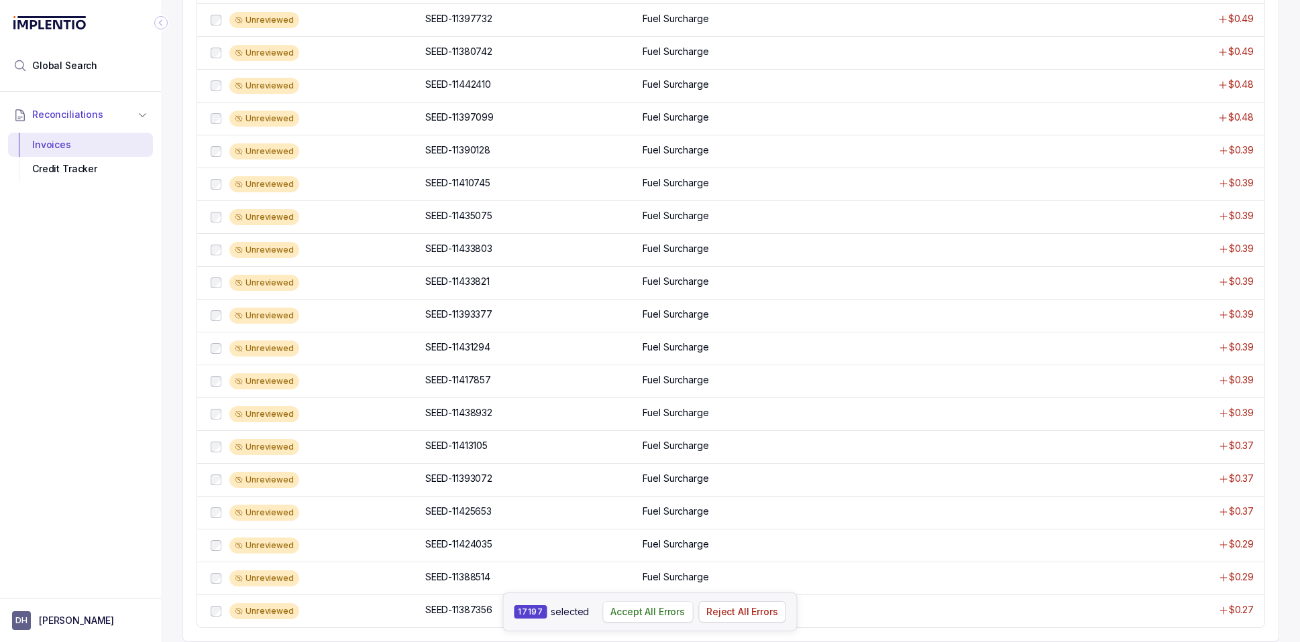
click at [632, 614] on p "Accept All Errors" at bounding box center [647, 612] width 74 height 13
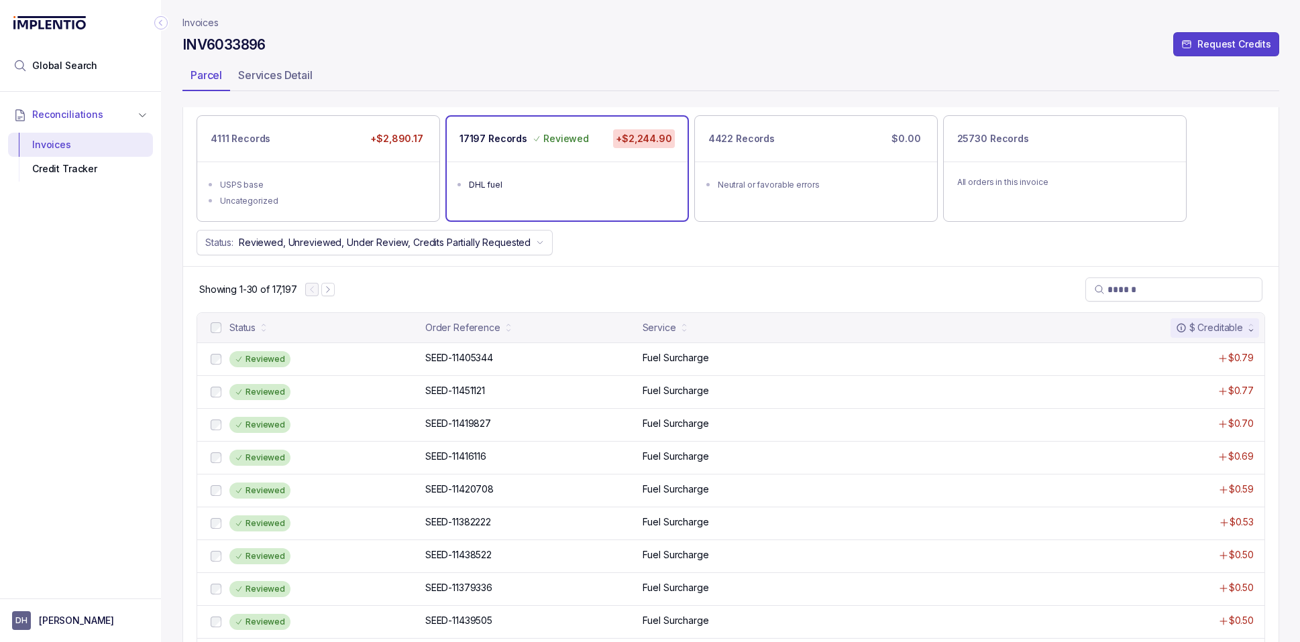
scroll to position [95, 0]
click at [1214, 48] on p "Request Credits" at bounding box center [1234, 44] width 74 height 13
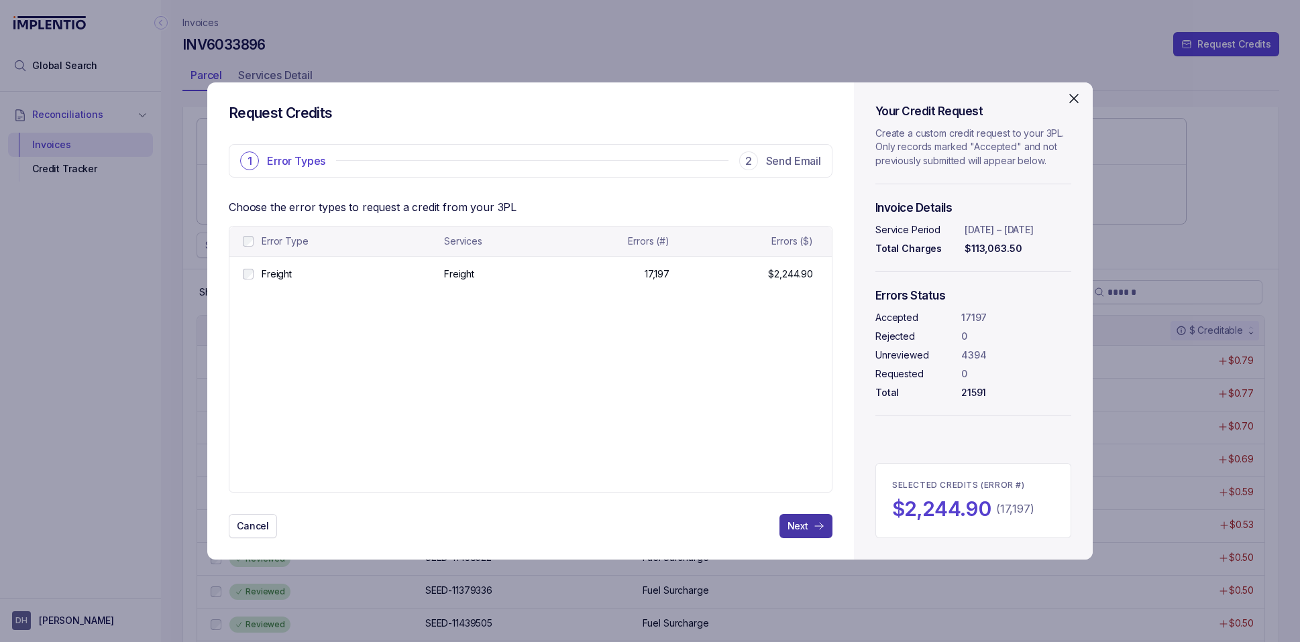
click at [805, 530] on p "Next" at bounding box center [797, 526] width 21 height 13
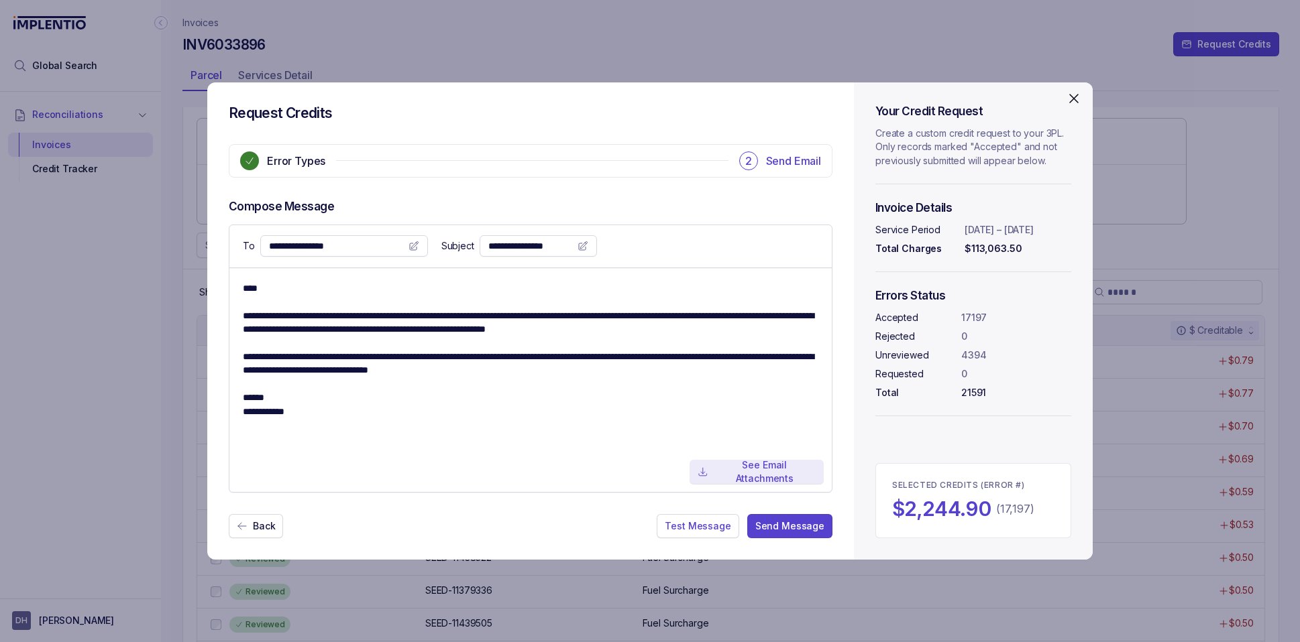
click at [732, 477] on p "See Email Attachments" at bounding box center [764, 472] width 102 height 27
click at [1072, 99] on icon "Close" at bounding box center [1074, 99] width 16 height 16
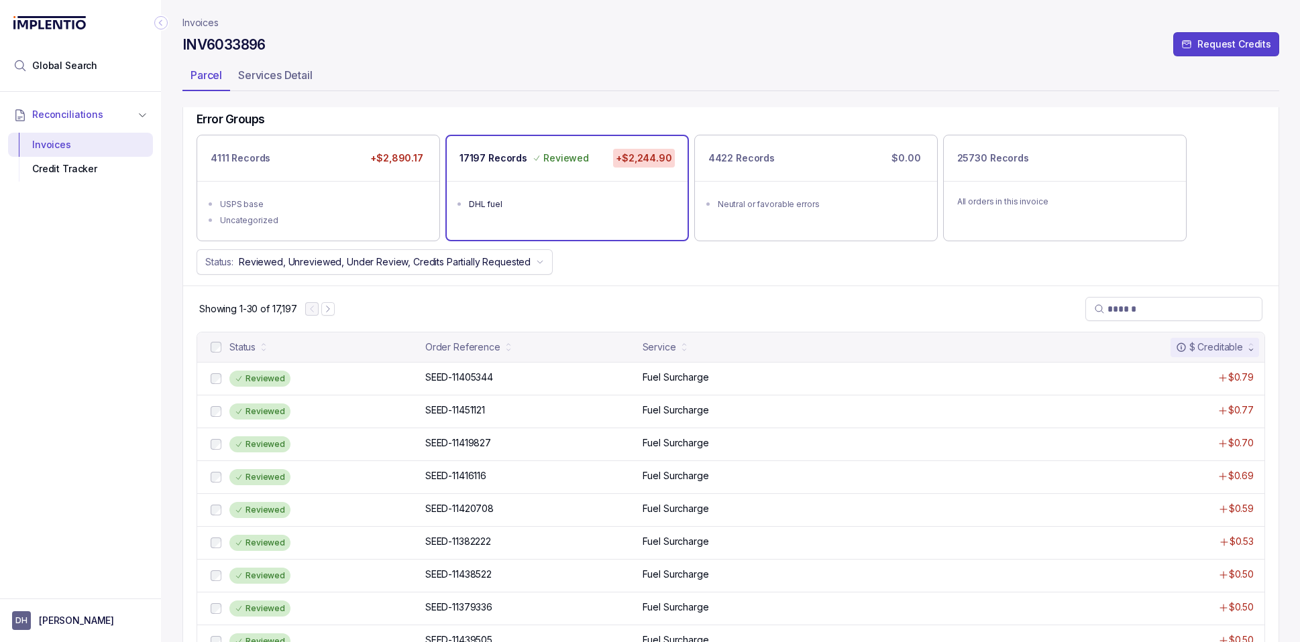
scroll to position [75, 0]
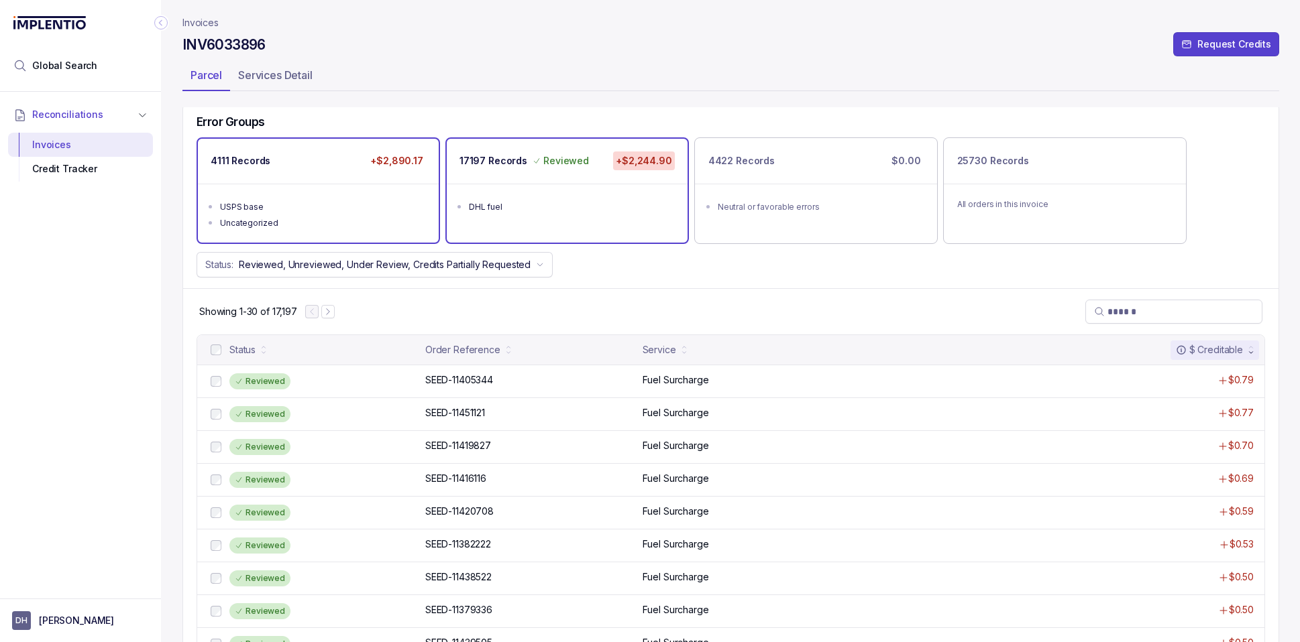
click at [327, 212] on div "USPS base" at bounding box center [322, 207] width 205 height 13
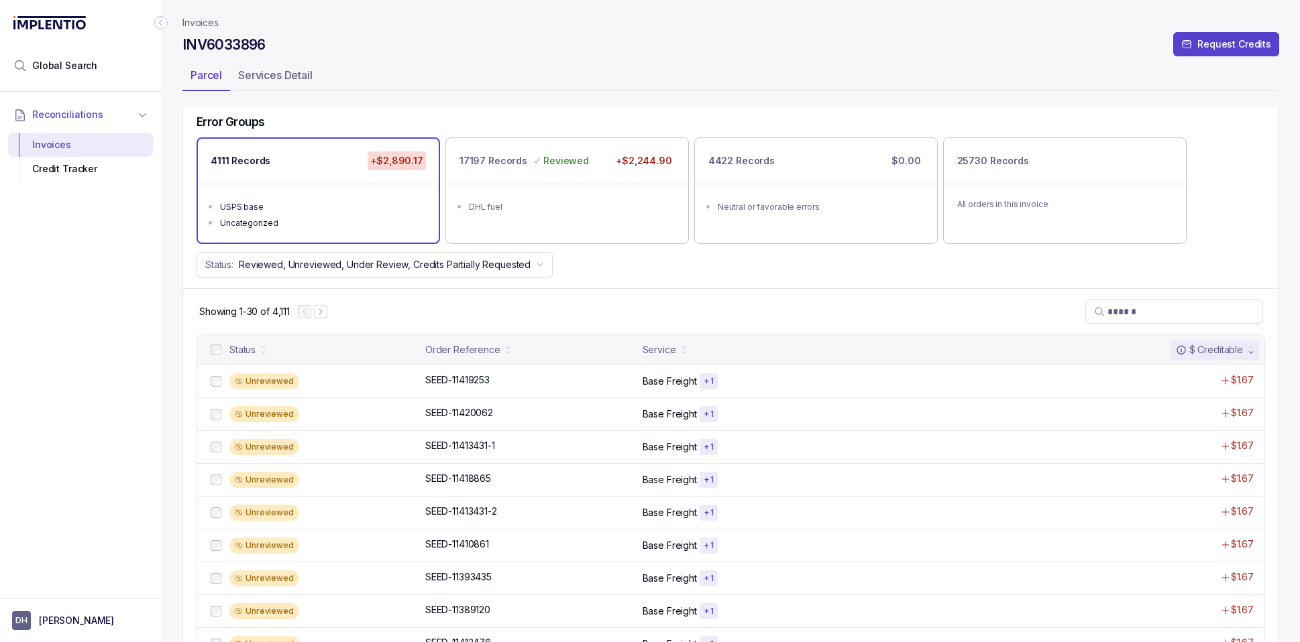
click at [196, 23] on p "Invoices" at bounding box center [200, 22] width 36 height 13
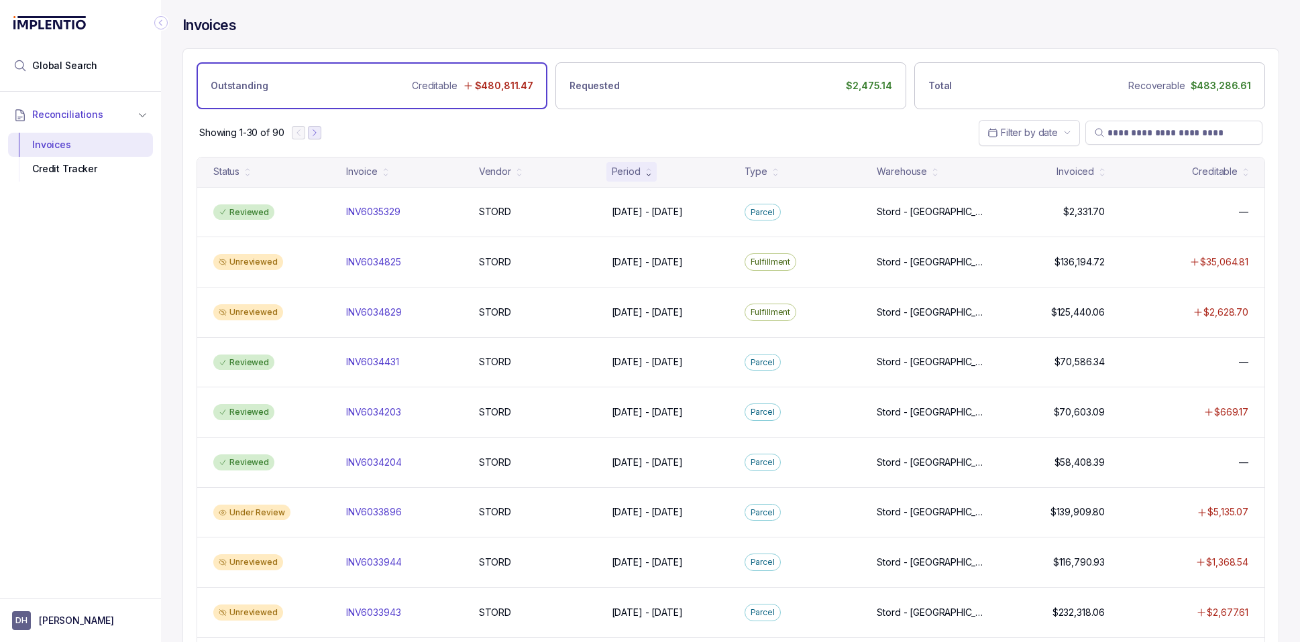
click at [315, 132] on icon "Next Page" at bounding box center [314, 133] width 3 height 6
click at [319, 135] on icon "Next Page" at bounding box center [320, 132] width 9 height 9
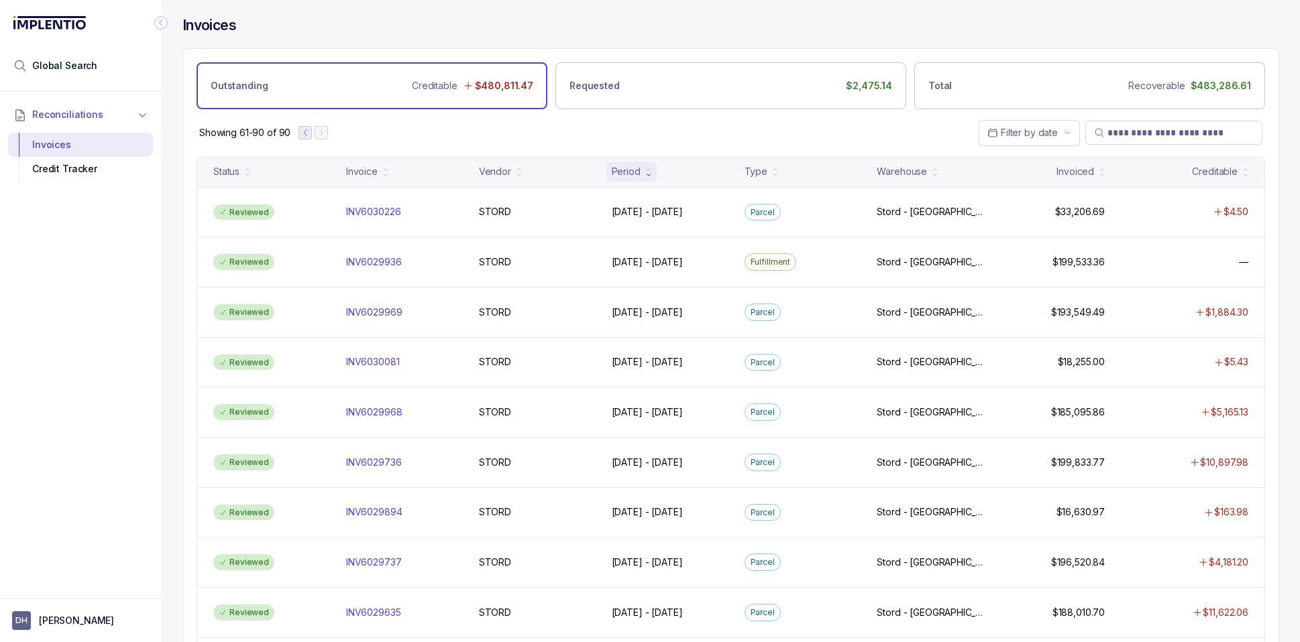
click at [304, 132] on icon "Previous Page" at bounding box center [304, 132] width 9 height 9
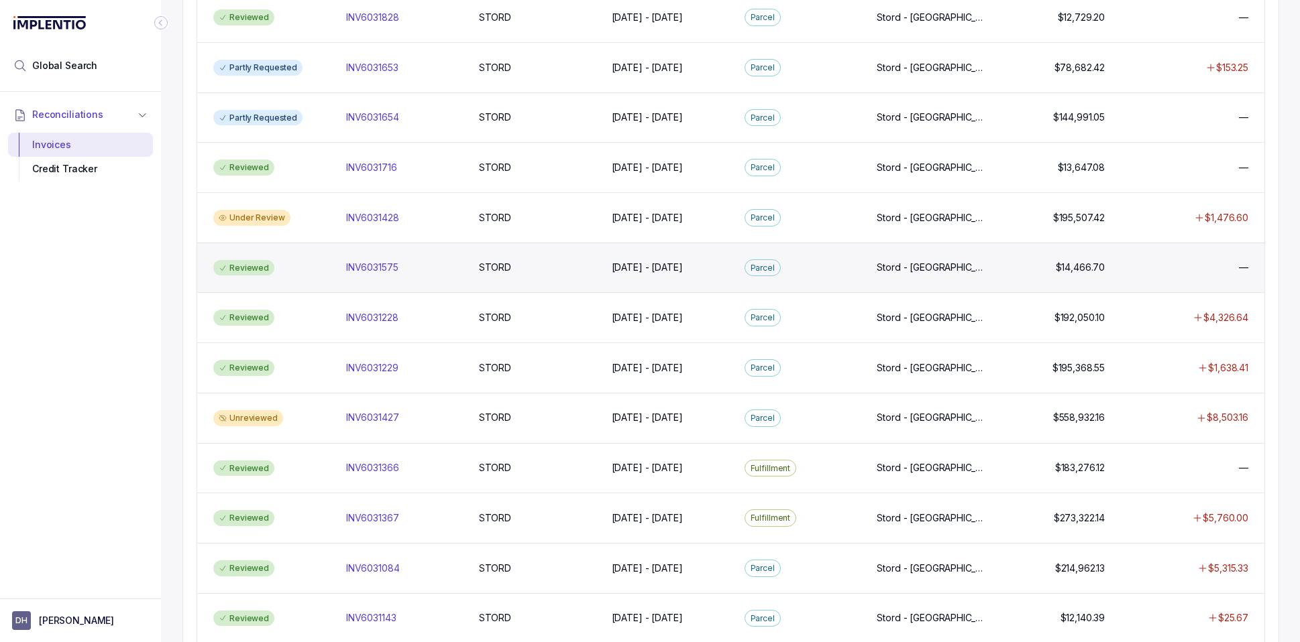
scroll to position [429, 0]
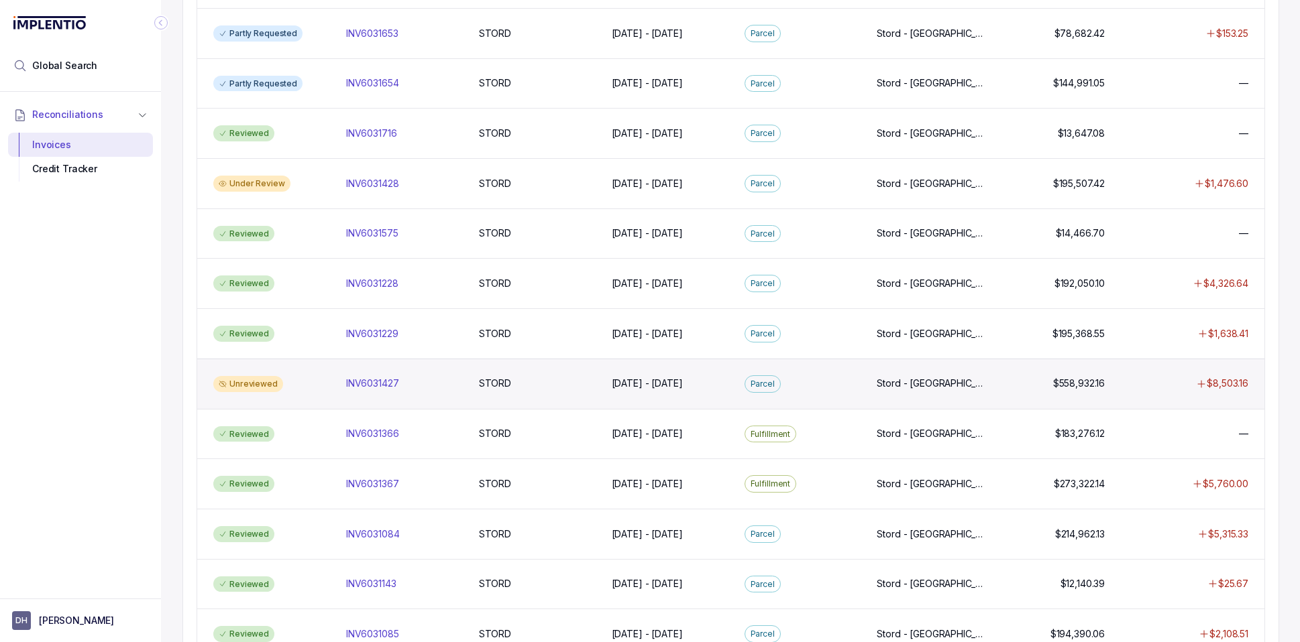
click at [300, 388] on div "Unreviewed" at bounding box center [271, 384] width 127 height 16
click at [374, 390] on p "INV6031427" at bounding box center [373, 383] width 60 height 15
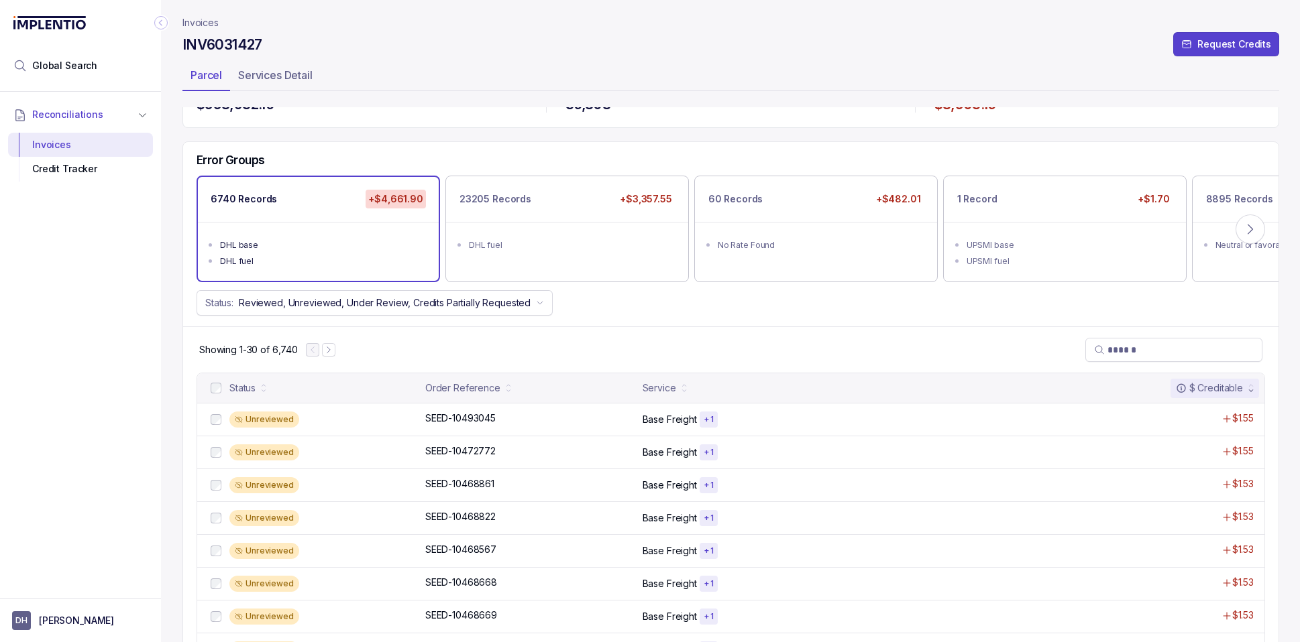
scroll to position [43, 0]
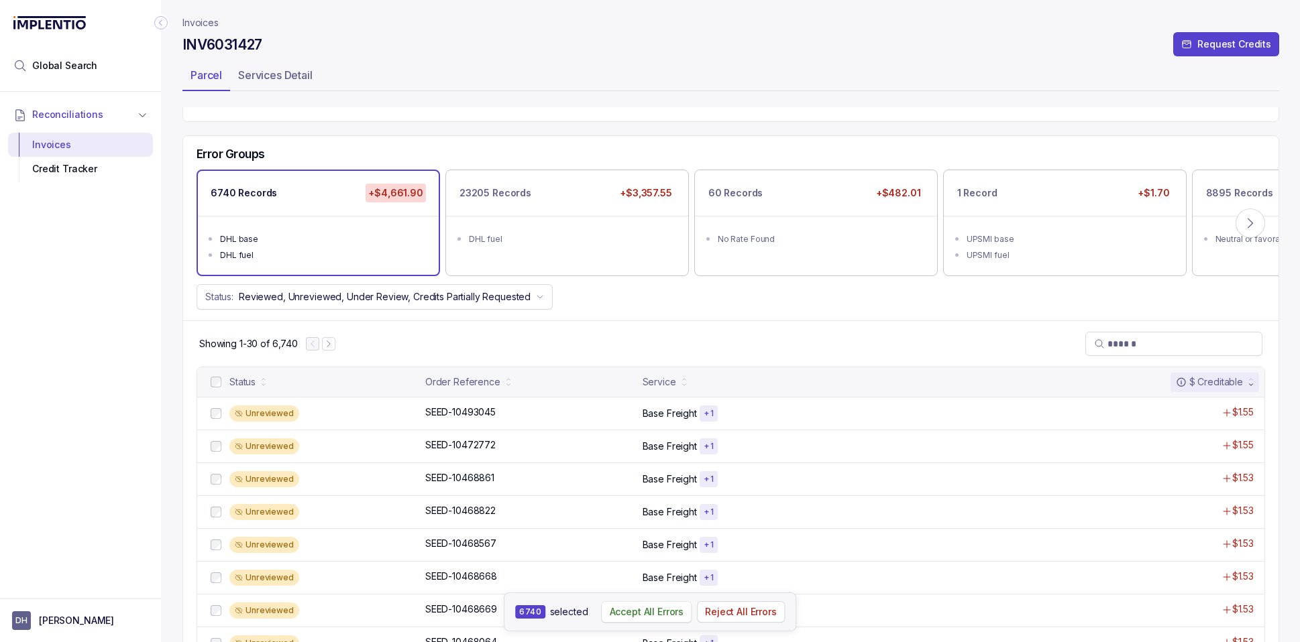
click at [635, 612] on p "Accept All Errors" at bounding box center [647, 612] width 74 height 13
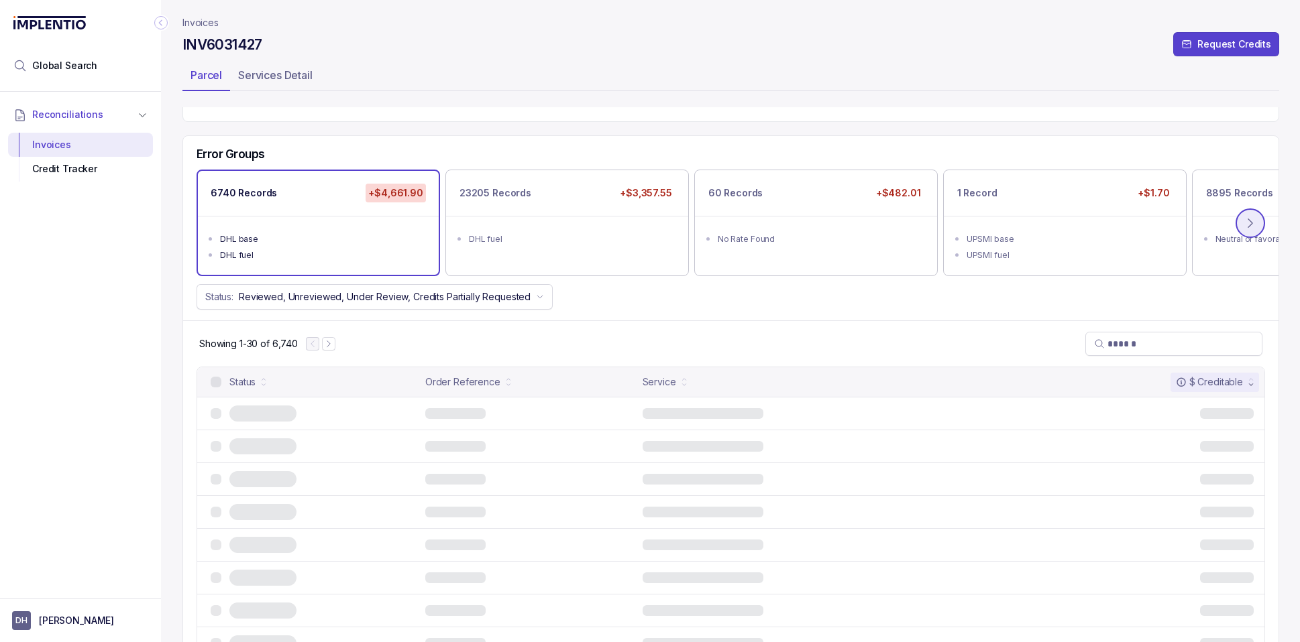
click at [1247, 221] on icon at bounding box center [1249, 223] width 13 height 13
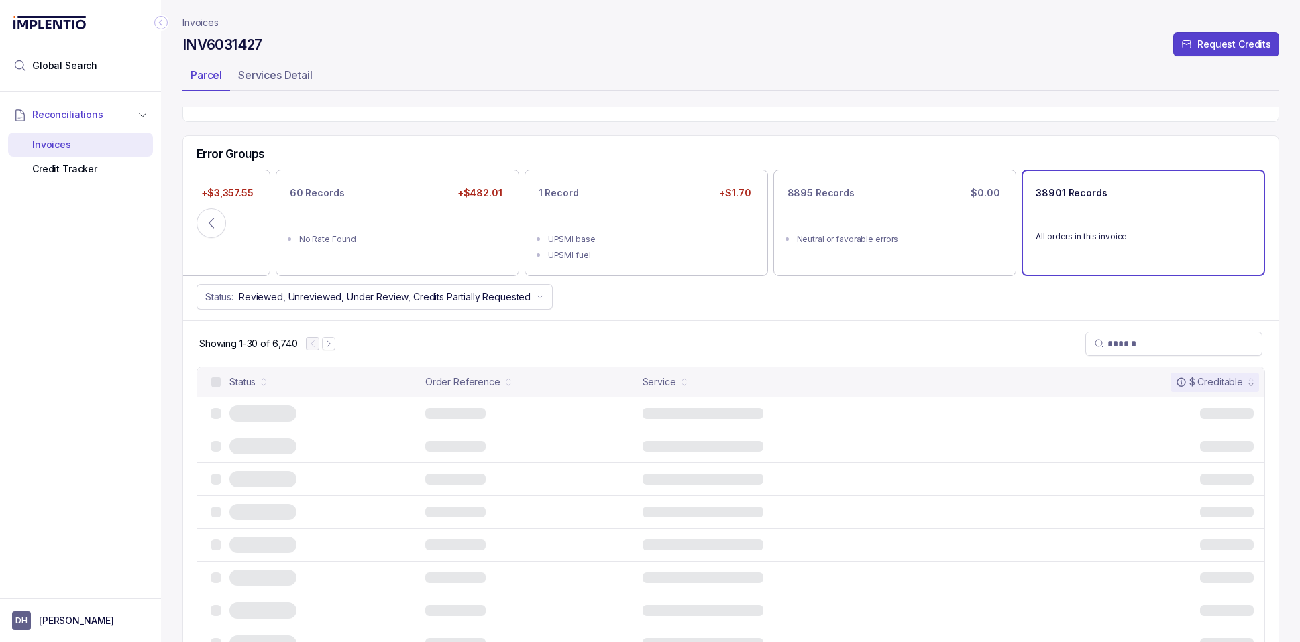
click at [1177, 205] on div "38901 Records" at bounding box center [1143, 193] width 241 height 45
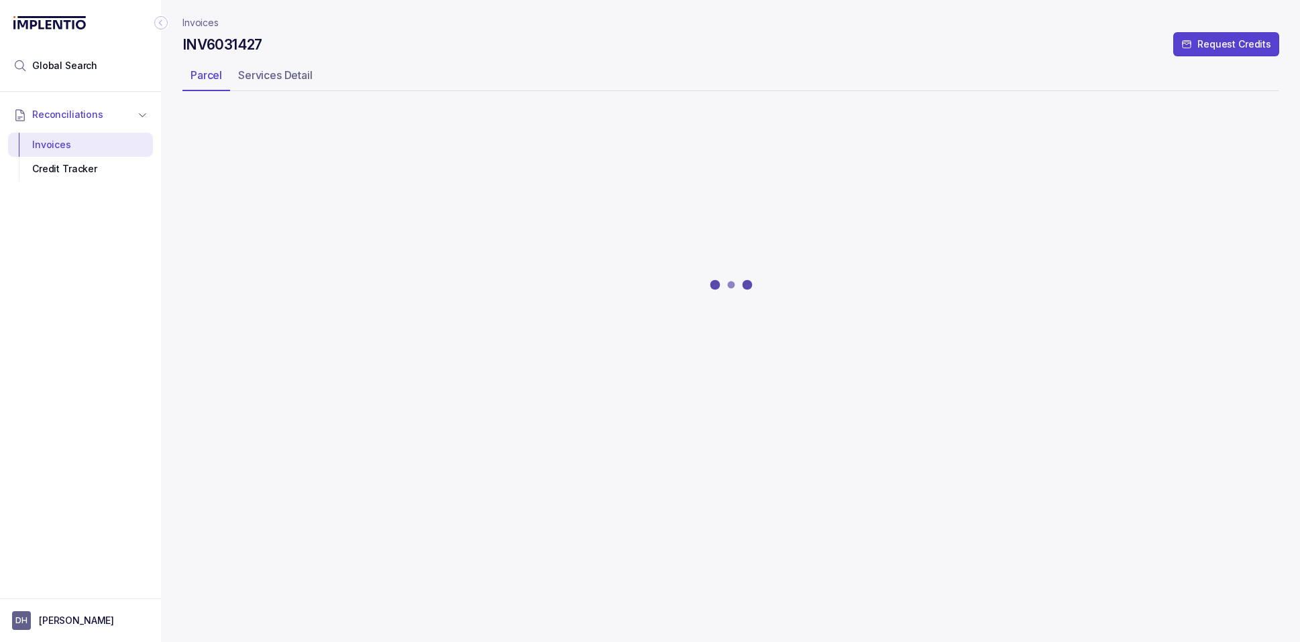
click at [366, 214] on div at bounding box center [730, 285] width 1096 height 353
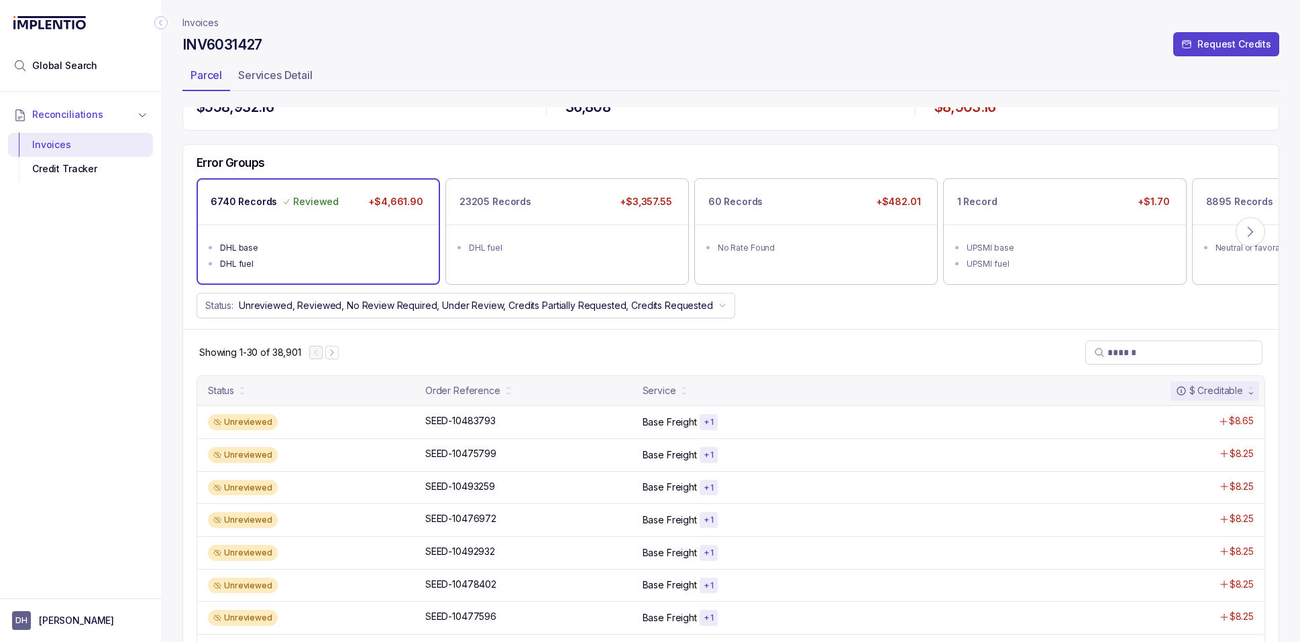
scroll to position [0, 0]
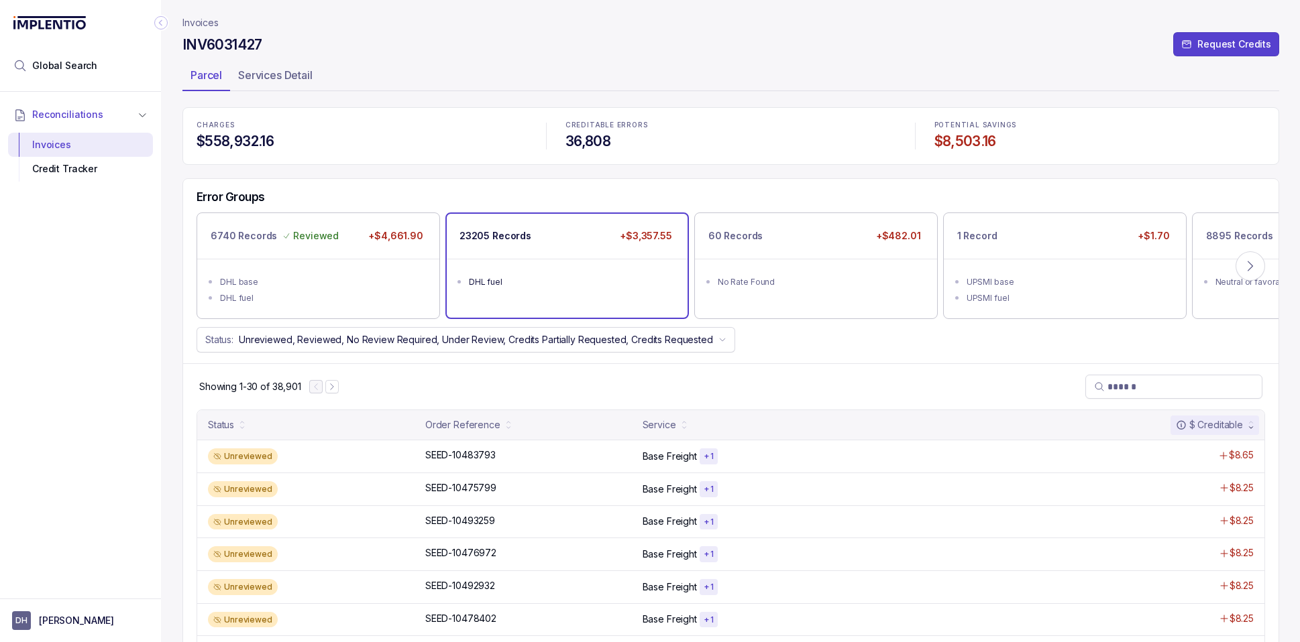
click at [536, 298] on ul "DHL fuel" at bounding box center [567, 280] width 241 height 43
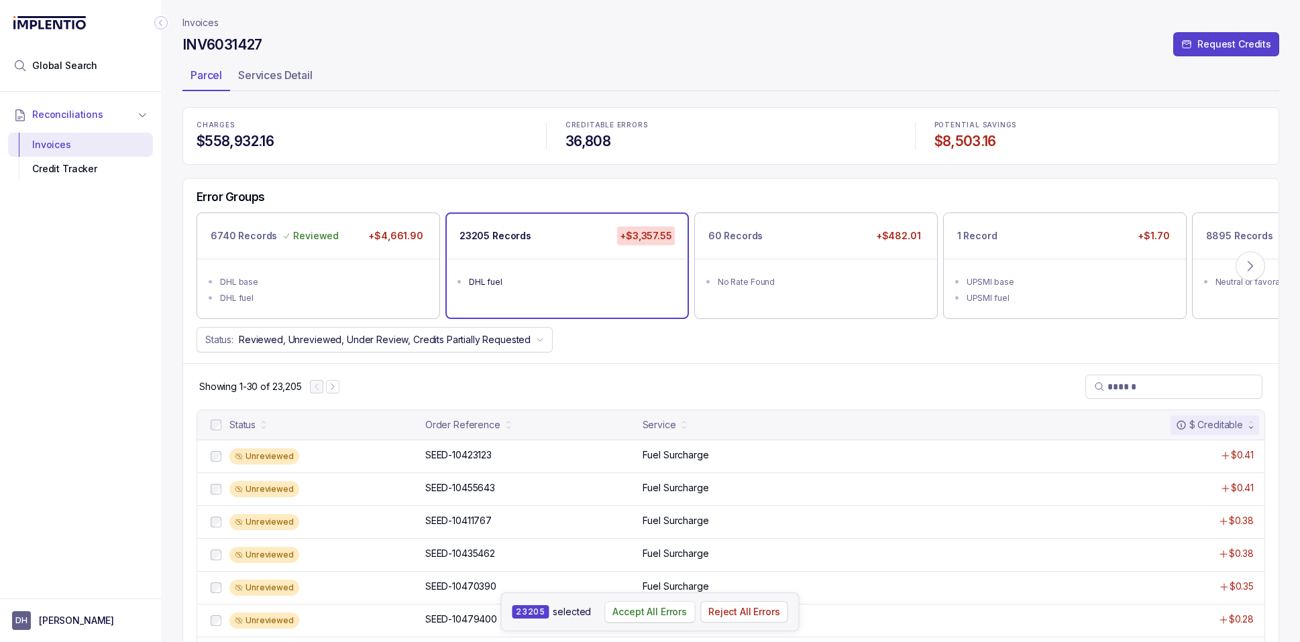
click at [635, 609] on p "Accept All Errors" at bounding box center [649, 612] width 74 height 13
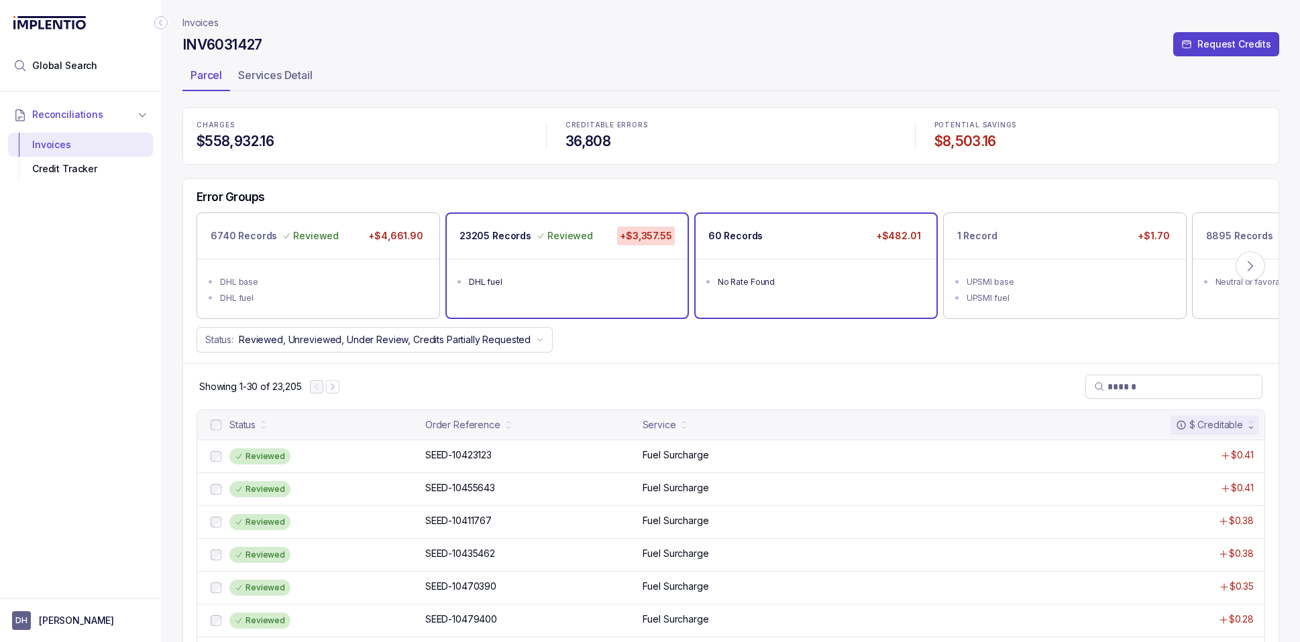
click at [847, 247] on div "60 Records +$482.01" at bounding box center [815, 236] width 241 height 45
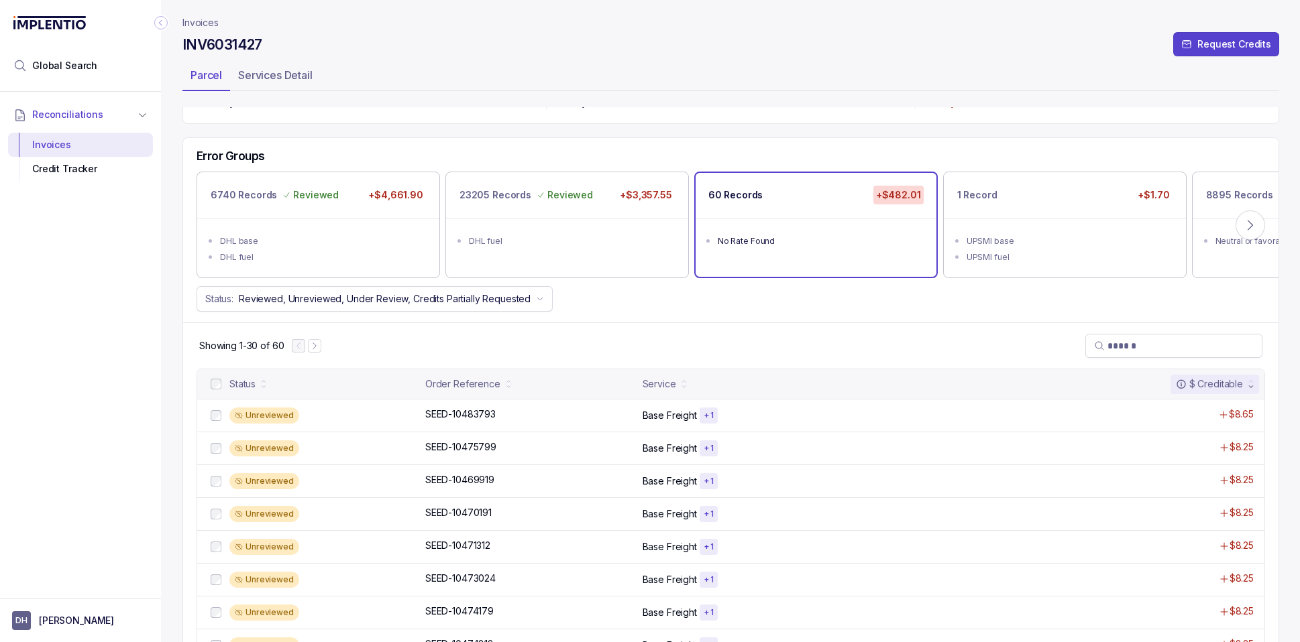
scroll to position [24, 0]
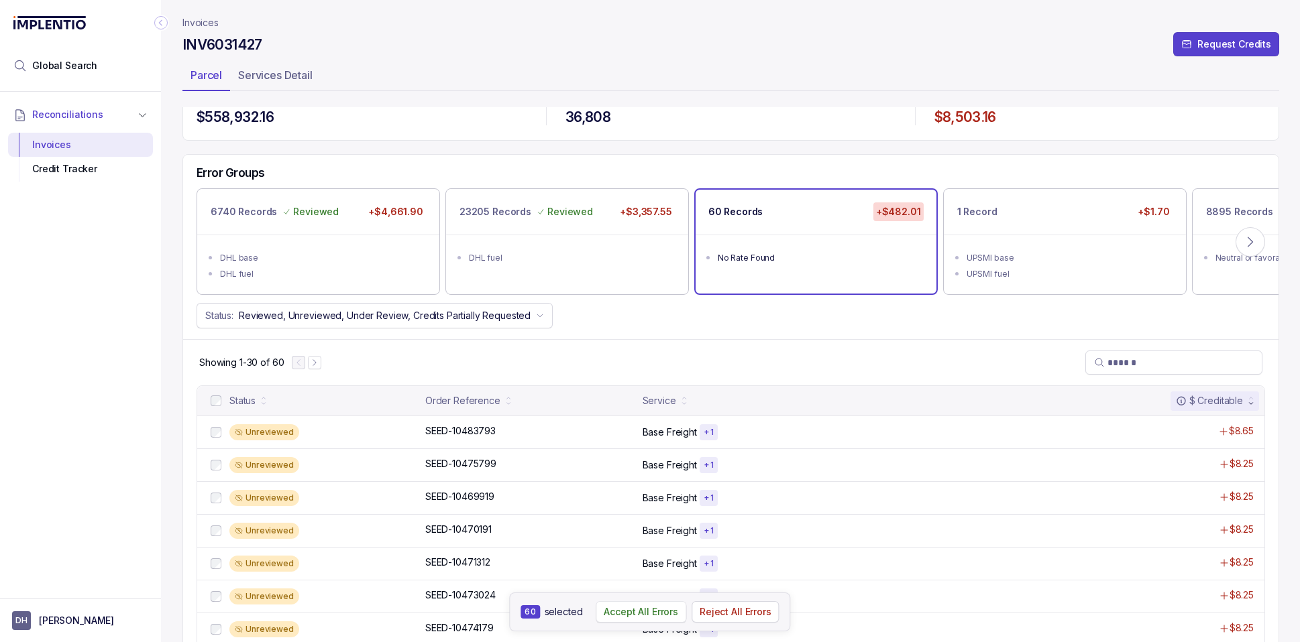
click at [645, 614] on p "Accept All Errors" at bounding box center [641, 612] width 74 height 13
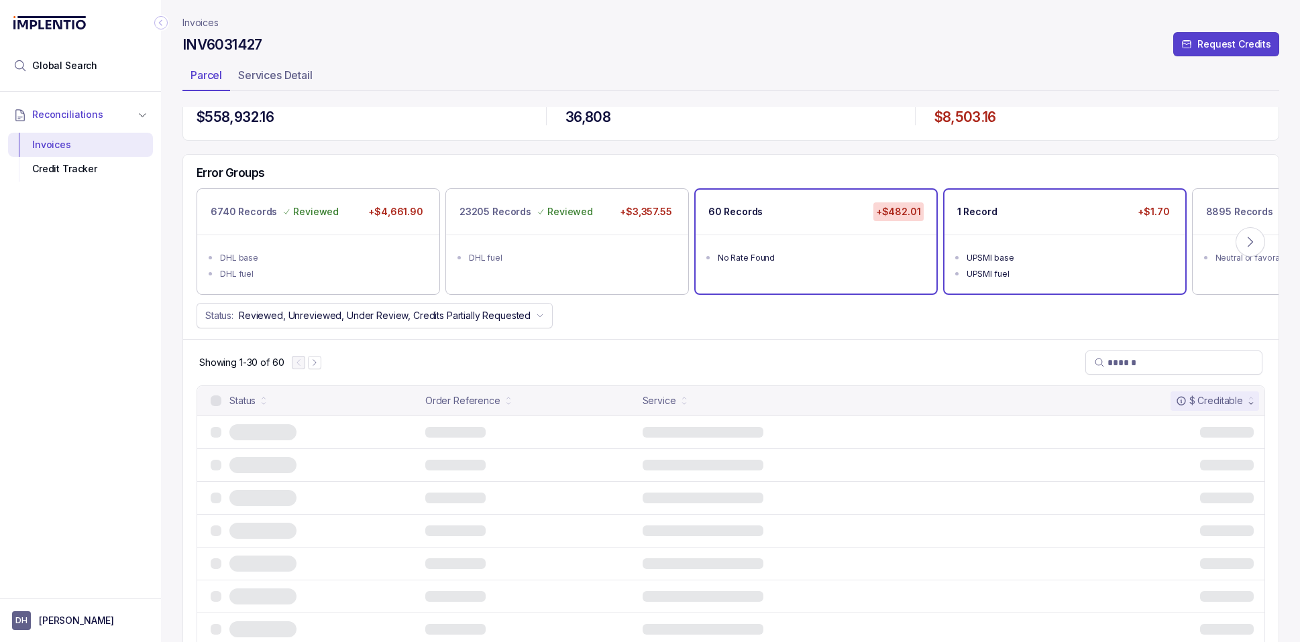
scroll to position [0, 0]
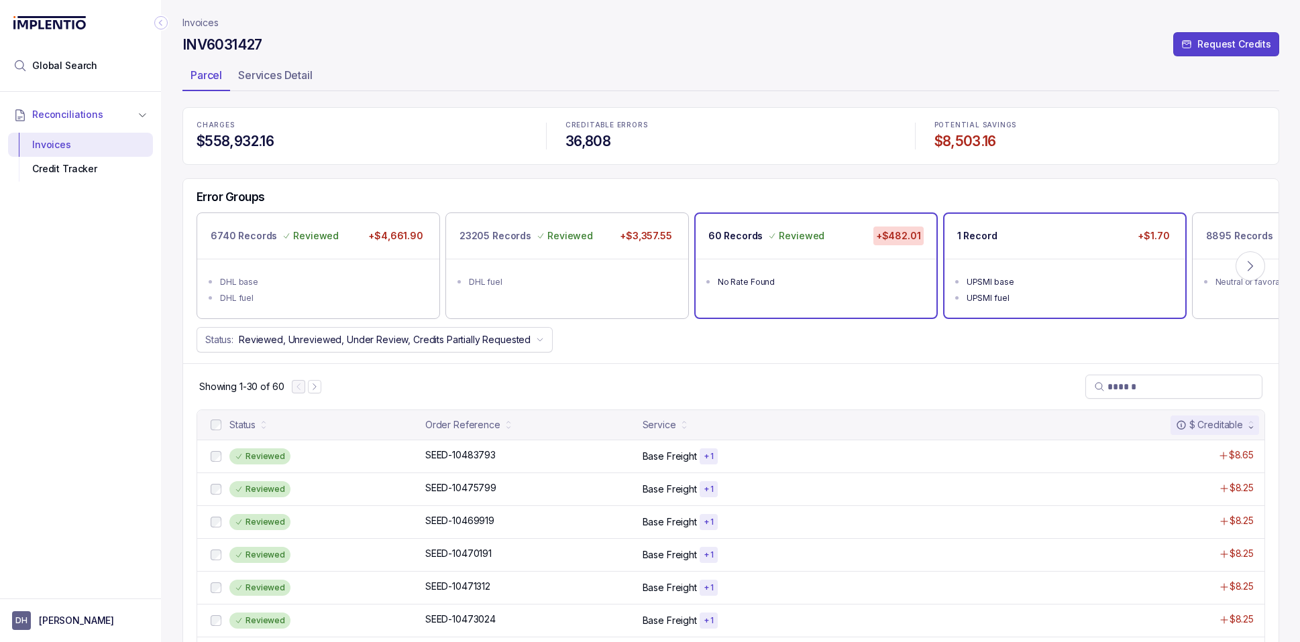
click at [1077, 264] on ul "UPSMI base UPSMI fuel" at bounding box center [1064, 288] width 241 height 59
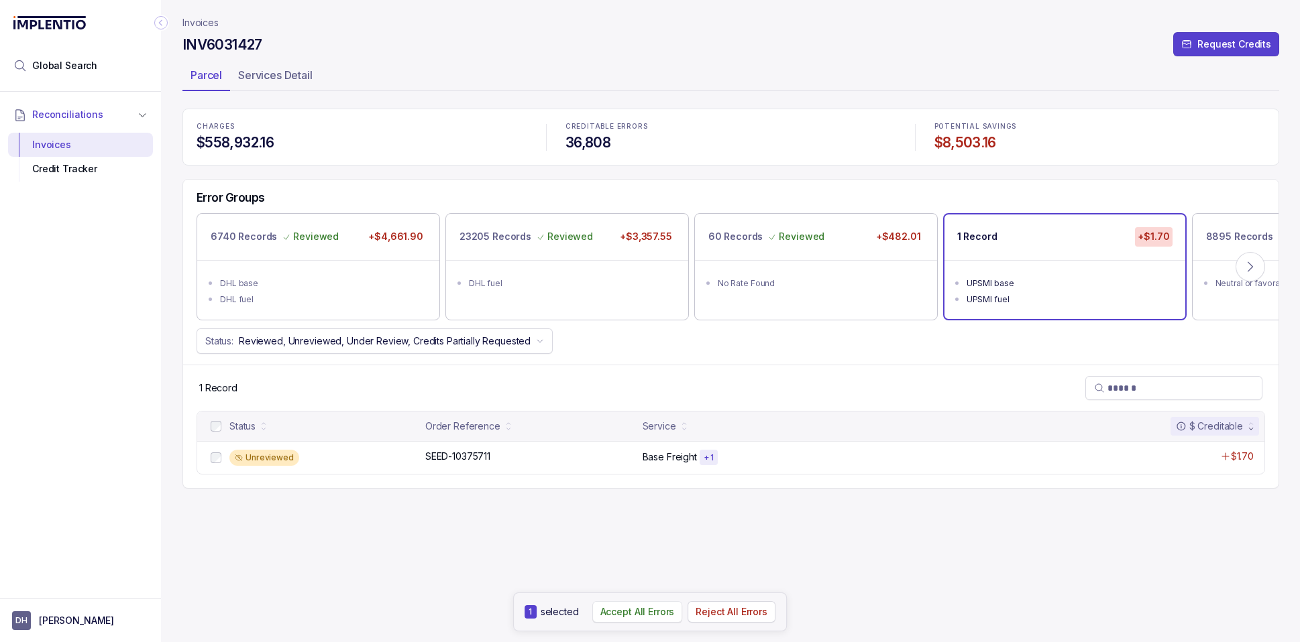
click at [636, 608] on p "Accept All Errors" at bounding box center [637, 612] width 74 height 13
click at [203, 22] on p "Invoices" at bounding box center [200, 22] width 36 height 13
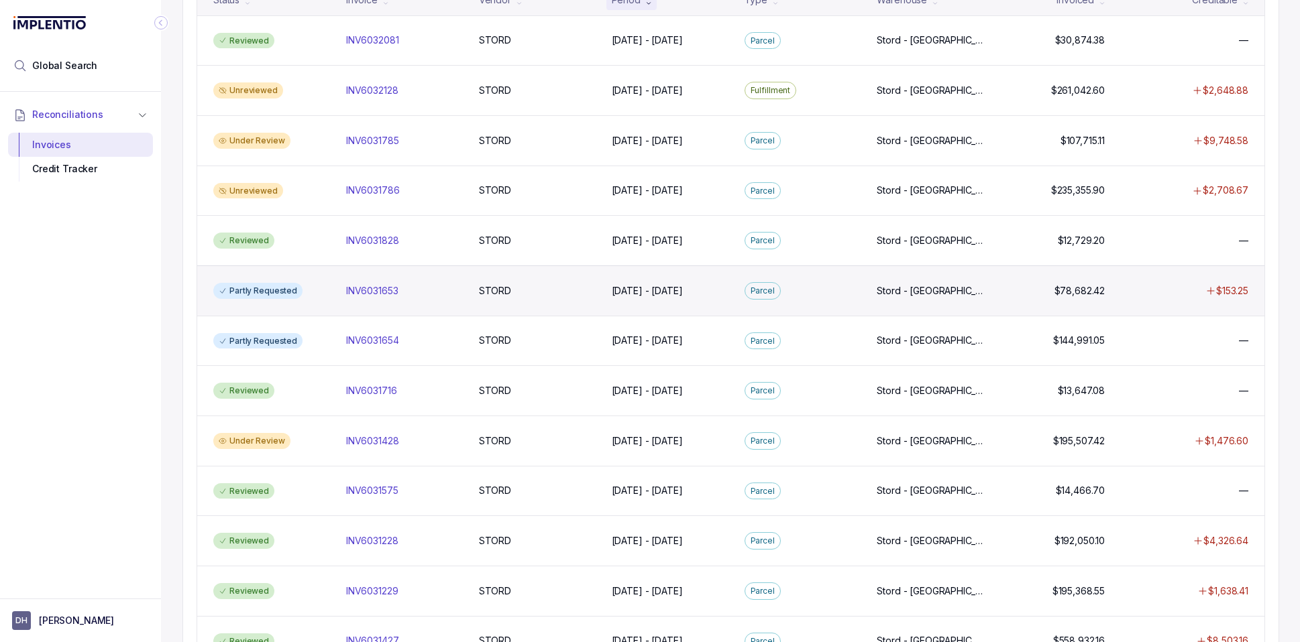
scroll to position [170, 0]
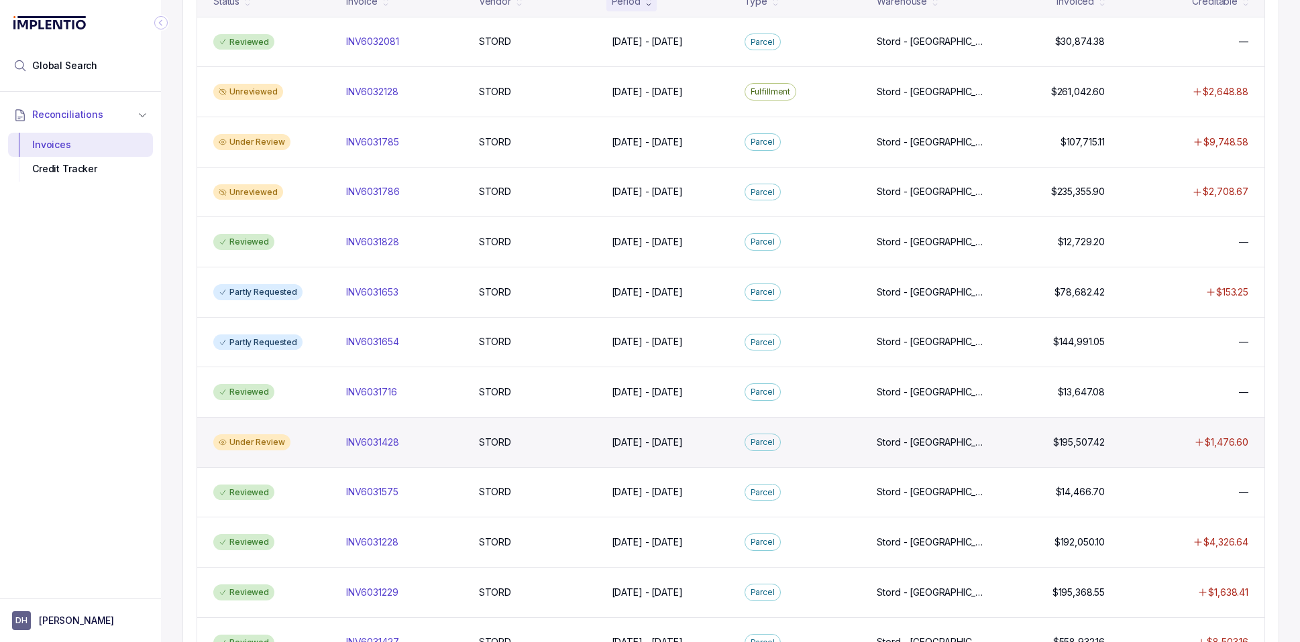
click at [323, 451] on div "Under Review INV6031428 INV6031428 STORD STORD [DATE] - [DATE] [DATE] - [DATE][…" at bounding box center [730, 442] width 1067 height 50
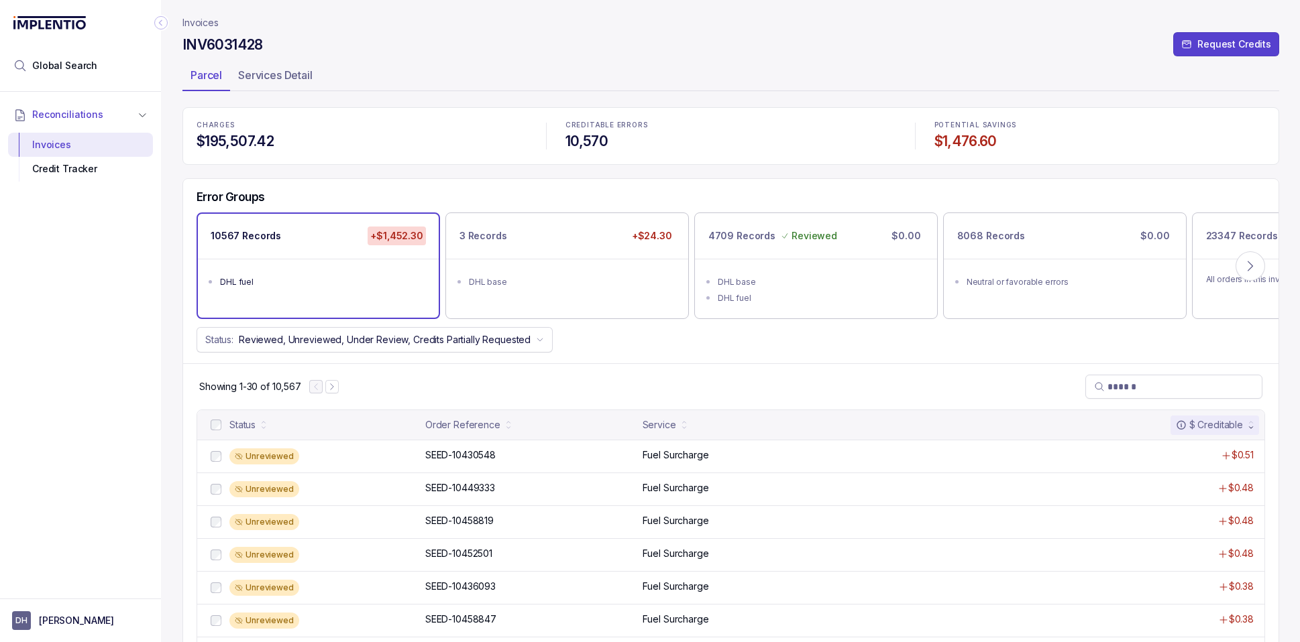
click at [332, 272] on ul "DHL fuel" at bounding box center [318, 280] width 241 height 43
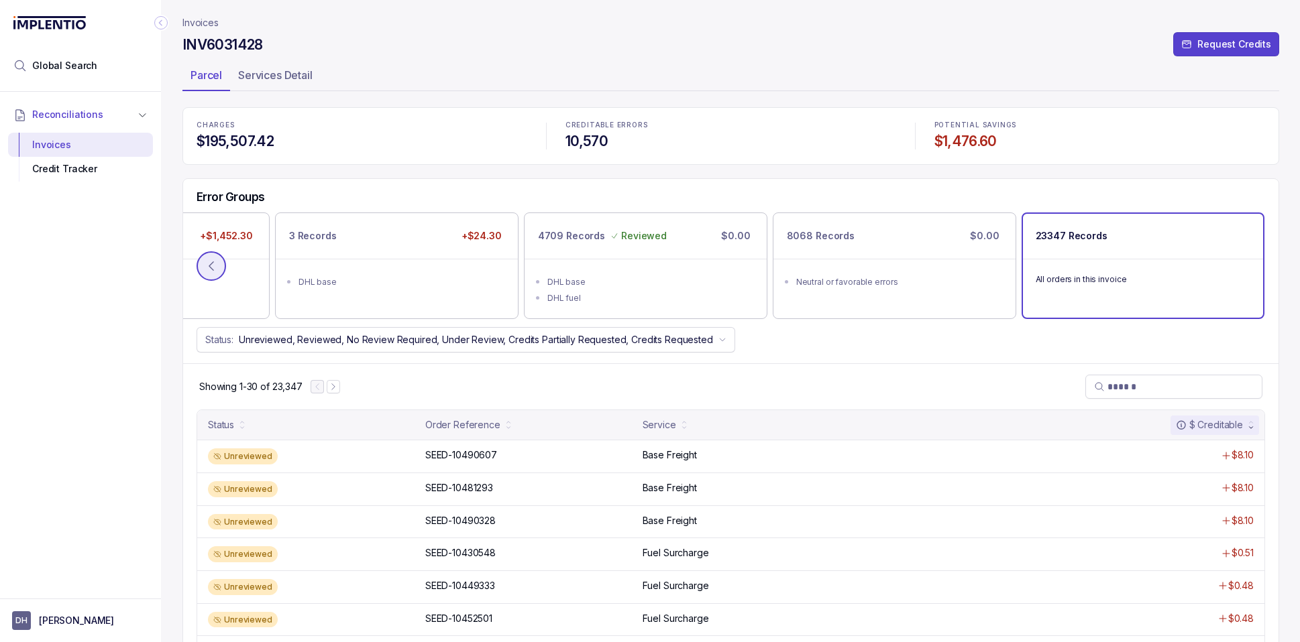
click at [214, 263] on icon at bounding box center [211, 266] width 13 height 13
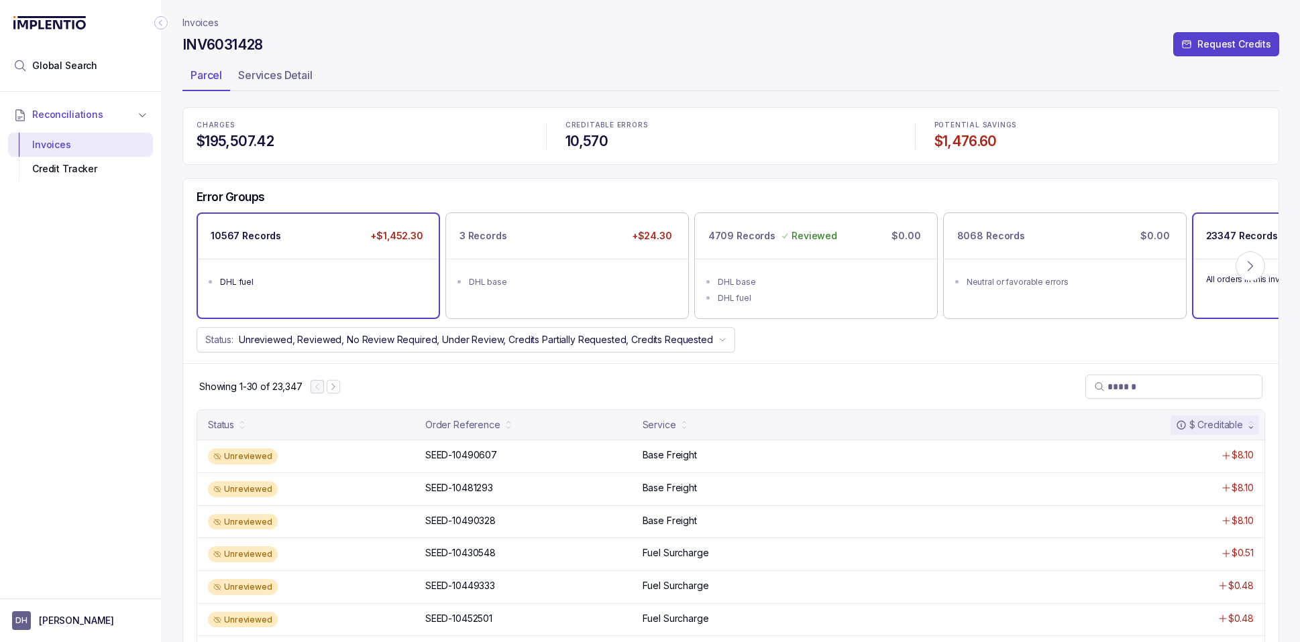
click at [323, 292] on ul "DHL fuel" at bounding box center [318, 280] width 241 height 43
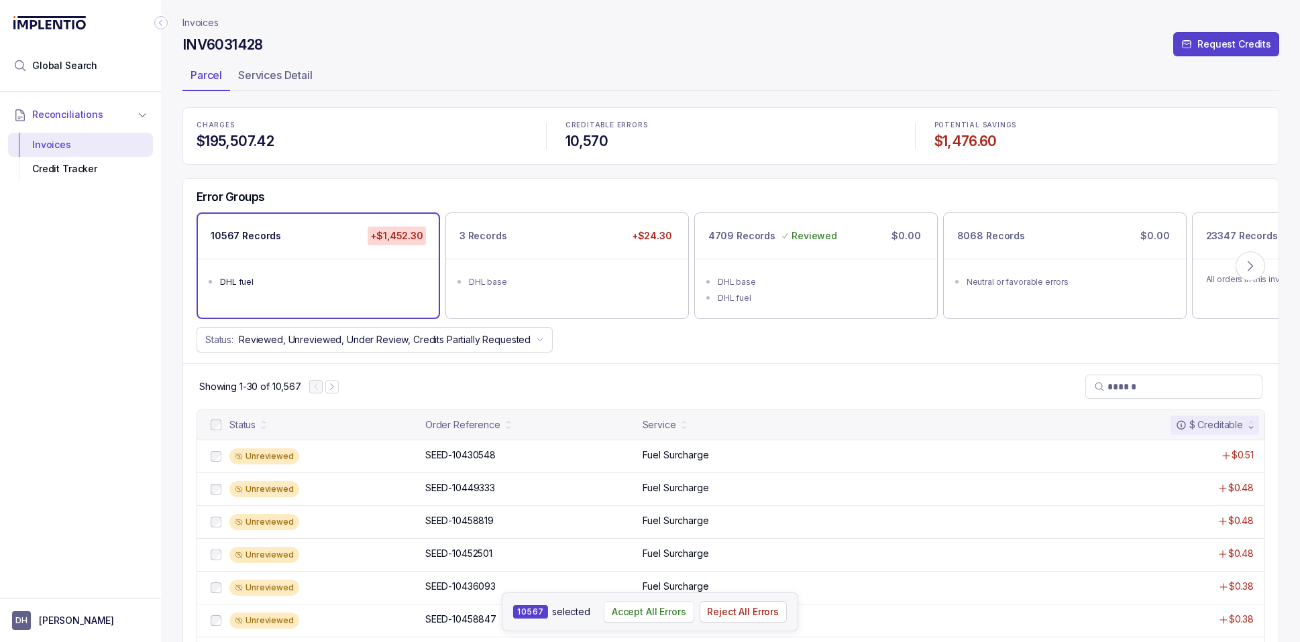
click at [651, 608] on p "Accept All Errors" at bounding box center [649, 612] width 74 height 13
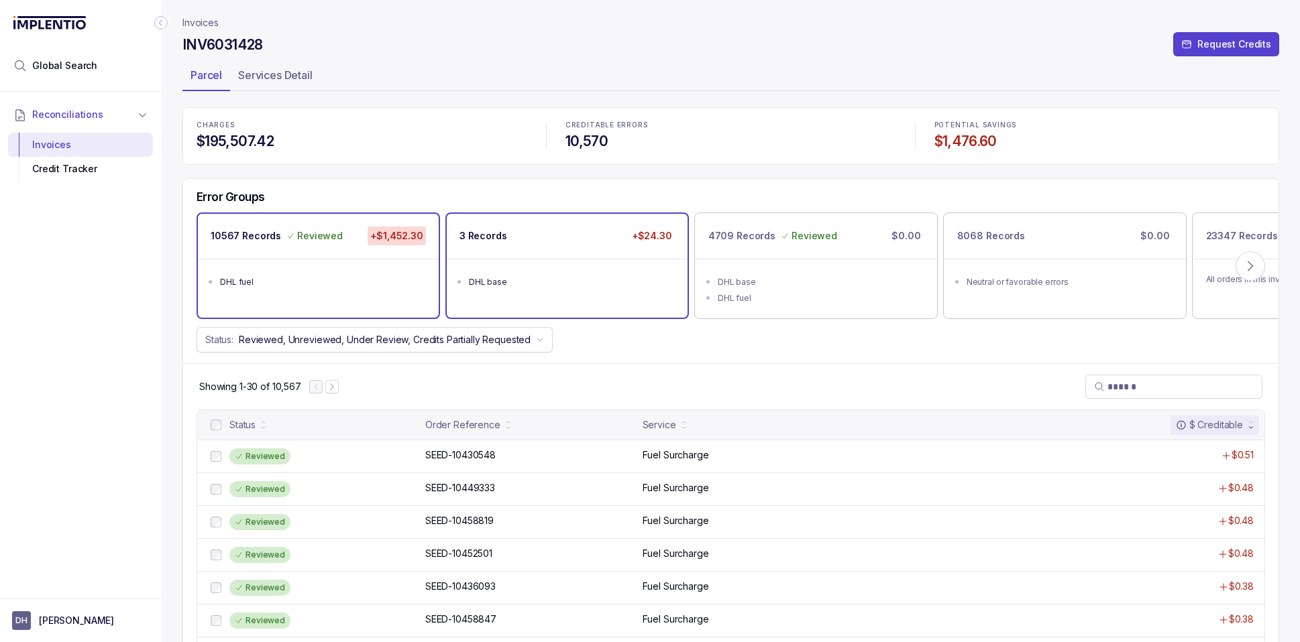
click at [548, 281] on div "DHL base" at bounding box center [571, 282] width 205 height 13
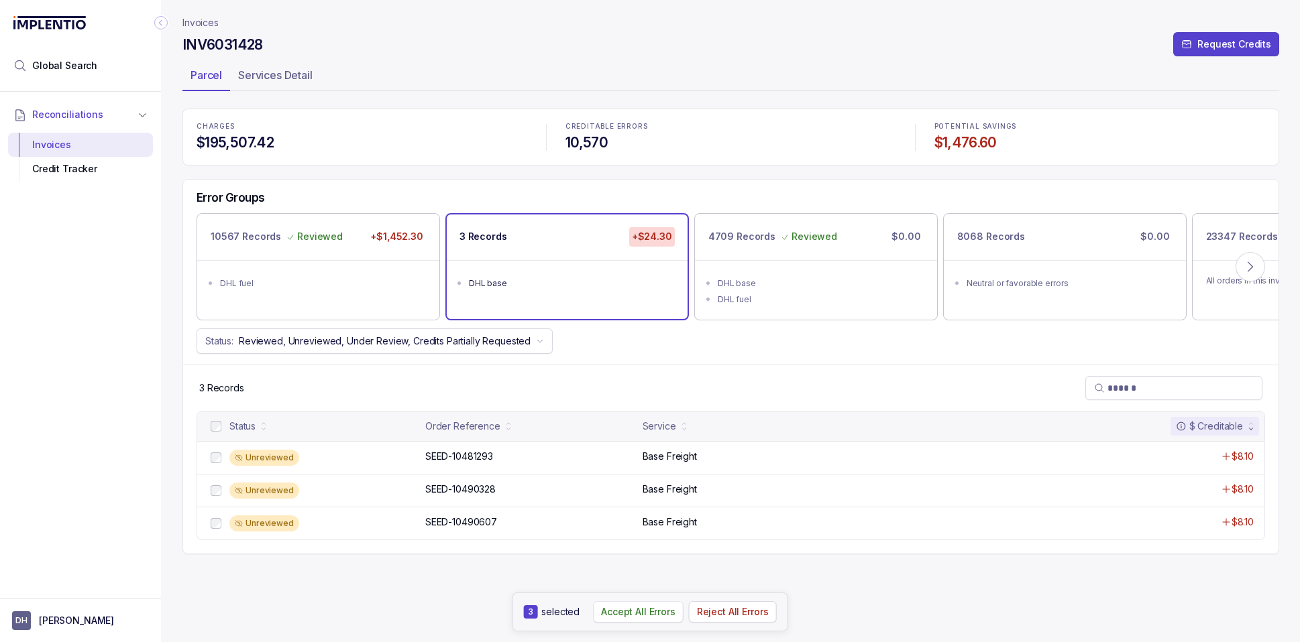
click at [627, 619] on button "Accept All Errors" at bounding box center [638, 612] width 91 height 21
